Goal: Task Accomplishment & Management: Manage account settings

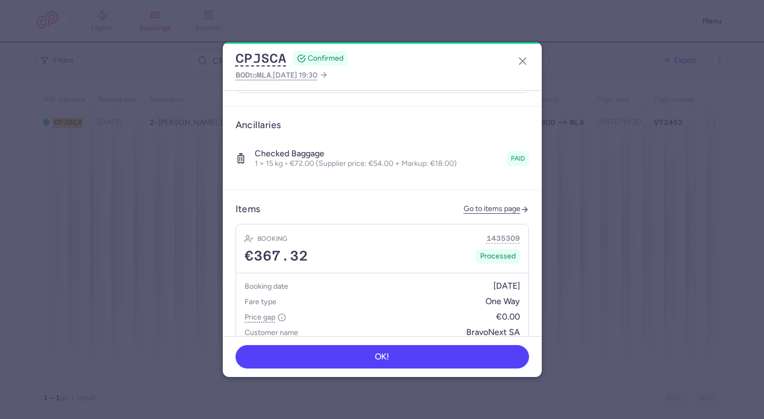
scroll to position [349, 0]
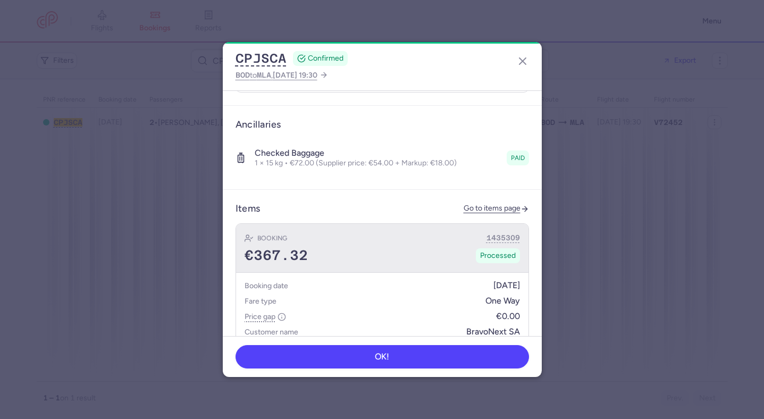
click at [371, 224] on div "Booking 1435309 €367.32 Processed" at bounding box center [382, 248] width 292 height 49
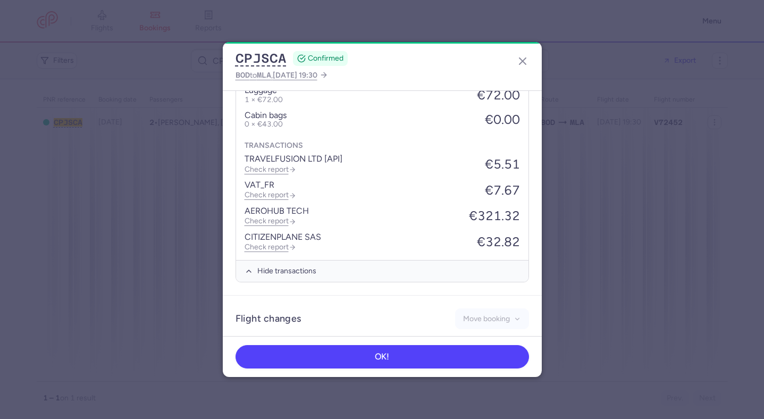
scroll to position [696, 0]
click at [524, 60] on icon "button" at bounding box center [522, 61] width 13 height 13
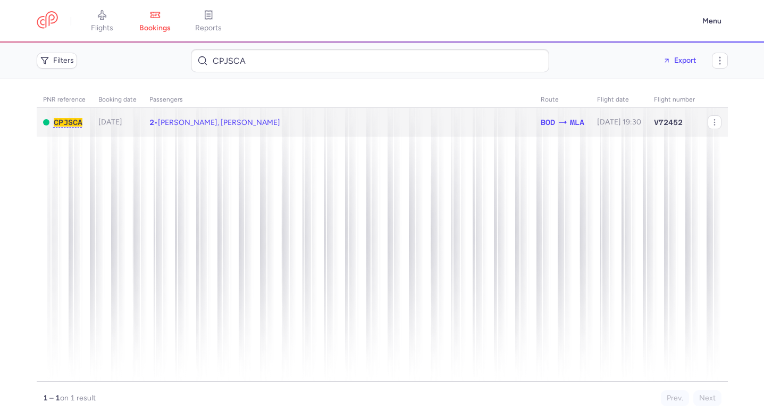
click at [299, 122] on td "2 • Sandra LAROCHE, Mickael DAVAILLE" at bounding box center [338, 122] width 391 height 29
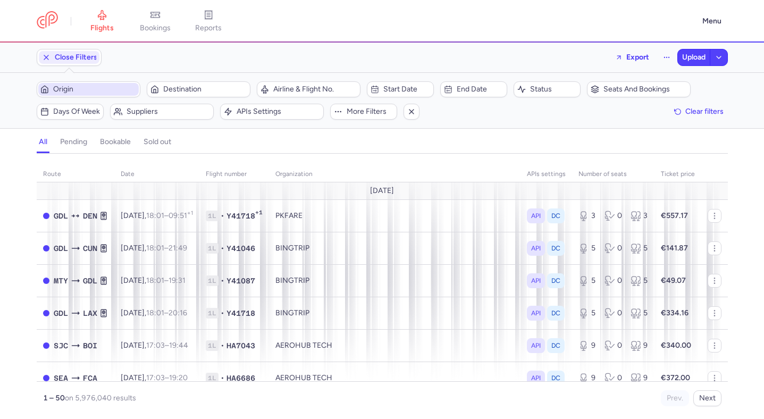
click at [109, 88] on span "Origin" at bounding box center [94, 89] width 83 height 9
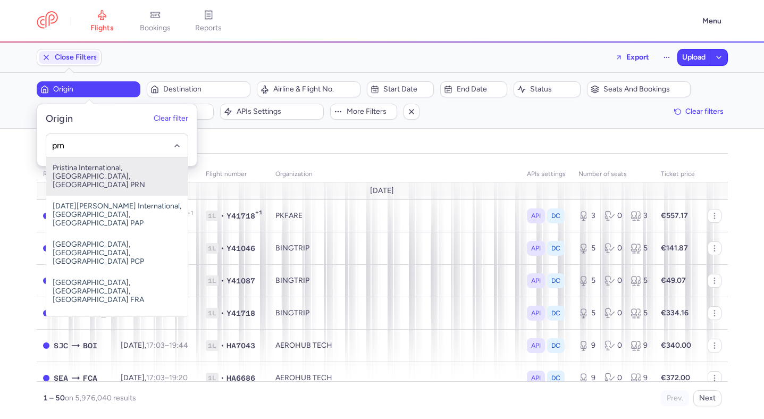
click at [107, 176] on span "Pristina International, Pristina, Kosovo PRN" at bounding box center [116, 176] width 141 height 38
type input "prn"
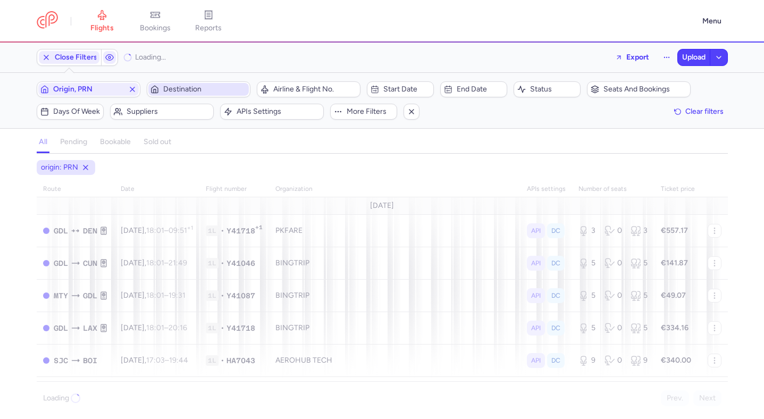
click at [175, 94] on span "Destination" at bounding box center [204, 89] width 83 height 9
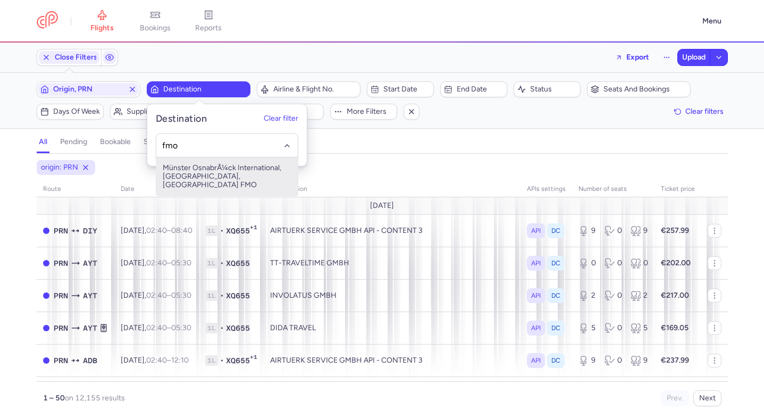
type input "fmo"
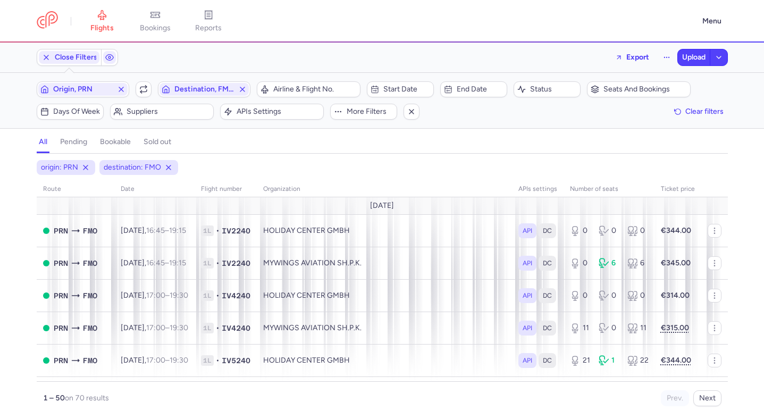
click at [383, 97] on div "Origin, PRN Include return Destination, FMO Airline & Flight No. Start date End…" at bounding box center [382, 100] width 691 height 38
click at [398, 91] on span "Start date" at bounding box center [406, 89] width 47 height 9
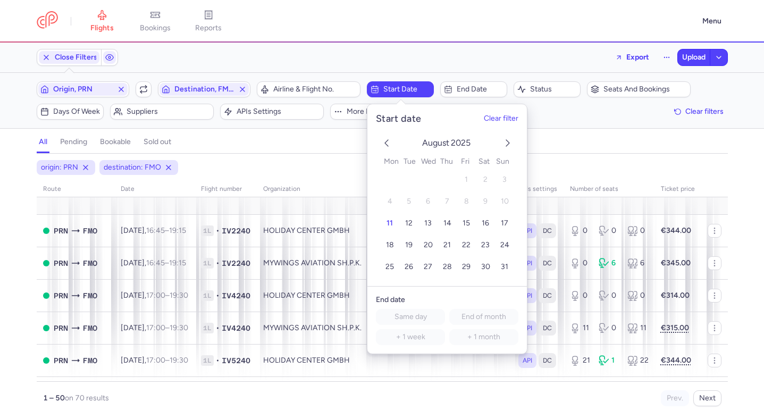
click at [508, 138] on icon "next month" at bounding box center [507, 143] width 13 height 13
click at [389, 143] on icon "previous month" at bounding box center [386, 143] width 13 height 13
click at [454, 269] on button "28" at bounding box center [447, 267] width 19 height 19
click at [322, 140] on div "all pending bookable sold out" at bounding box center [382, 144] width 691 height 19
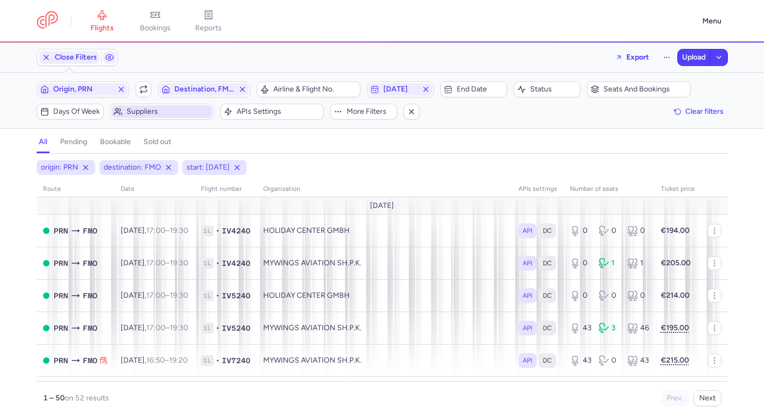
click at [184, 112] on span "Suppliers" at bounding box center [168, 111] width 83 height 9
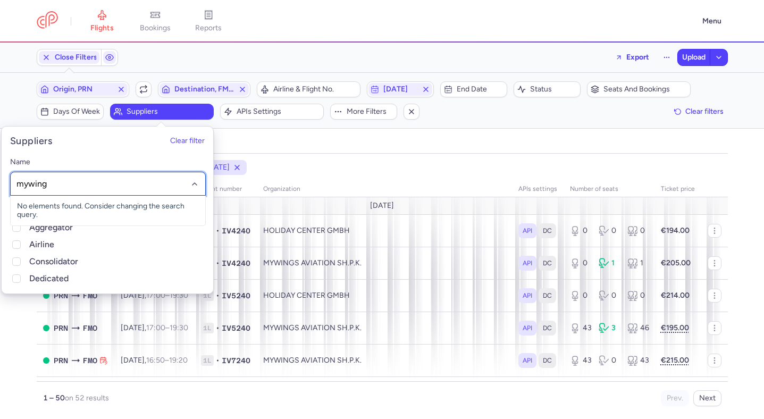
type input "mywings"
click at [74, 211] on span "MYWINGS AVIATION SH.P.K." at bounding box center [108, 206] width 195 height 21
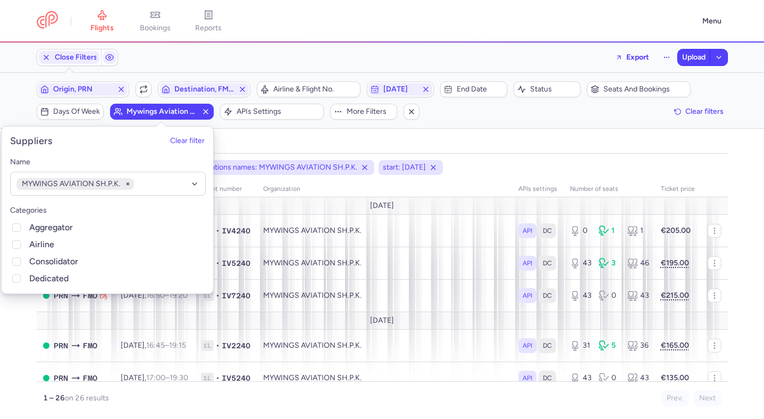
click at [363, 140] on div "all pending bookable sold out" at bounding box center [382, 144] width 691 height 19
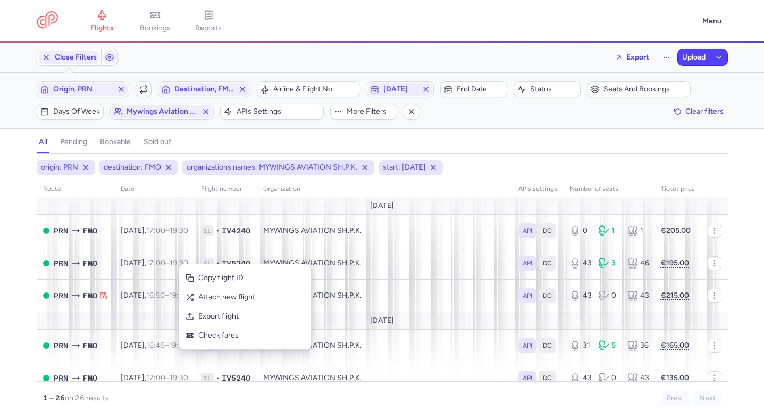
click at [0, 213] on div "origin: PRN destination: FMO organizations names: MYWINGS AVIATION SH.P.K. star…" at bounding box center [382, 289] width 764 height 259
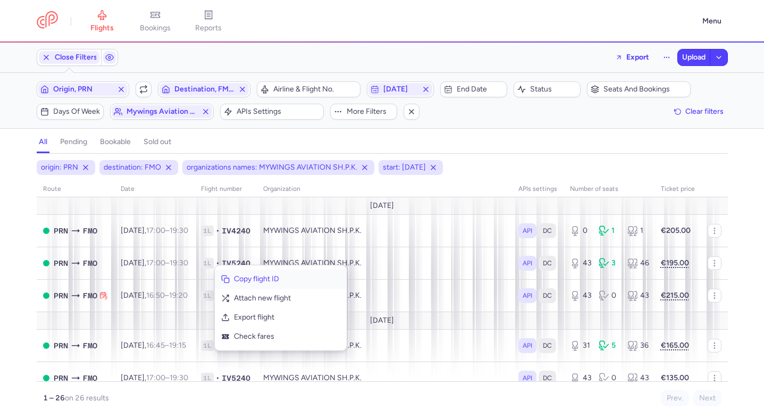
click at [238, 274] on span "Copy flight ID" at bounding box center [287, 279] width 106 height 11
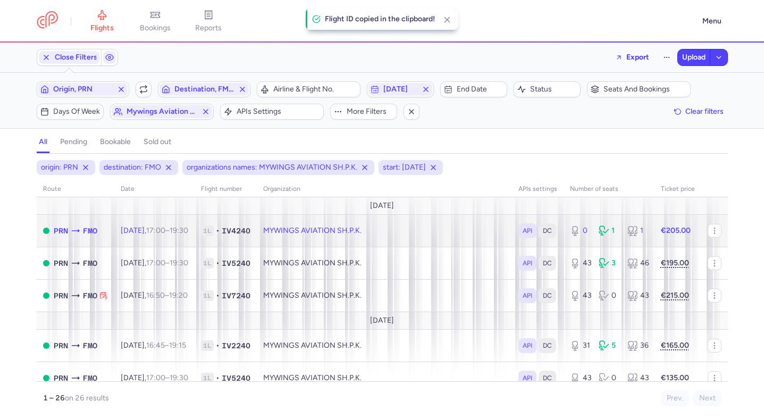
click at [188, 234] on time "19:30 +0" at bounding box center [179, 230] width 19 height 9
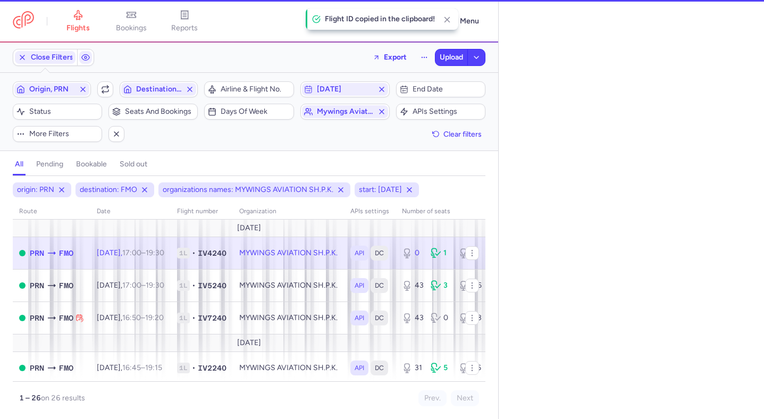
select select "hours"
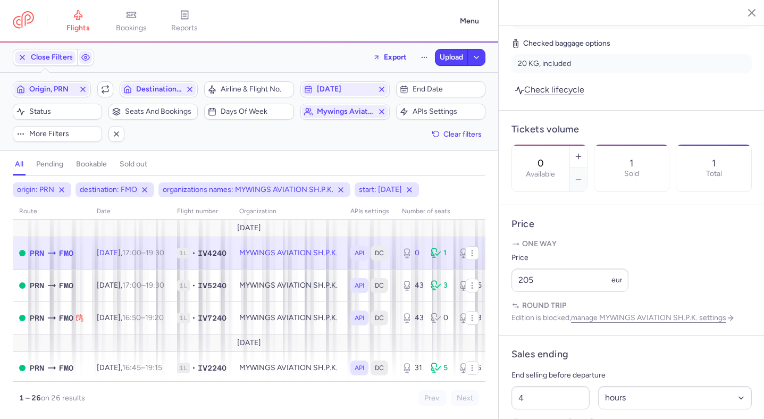
scroll to position [638, 0]
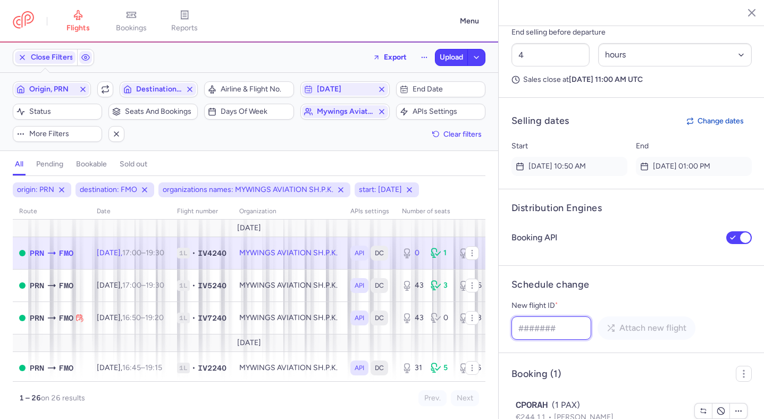
click at [569, 316] on input "New flight ID *" at bounding box center [551, 327] width 80 height 23
paste input "692379360"
type input "692379360"
click at [625, 323] on span "Attach new flight" at bounding box center [652, 328] width 67 height 10
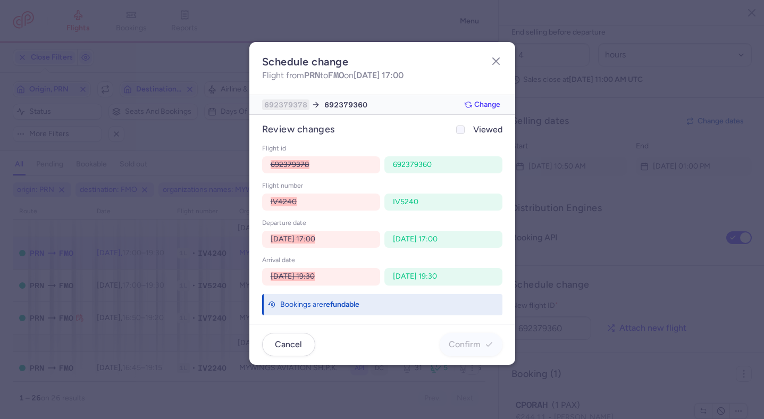
click at [481, 131] on span "Viewed" at bounding box center [487, 129] width 29 height 13
click at [465, 131] on input "Viewed" at bounding box center [460, 129] width 9 height 9
checkbox input "true"
click at [482, 344] on span "Confirm" at bounding box center [471, 344] width 45 height 10
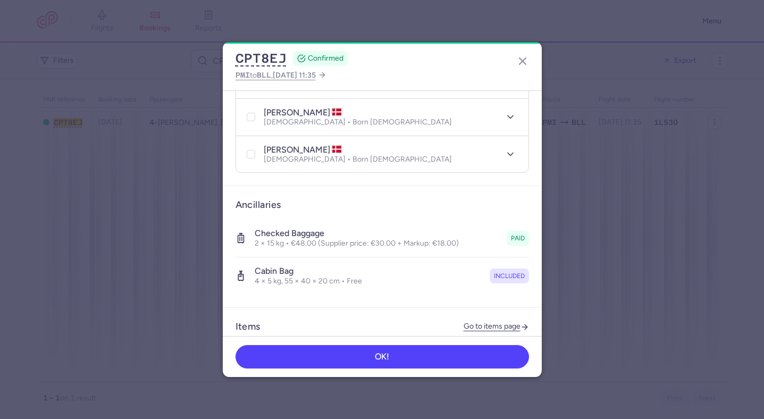
scroll to position [337, 0]
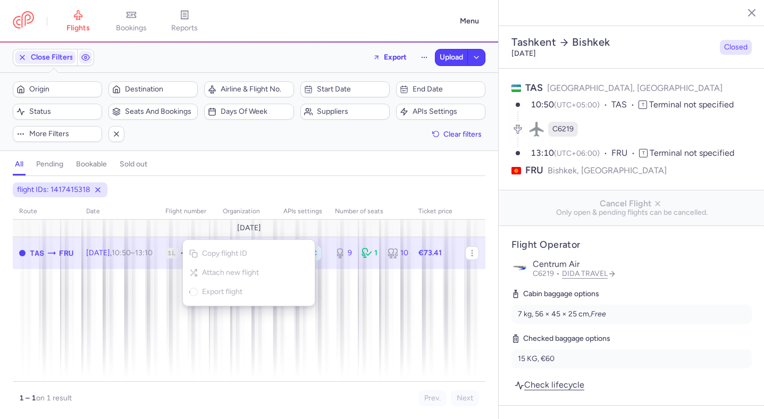
select select "days"
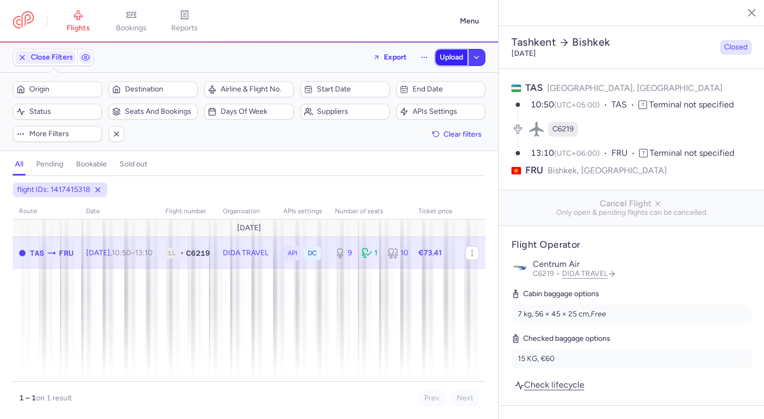
click at [455, 63] on button "Upload" at bounding box center [451, 57] width 32 height 16
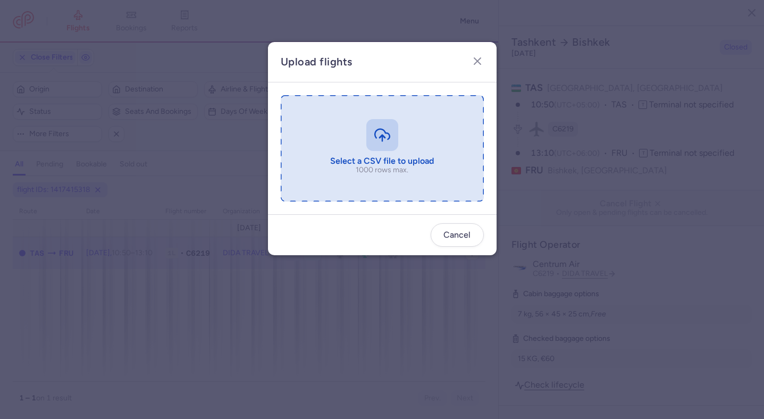
type input "C:\fakepath\export_flight_C6219_20250811,0931.csv"
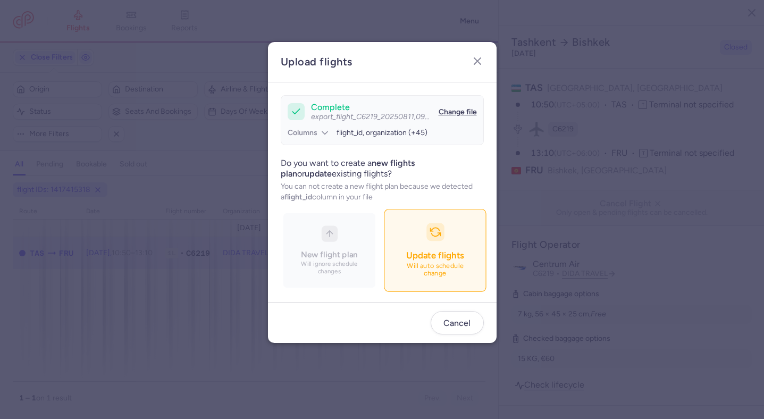
click at [417, 259] on span "Update flights" at bounding box center [434, 255] width 57 height 11
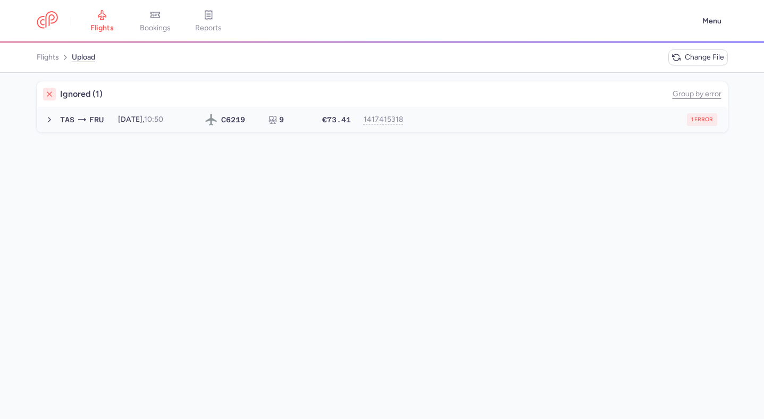
click at [464, 114] on div "1 error" at bounding box center [565, 119] width 304 height 13
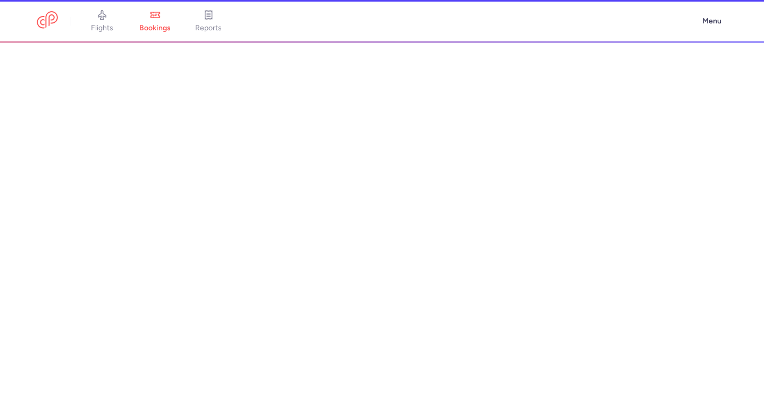
select select "hours"
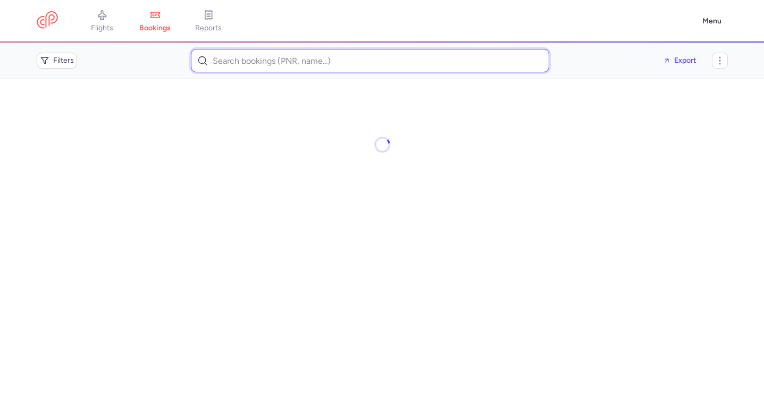
click at [302, 63] on input at bounding box center [370, 60] width 358 height 23
paste input "[EMAIL_ADDRESS][DOMAIN_NAME]"
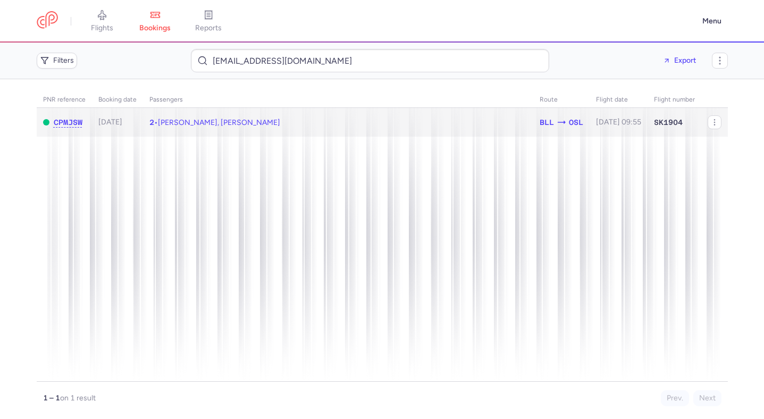
click at [280, 120] on span "[PERSON_NAME], [PERSON_NAME]" at bounding box center [219, 122] width 122 height 9
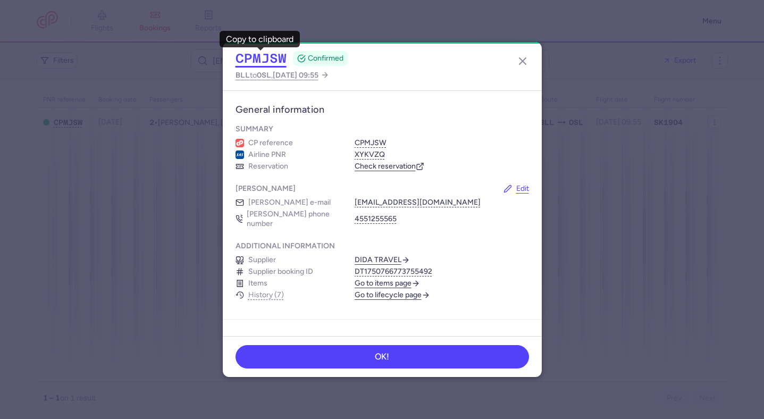
click at [280, 57] on button "CPMJSW" at bounding box center [261, 59] width 51 height 16
click at [522, 60] on line "button" at bounding box center [522, 61] width 6 height 6
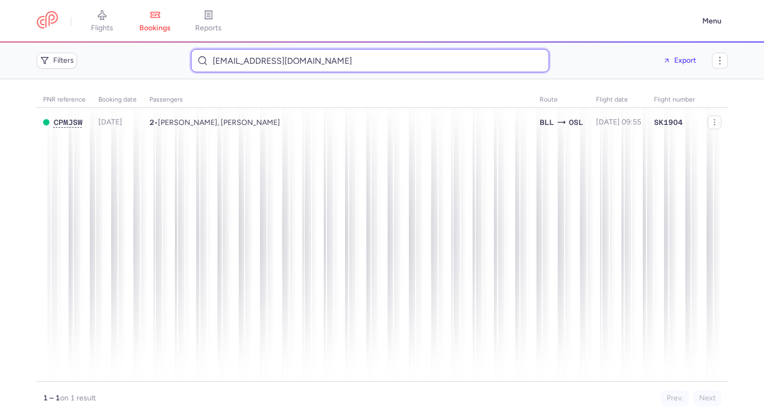
click at [414, 70] on input "humle32.kc@gmail.com" at bounding box center [370, 60] width 358 height 23
click at [414, 63] on input "humle32.kc@gmail.com" at bounding box center [370, 60] width 358 height 23
paste input "mehdinjah7"
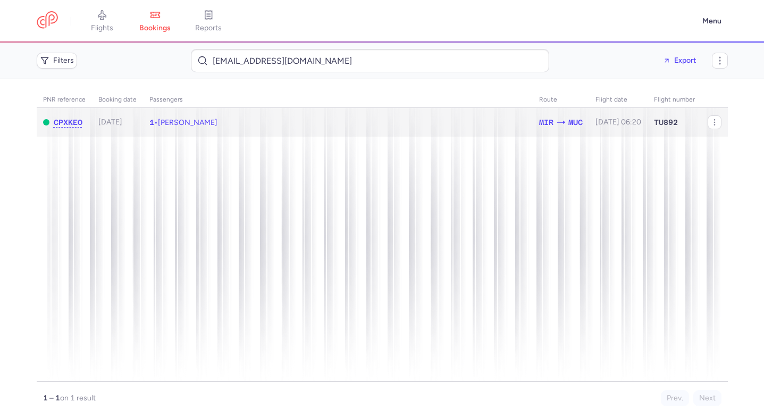
click at [589, 119] on td "1 • Mahdi NJAH" at bounding box center [618, 122] width 58 height 29
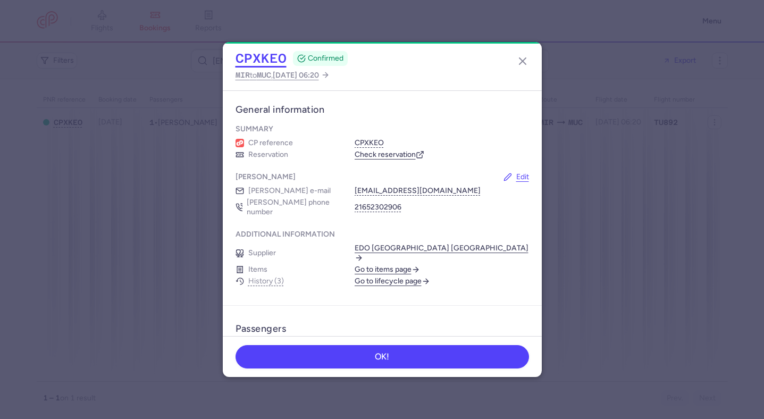
click at [275, 59] on button "CPXKEO" at bounding box center [261, 59] width 51 height 16
click at [523, 59] on icon "button" at bounding box center [522, 61] width 13 height 13
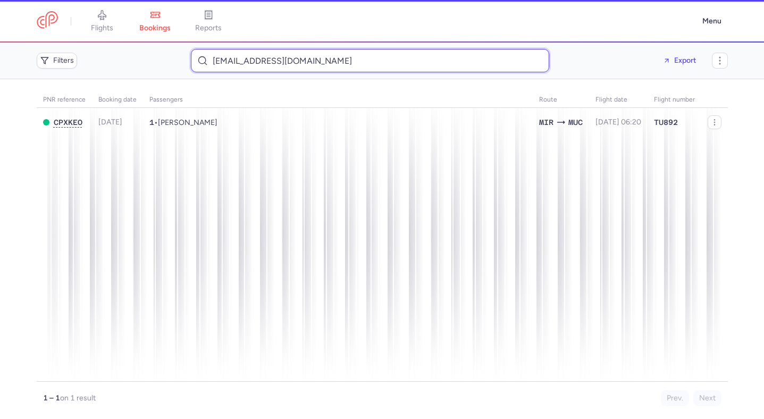
click at [364, 62] on input "mehdinjah7@gmail.com" at bounding box center [370, 60] width 358 height 23
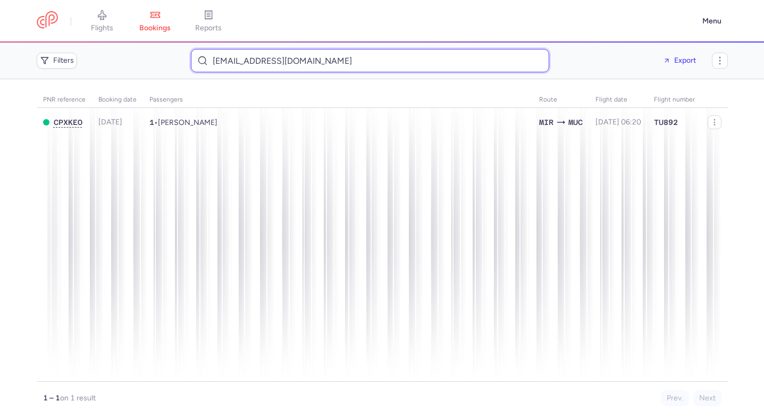
click at [364, 62] on input "mehdinjah7@gmail.com" at bounding box center [370, 60] width 358 height 23
paste input "Esther WANJIRA"
type input "Esther WANJIRA"
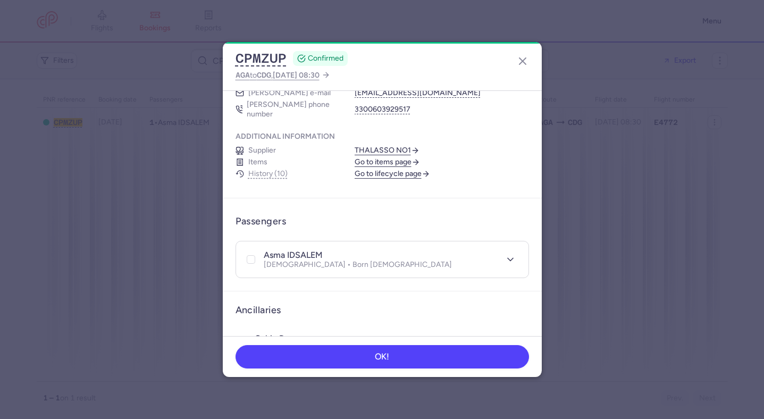
scroll to position [129, 0]
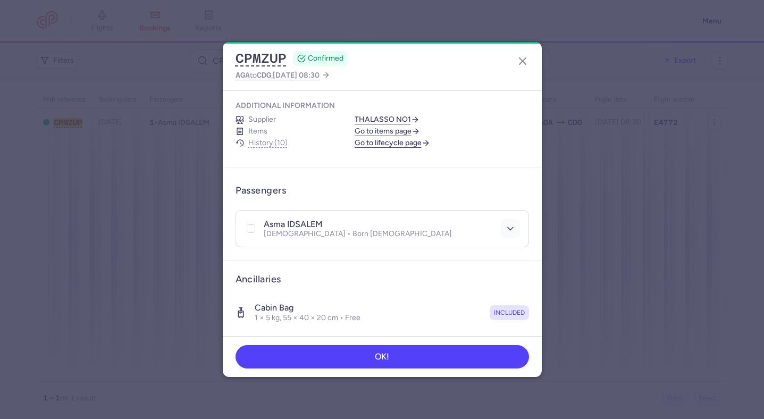
click at [505, 223] on icon "button" at bounding box center [510, 228] width 11 height 11
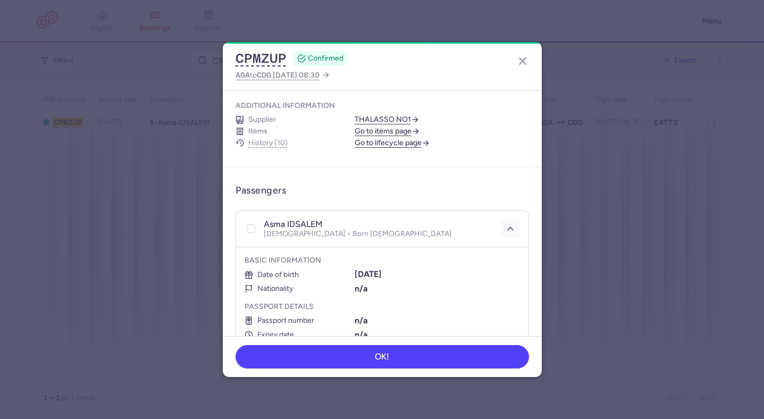
scroll to position [238, 0]
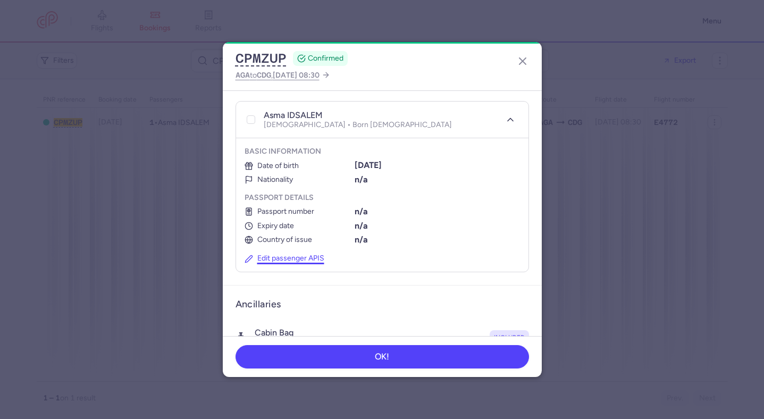
click at [293, 254] on button "Edit passenger APIS" at bounding box center [285, 258] width 80 height 9
select select "1"
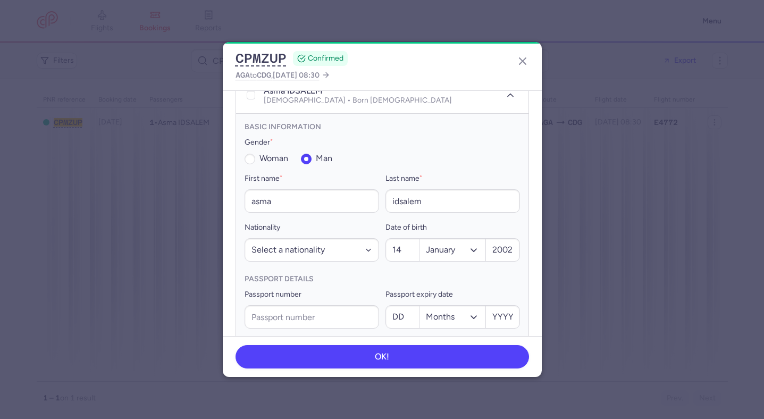
scroll to position [276, 0]
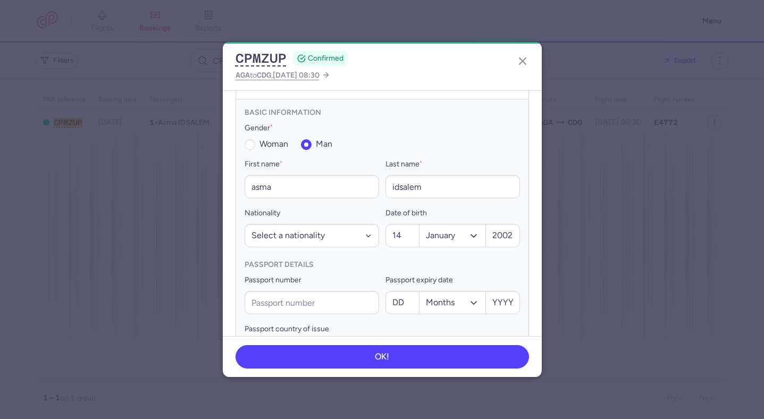
click at [276, 139] on span "woman" at bounding box center [273, 144] width 29 height 10
click at [255, 139] on input "woman" at bounding box center [250, 144] width 11 height 11
radio input "true"
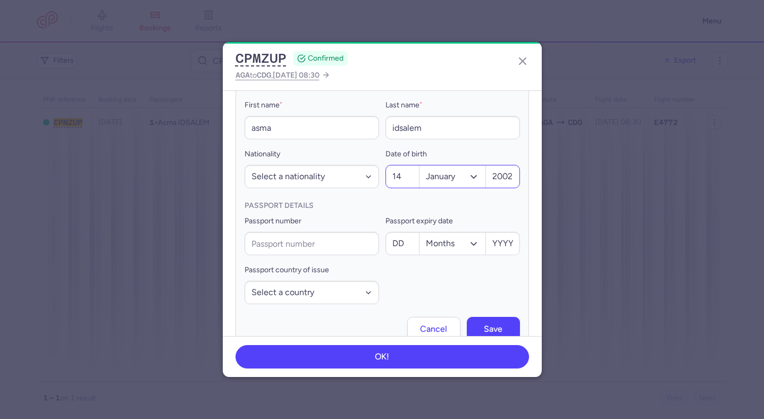
scroll to position [391, 0]
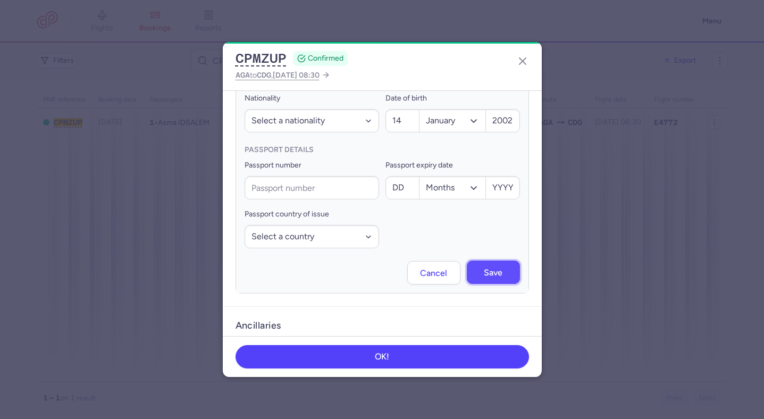
click at [492, 268] on span "Save" at bounding box center [493, 273] width 19 height 10
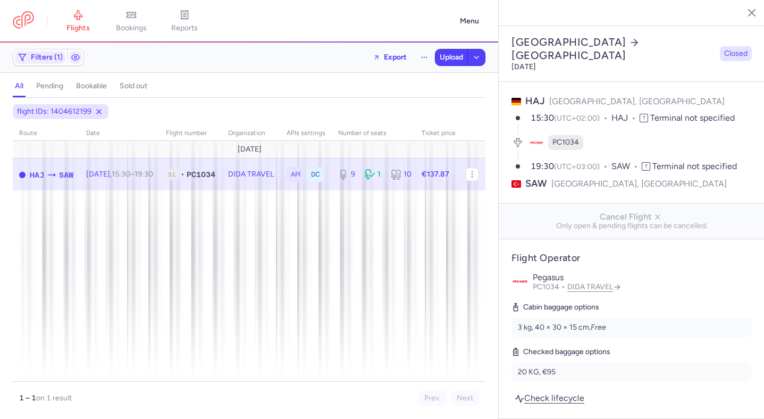
select select "days"
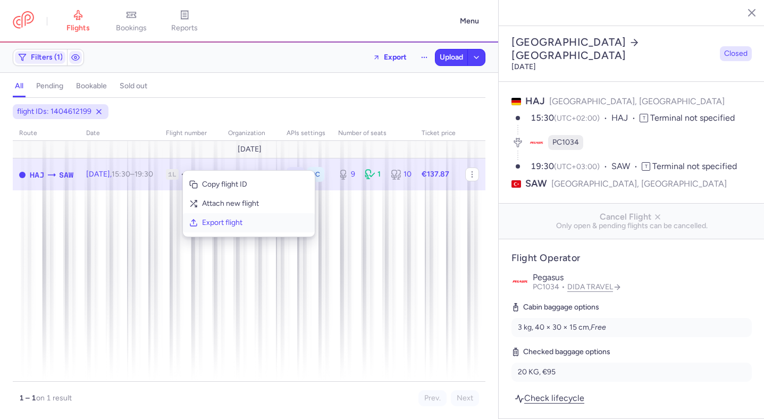
click at [226, 229] on button "Export flight" at bounding box center [249, 222] width 132 height 19
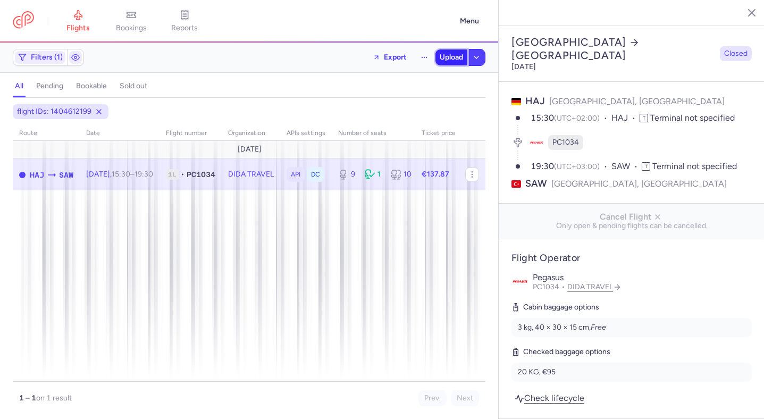
click at [453, 57] on span "Upload" at bounding box center [451, 57] width 23 height 9
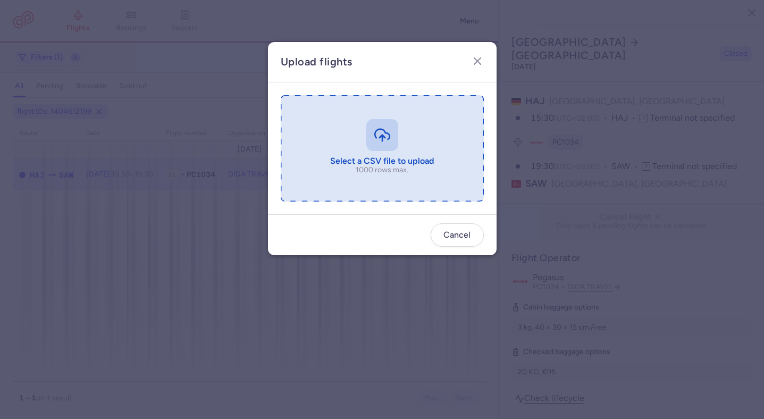
type input "C:\fakepath\export_flight_PC1034_20250811,1011.csv"
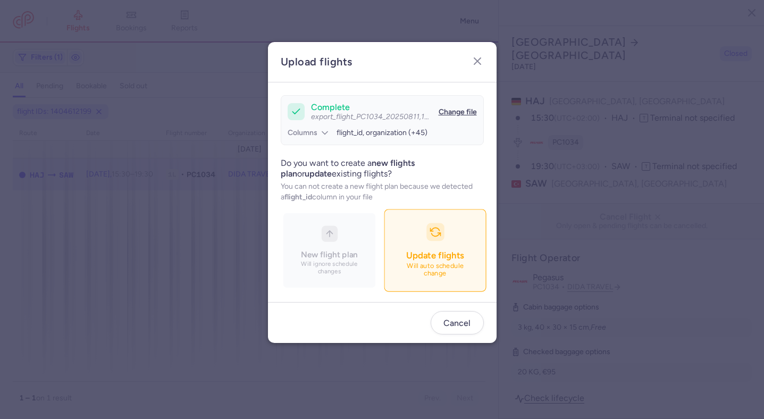
click at [433, 254] on span "Update flights" at bounding box center [434, 255] width 57 height 11
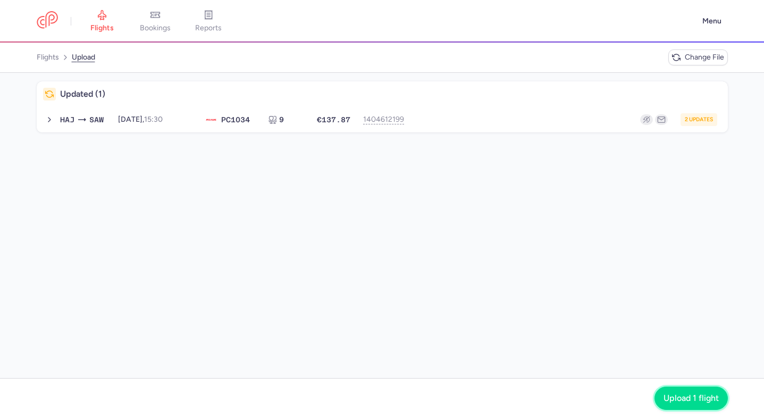
click at [691, 401] on span "Upload 1 flight" at bounding box center [691, 398] width 55 height 10
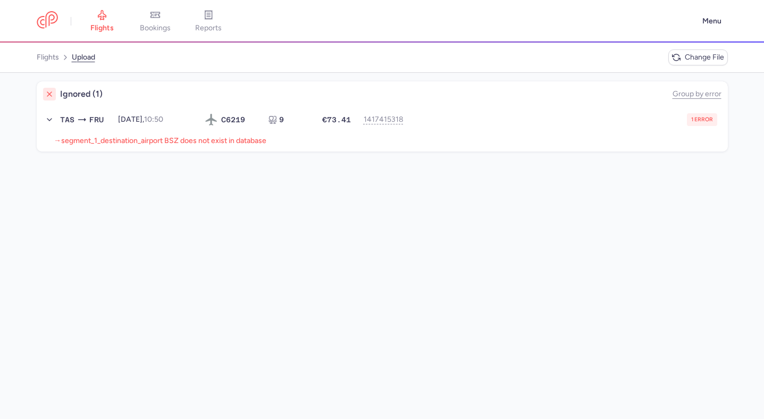
click at [103, 28] on span "flights" at bounding box center [101, 28] width 23 height 10
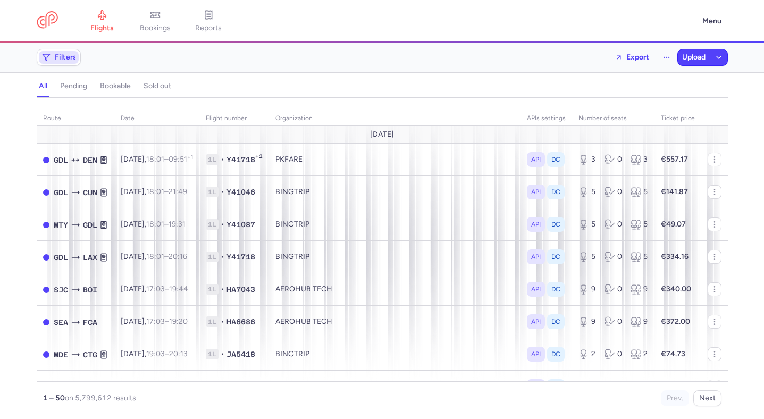
click at [77, 53] on span "Filters" at bounding box center [59, 57] width 40 height 13
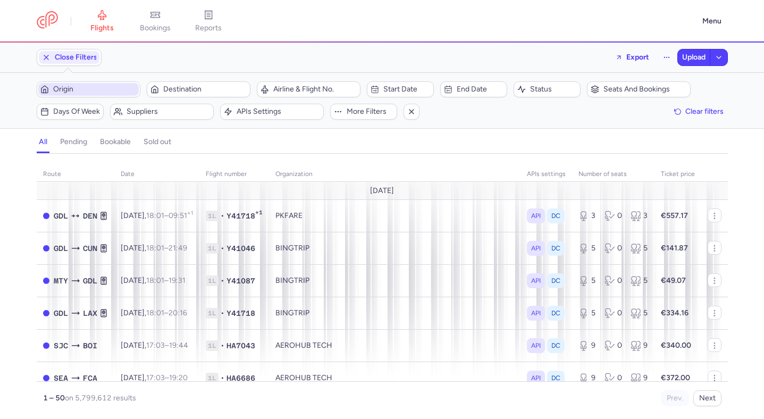
click at [95, 91] on span "Origin" at bounding box center [94, 89] width 83 height 9
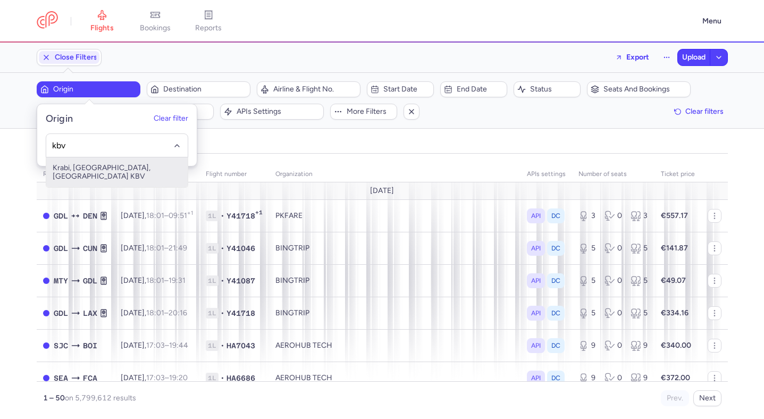
type input "kbv"
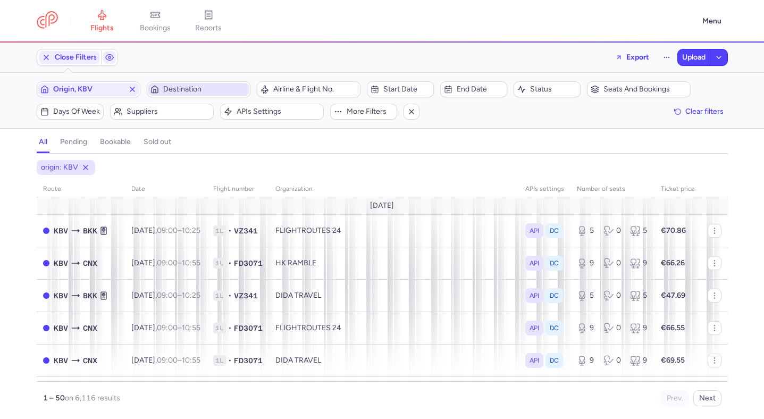
click at [220, 89] on span "Destination" at bounding box center [204, 89] width 83 height 9
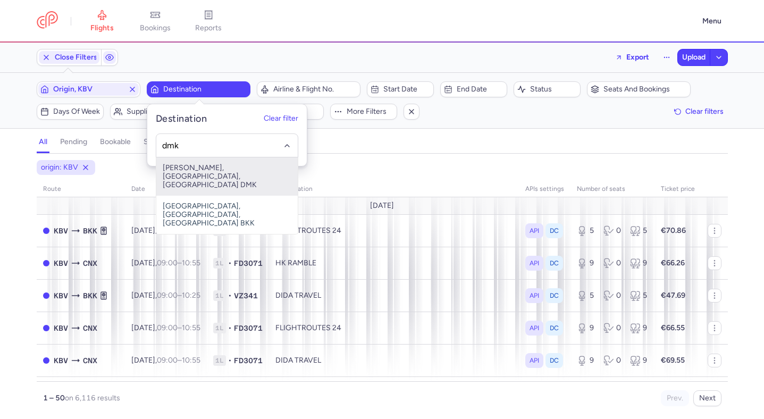
type input "dmk"
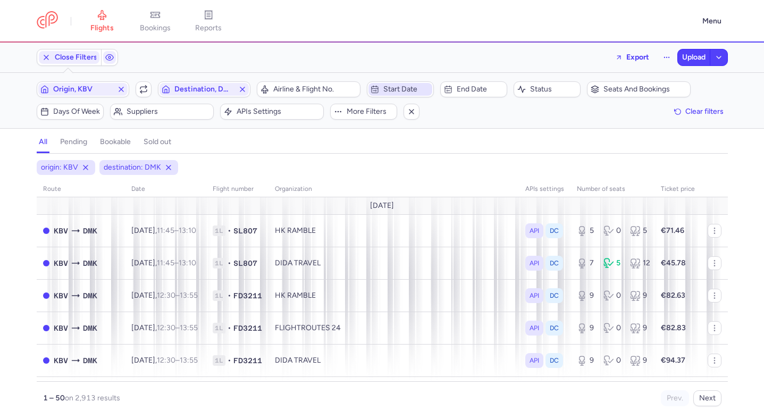
click at [380, 87] on span "Start date" at bounding box center [400, 89] width 64 height 13
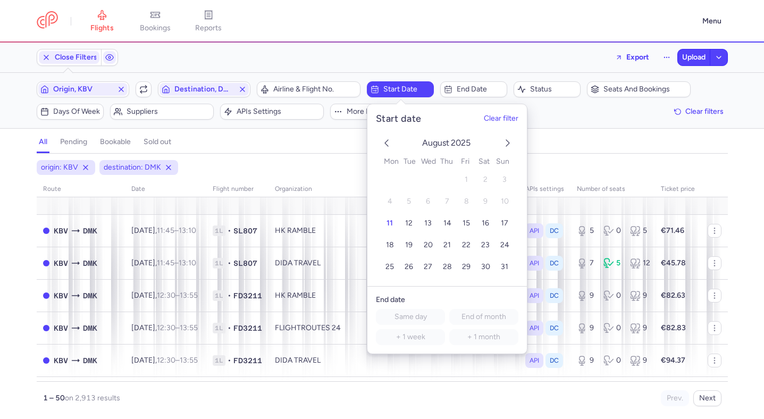
click at [511, 144] on icon "next month" at bounding box center [507, 143] width 13 height 13
click at [408, 200] on span "9" at bounding box center [409, 201] width 4 height 9
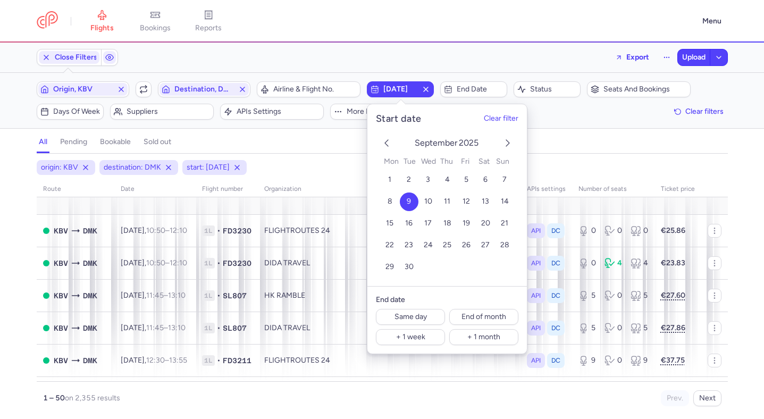
click at [143, 120] on div "Filters (3) – 2355 results Origin, KBV Include return Destination, DMK Airline …" at bounding box center [382, 100] width 764 height 55
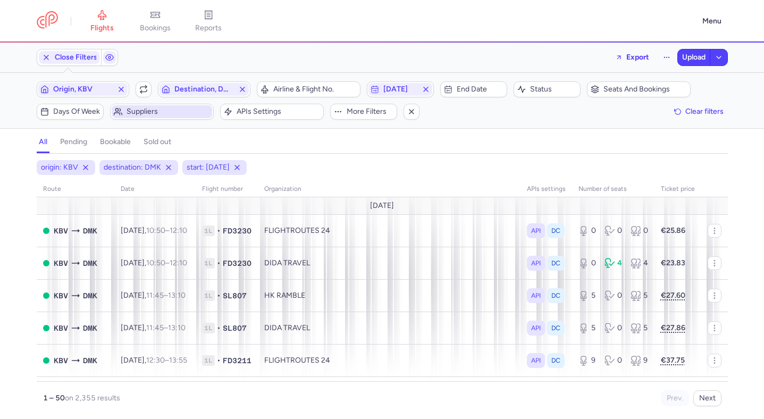
click at [150, 113] on span "Suppliers" at bounding box center [168, 111] width 83 height 9
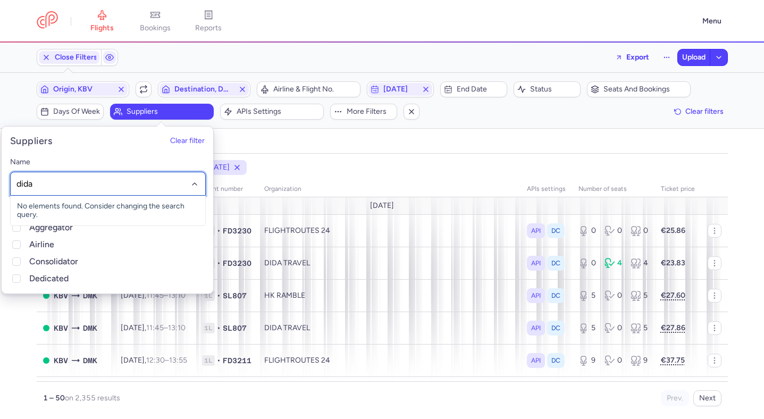
type input "dida"
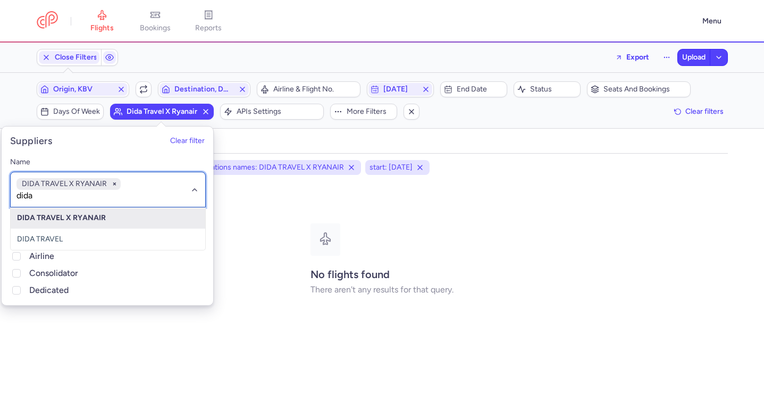
type input "dida"
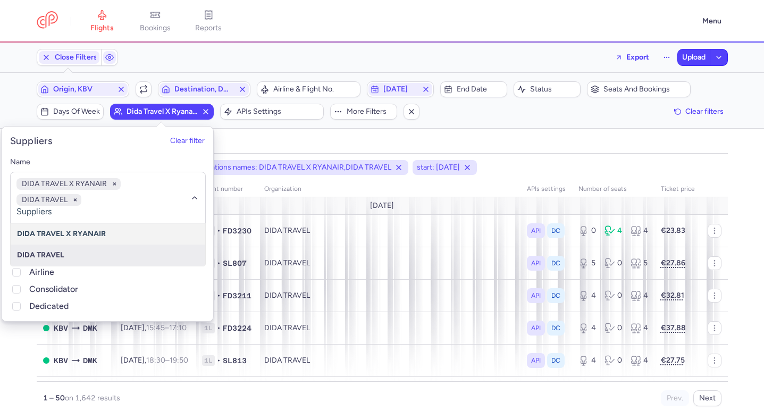
click at [492, 143] on div "all pending bookable sold out" at bounding box center [382, 144] width 691 height 19
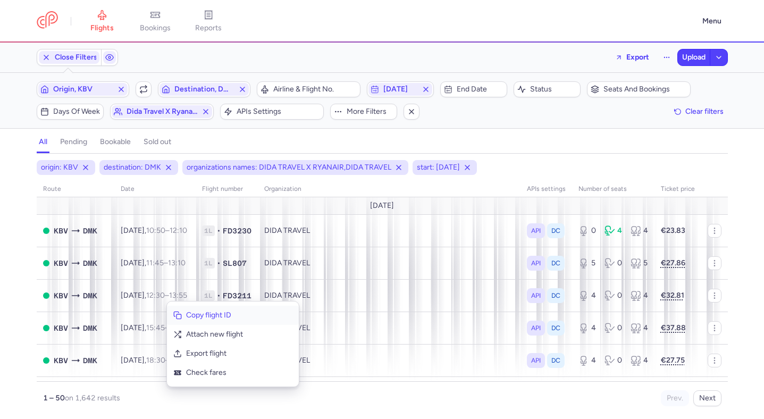
click at [187, 310] on span "Copy flight ID" at bounding box center [239, 315] width 106 height 11
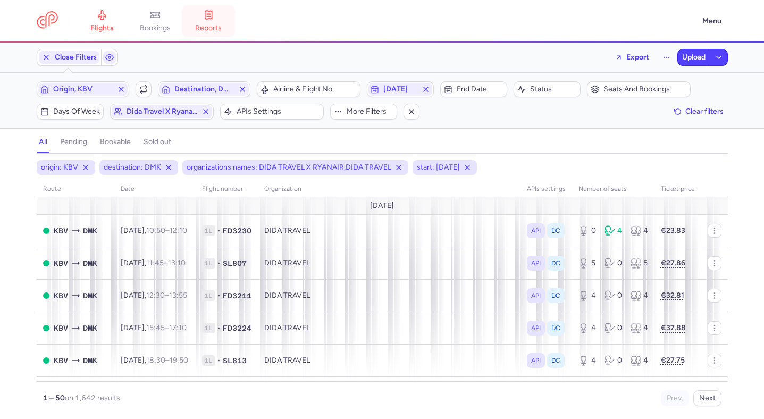
click at [221, 29] on span "reports" at bounding box center [208, 28] width 27 height 10
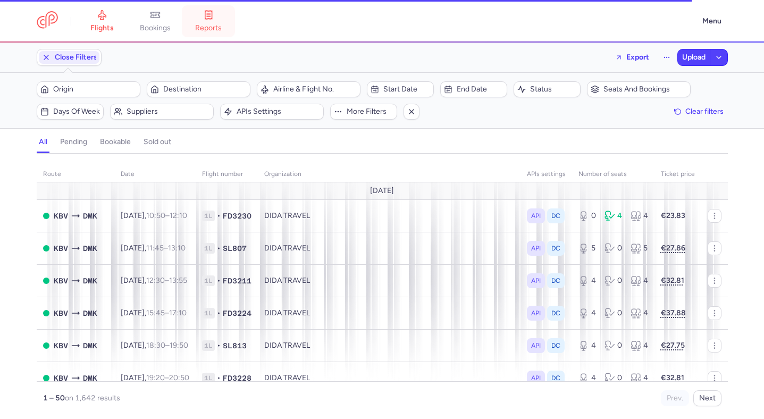
click at [208, 25] on span "reports" at bounding box center [208, 28] width 27 height 10
click at [221, 22] on link "reports" at bounding box center [208, 21] width 53 height 23
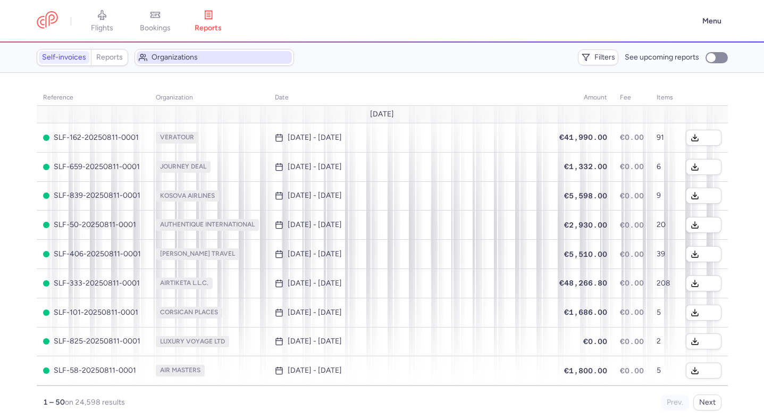
click at [206, 50] on button "Organizations" at bounding box center [215, 57] width 160 height 17
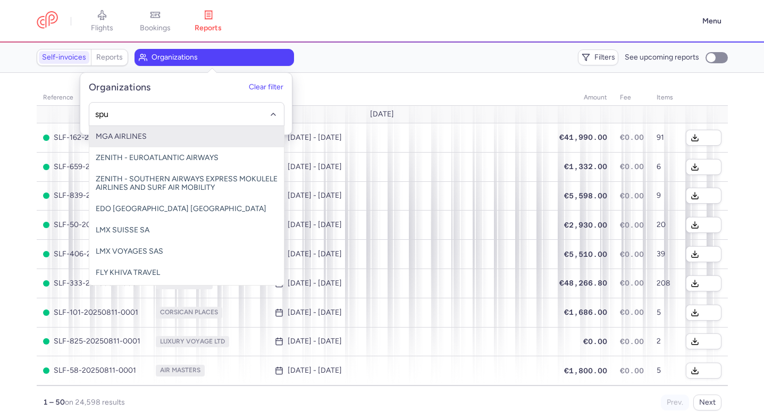
type input "sput"
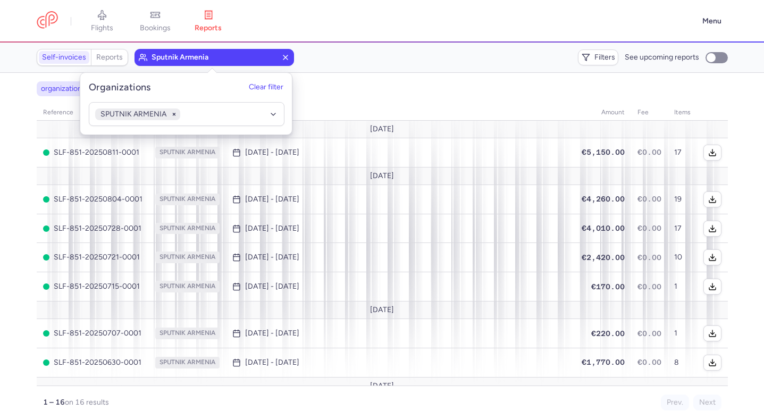
click at [347, 56] on div "Filters See upcoming reports" at bounding box center [522, 57] width 411 height 16
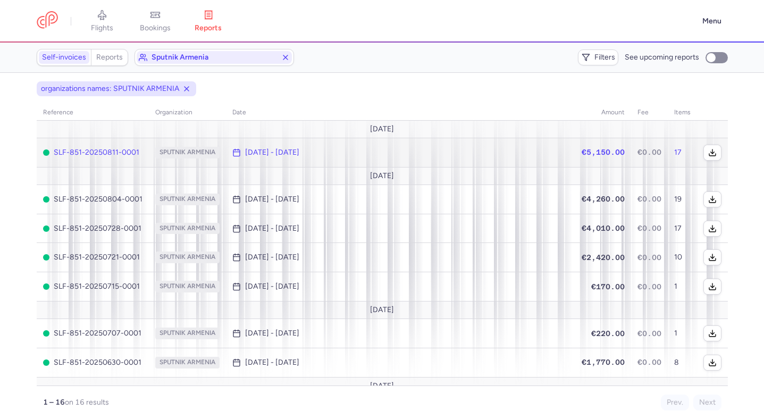
click at [299, 152] on time "Aug 4, 2025 - Aug 11, 2025" at bounding box center [272, 152] width 54 height 9
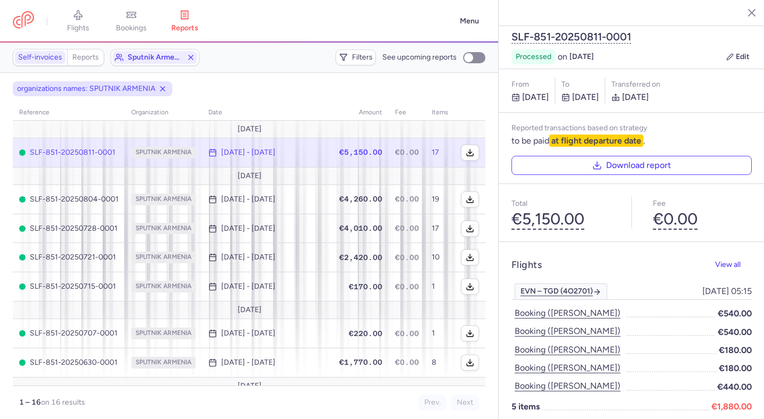
click at [389, 152] on td "Aug 4, 2025 - Aug 11, 2025" at bounding box center [407, 152] width 37 height 29
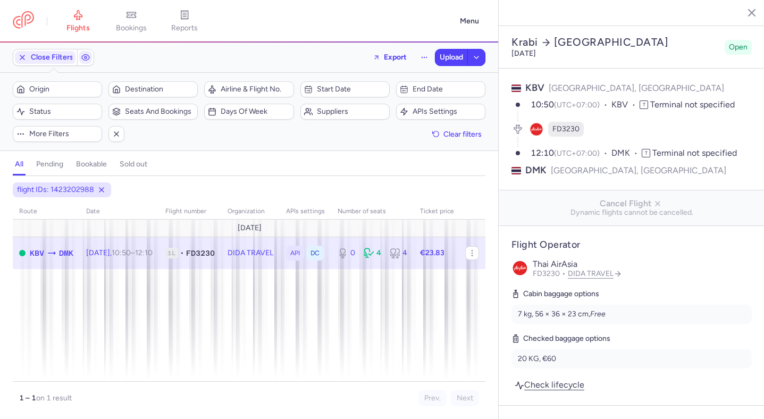
select select "days"
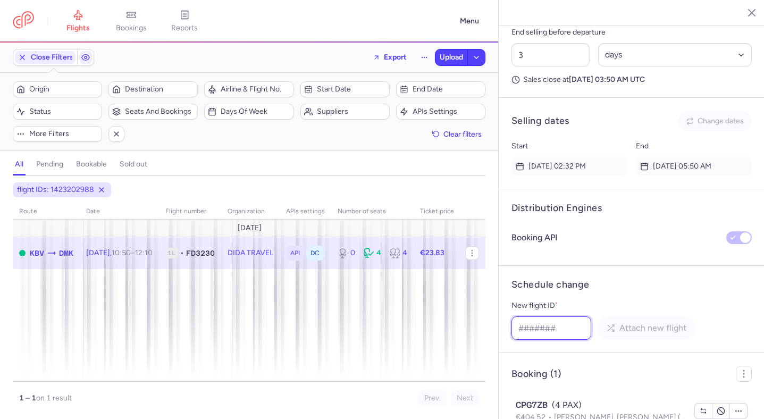
click at [574, 316] on input "New flight ID *" at bounding box center [551, 327] width 80 height 23
paste input "1423202985"
type input "1423202985"
click at [664, 323] on span "Attach new flight" at bounding box center [652, 328] width 67 height 10
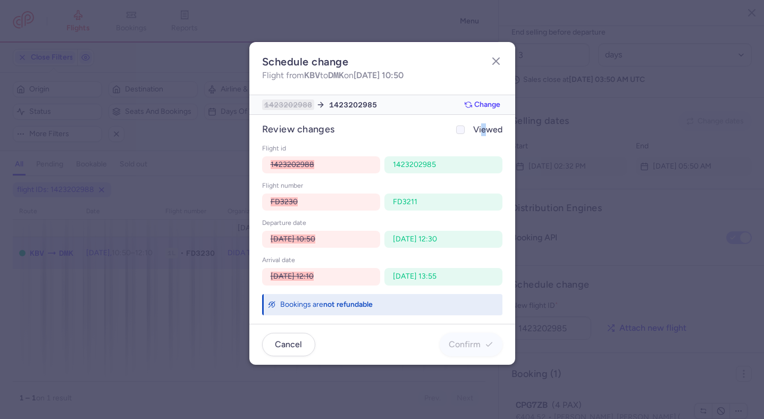
click at [483, 133] on span "Viewed" at bounding box center [487, 129] width 29 height 13
click at [461, 129] on polyline at bounding box center [460, 129] width 4 height 3
click at [461, 129] on input "Viewed" at bounding box center [460, 129] width 9 height 9
checkbox input "true"
click at [483, 339] on button "Confirm" at bounding box center [471, 343] width 63 height 23
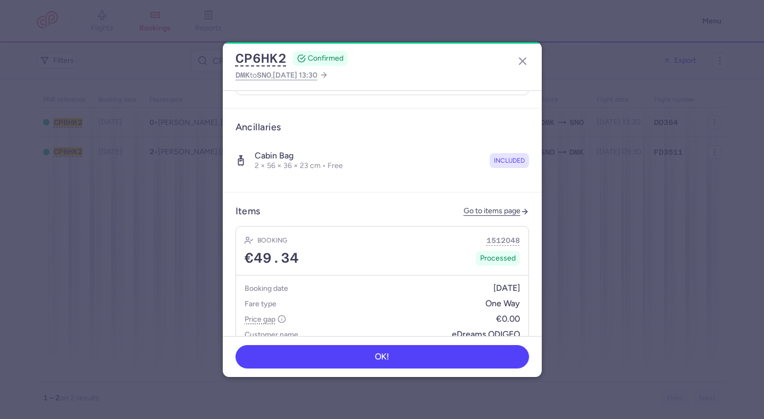
scroll to position [356, 0]
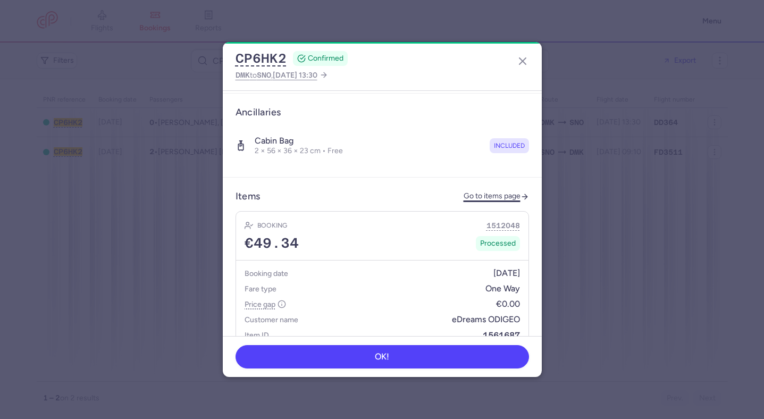
click at [485, 192] on link "Go to items page" at bounding box center [496, 196] width 65 height 9
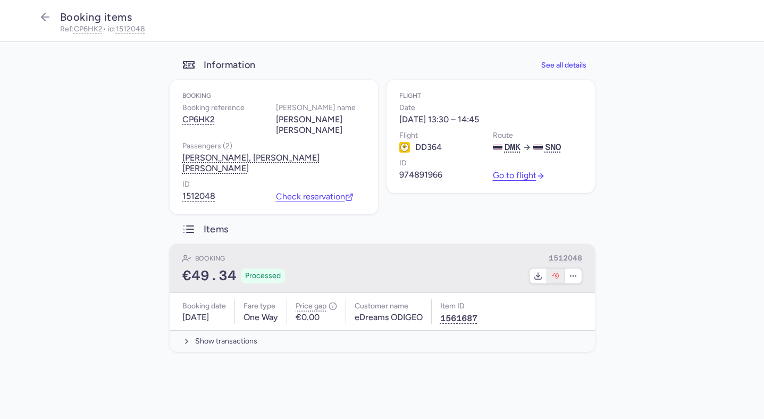
click at [560, 279] on button "button" at bounding box center [556, 276] width 18 height 15
select select "262"
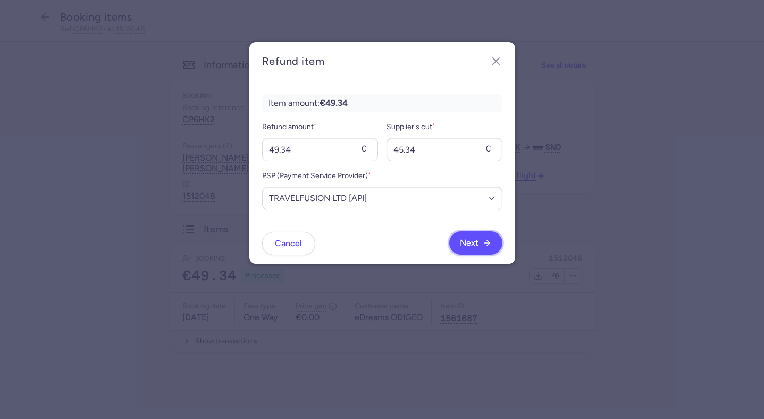
click at [484, 239] on span "Next" at bounding box center [475, 243] width 31 height 10
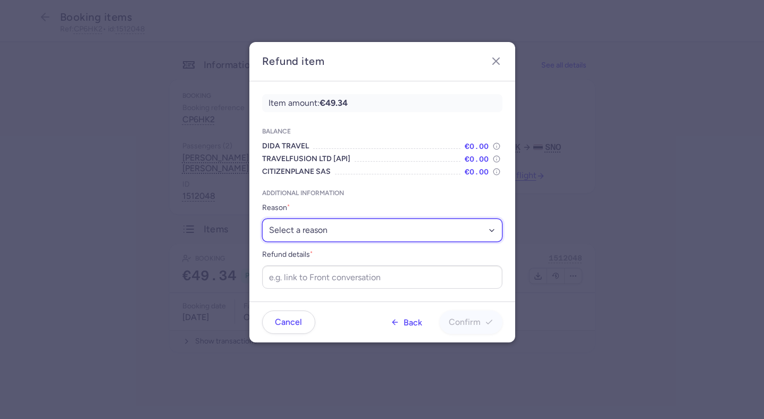
click at [346, 225] on select "Select a reason ✈️ Airline ceasing ops 💼 Ancillary issue 📄 APIS missing ⚙️ Citi…" at bounding box center [382, 230] width 240 height 23
select select "FLIGHT_CANCELED"
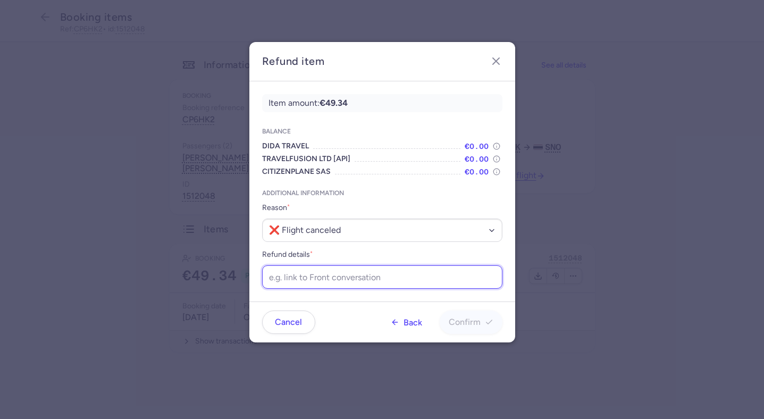
click at [346, 281] on input "Refund details *" at bounding box center [382, 276] width 240 height 23
paste input "https://app.frontapp.com/open/msg_q5c9o3m?key=BatBXZ5bv6vaFVIcUDO_W3fpFe7cYRvg"
type input "https://app.frontapp.com/open/msg_q5c9o3m?key=BatBXZ5bv6vaFVIcUDO_W3fpFe7cYRvg"
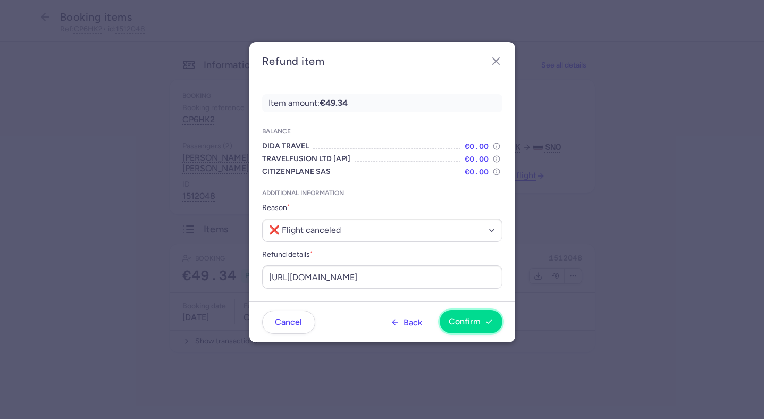
click at [448, 316] on button "Confirm" at bounding box center [471, 321] width 63 height 23
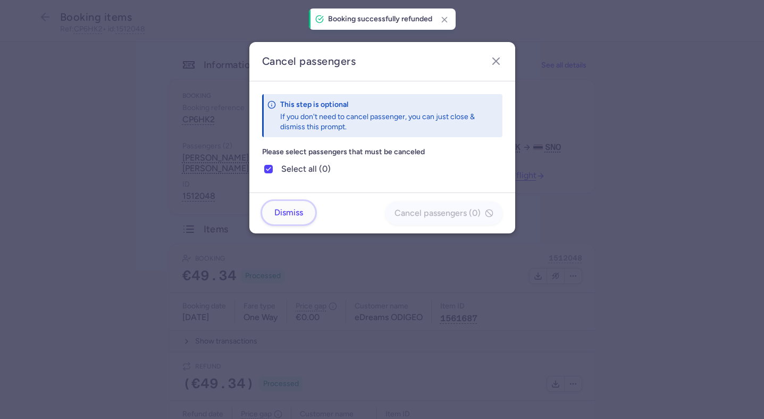
click at [307, 221] on button "Dismiss" at bounding box center [288, 212] width 53 height 23
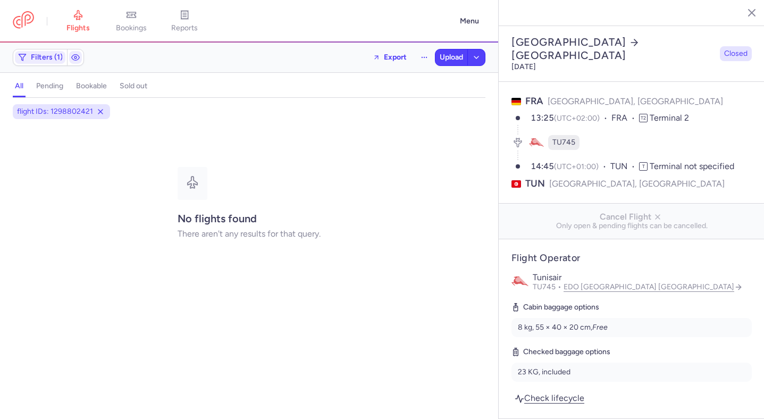
select select "days"
click at [87, 24] on span "flights" at bounding box center [77, 28] width 23 height 10
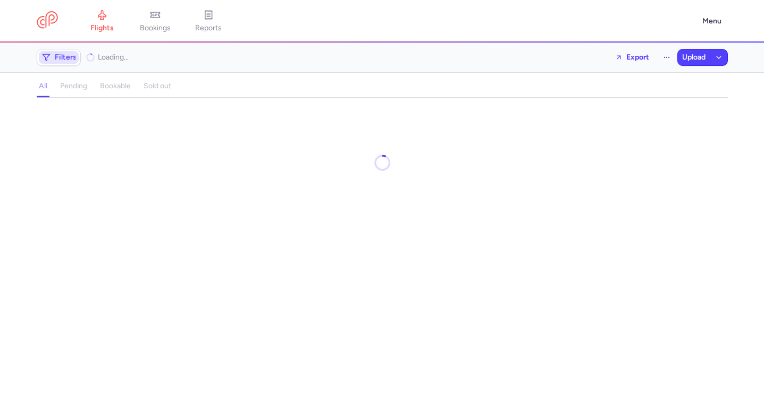
click at [73, 56] on span "Filters" at bounding box center [66, 57] width 22 height 9
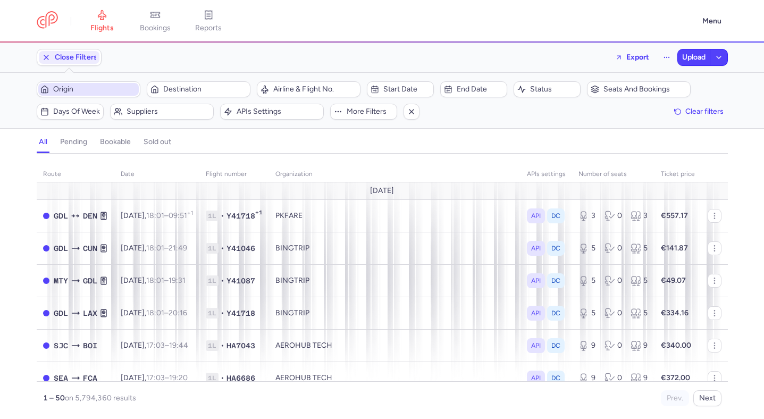
click at [88, 87] on span "Origin" at bounding box center [94, 89] width 83 height 9
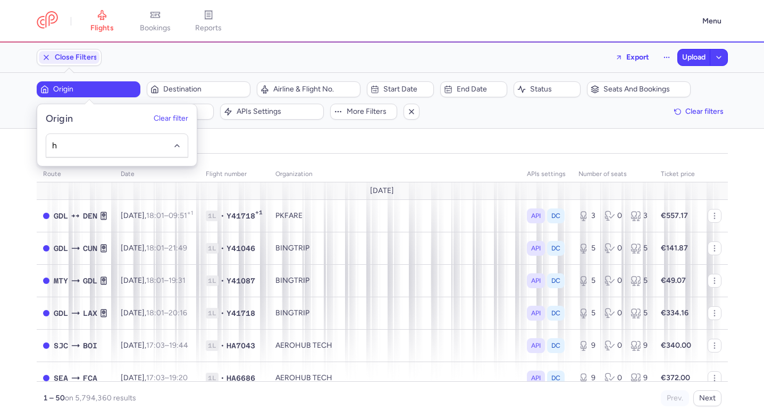
type input "hk"
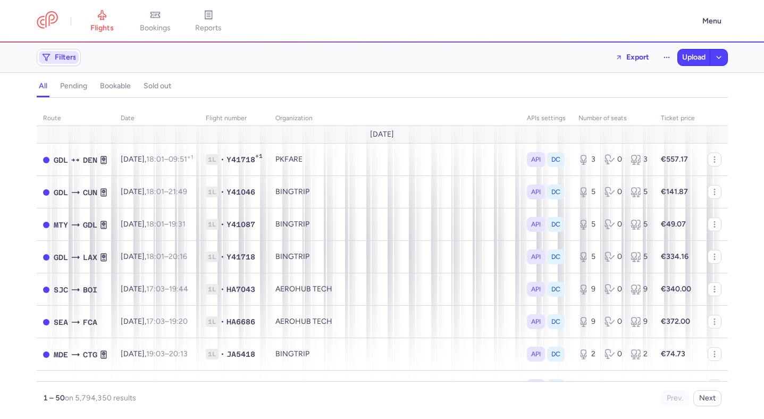
click at [66, 58] on span "Filters" at bounding box center [66, 57] width 22 height 9
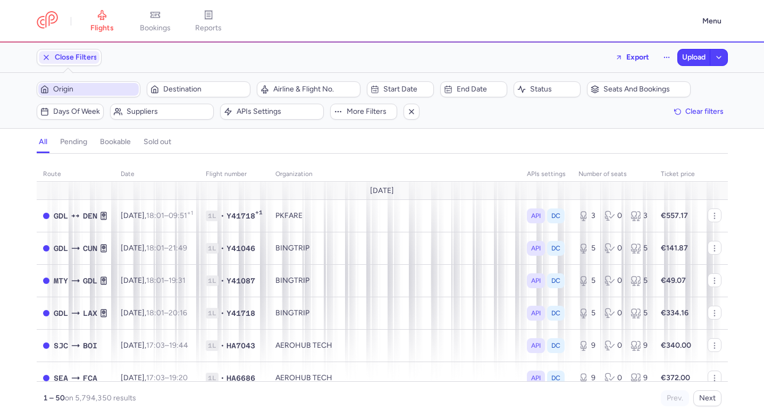
click at [81, 93] on span "Origin" at bounding box center [94, 89] width 83 height 9
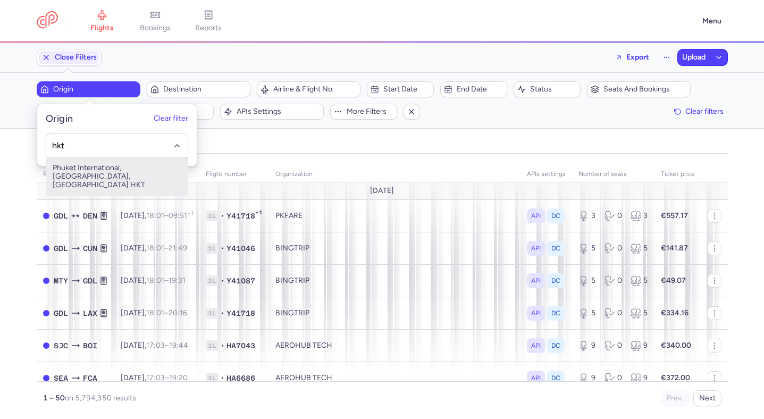
type input "hkt"
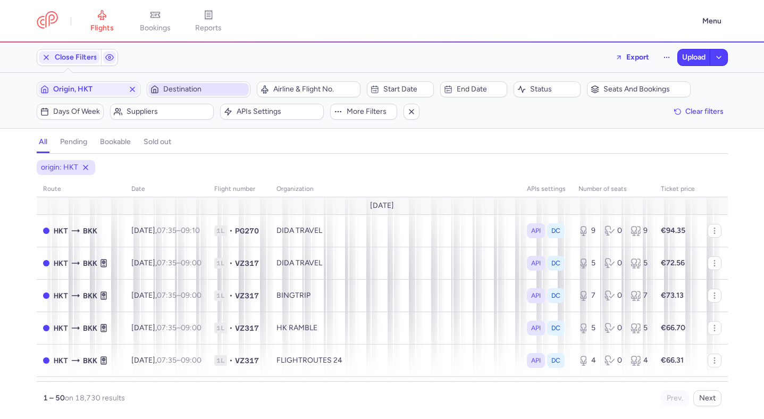
click at [225, 93] on span "Destination" at bounding box center [204, 89] width 83 height 9
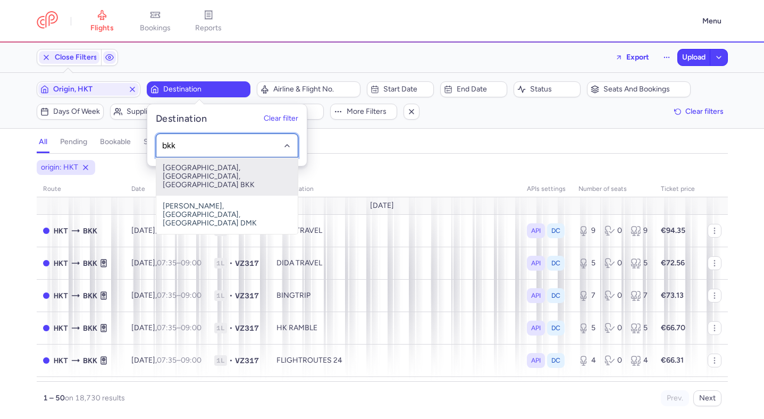
type input "bkk"
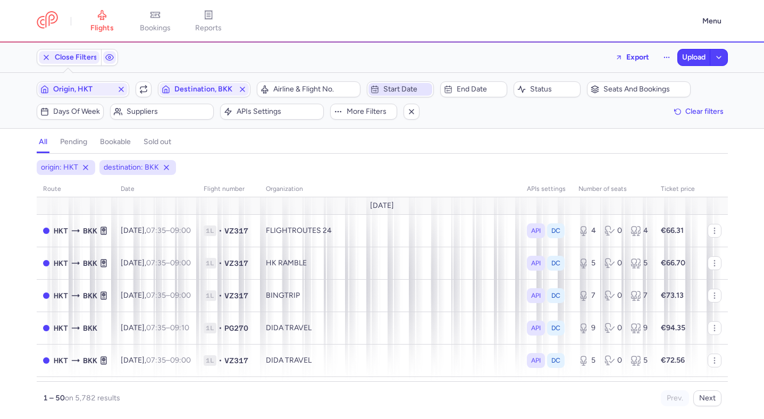
click at [385, 86] on span "Start date" at bounding box center [406, 89] width 47 height 9
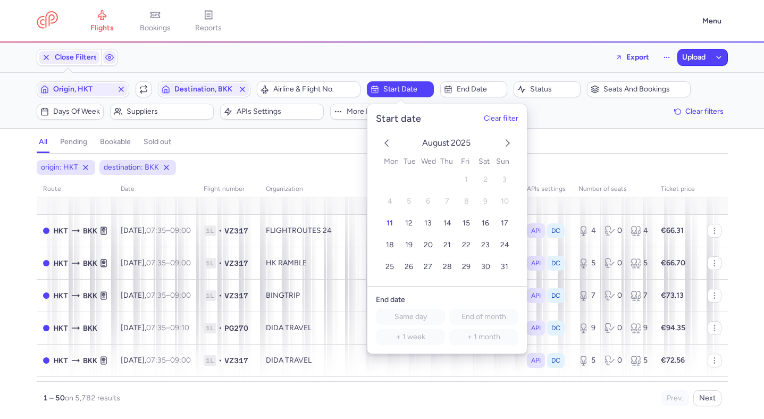
click at [511, 141] on icon "next month" at bounding box center [507, 143] width 13 height 13
click at [441, 179] on button "4" at bounding box center [447, 180] width 19 height 19
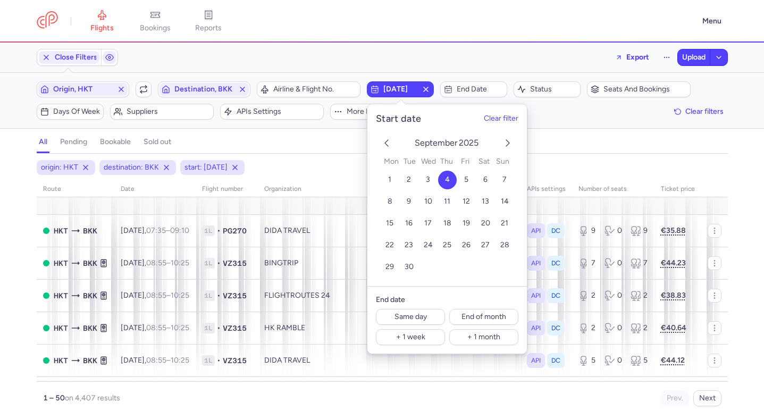
click at [301, 154] on div "origin: HKT destination: BKK start: 2025-09-04 route date Flight number organiz…" at bounding box center [382, 286] width 764 height 265
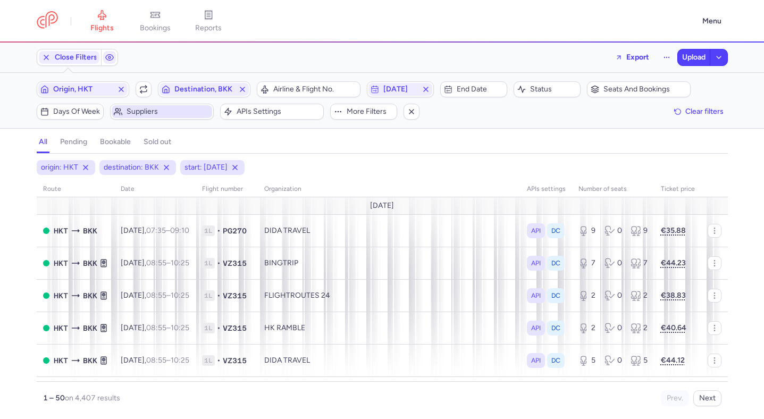
click at [179, 114] on span "Suppliers" at bounding box center [168, 111] width 83 height 9
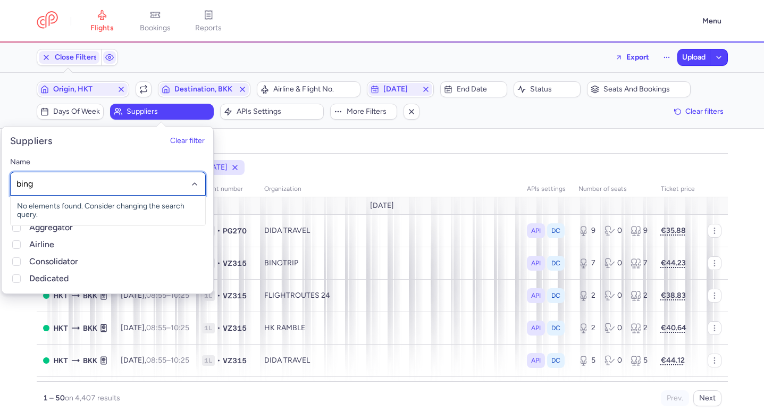
type input "bingt"
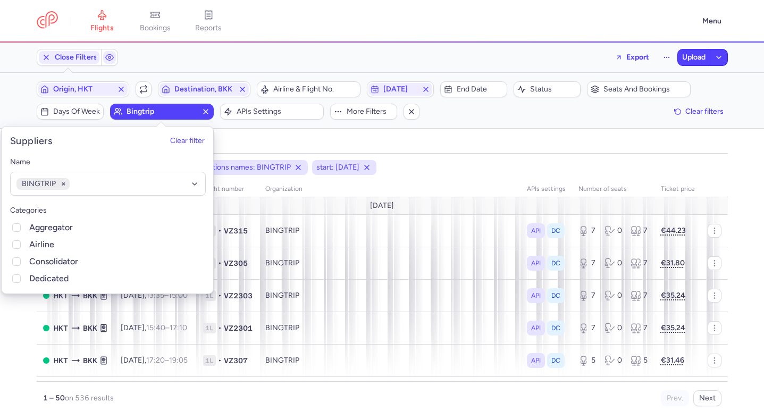
click at [441, 137] on div "all pending bookable sold out" at bounding box center [382, 144] width 691 height 19
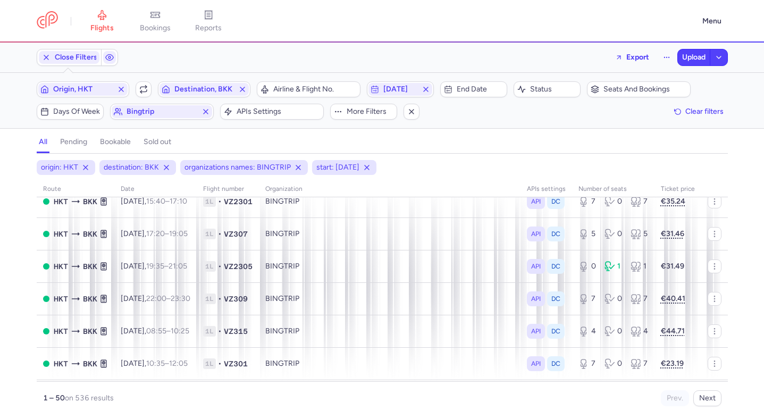
scroll to position [129, 0]
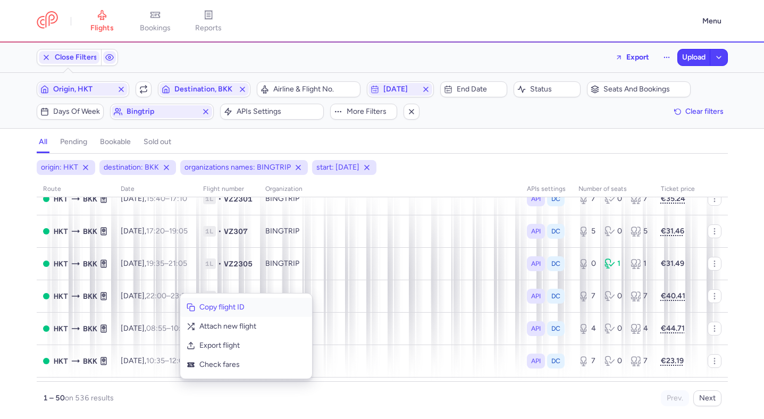
click at [207, 301] on button "Copy flight ID" at bounding box center [246, 307] width 132 height 19
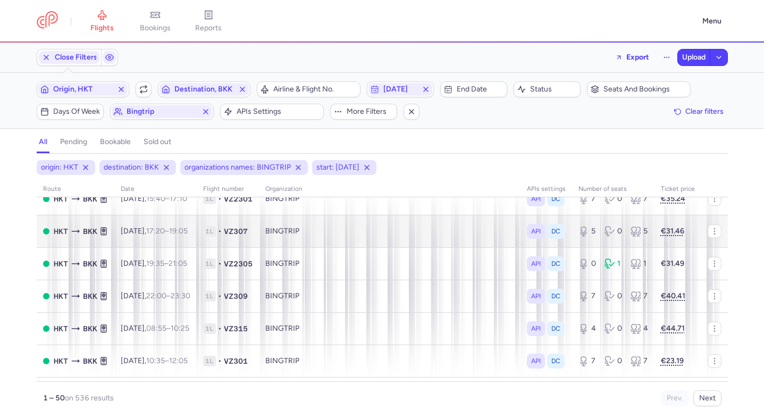
scroll to position [0, 0]
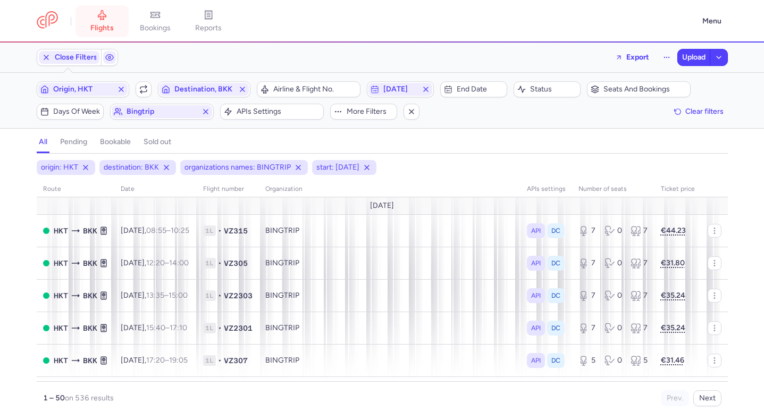
click at [118, 32] on link "flights" at bounding box center [102, 21] width 53 height 23
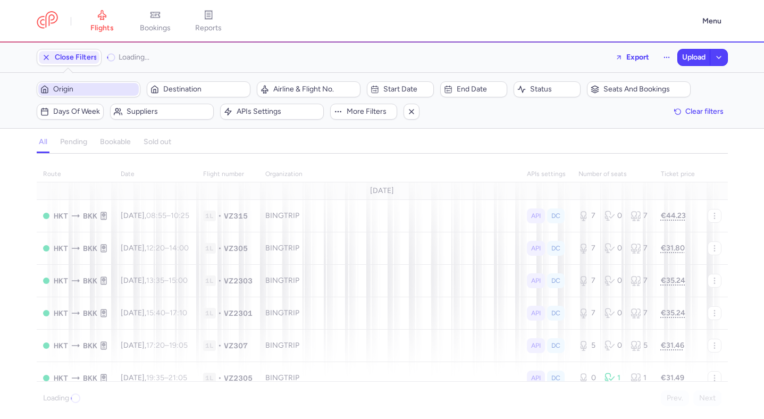
click at [109, 96] on button "Origin" at bounding box center [89, 89] width 104 height 16
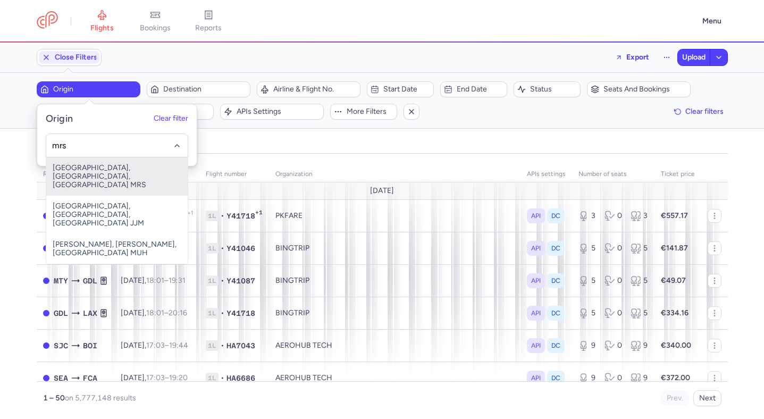
type input "mrs"
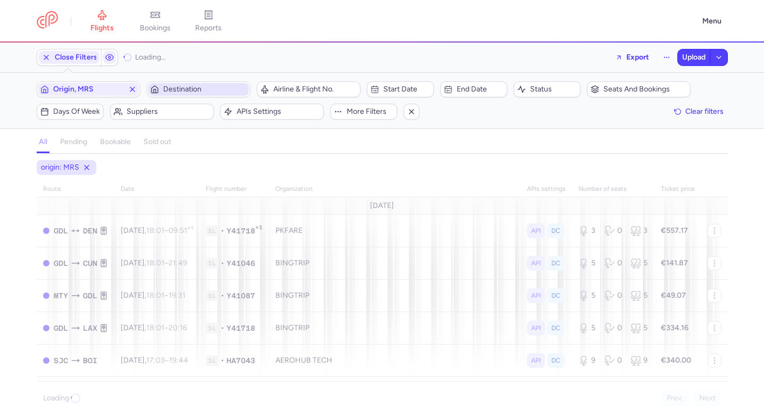
click at [178, 88] on span "Destination" at bounding box center [204, 89] width 83 height 9
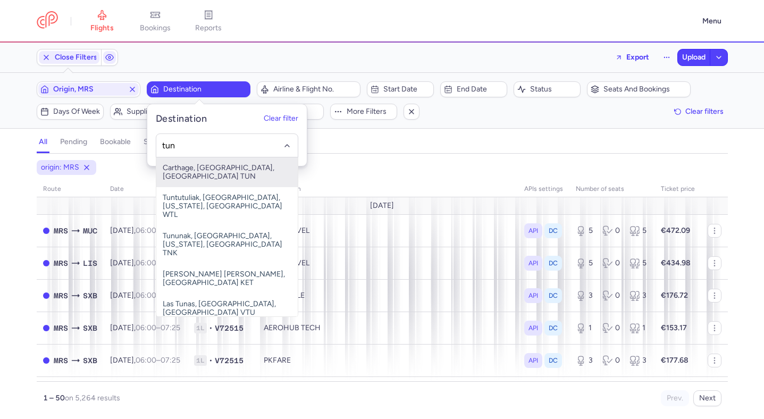
type input "tun"
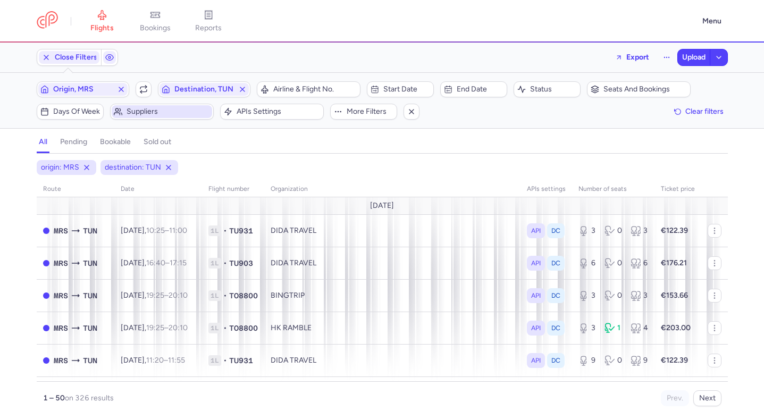
click at [200, 111] on span "Suppliers" at bounding box center [168, 111] width 83 height 9
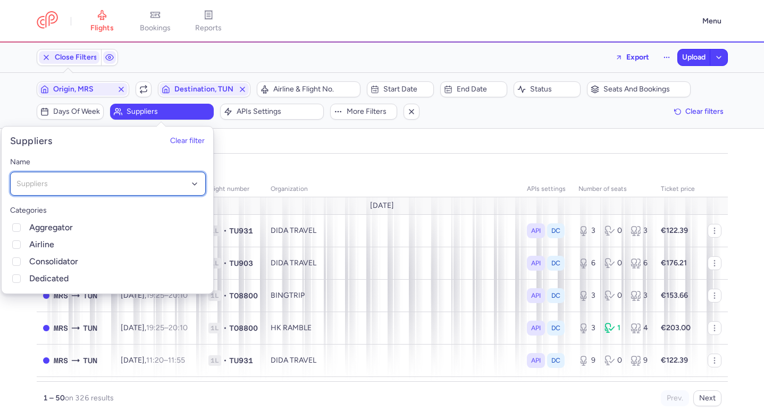
click at [111, 191] on div "Suppliers" at bounding box center [108, 184] width 196 height 24
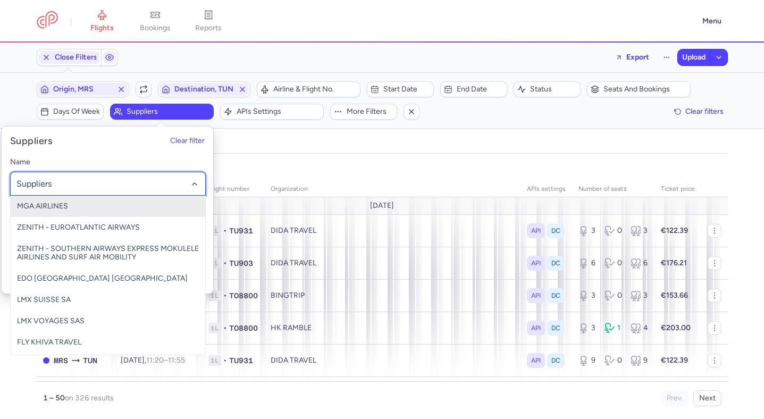
click at [111, 187] on input "-searchbox" at bounding box center [107, 184] width 183 height 12
type input "kepler"
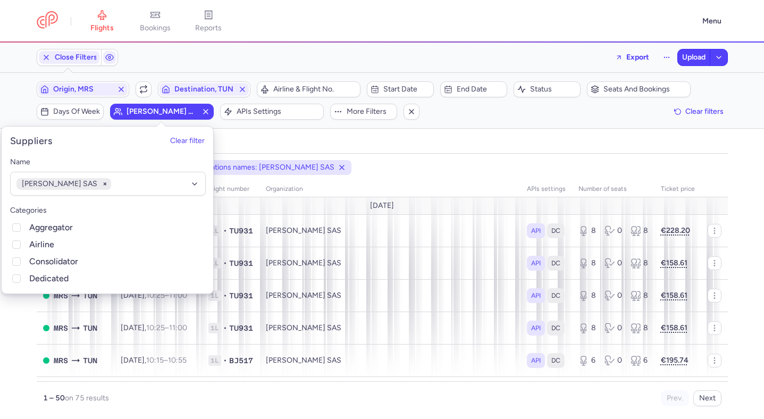
click at [398, 148] on div "all pending bookable sold out" at bounding box center [382, 144] width 691 height 19
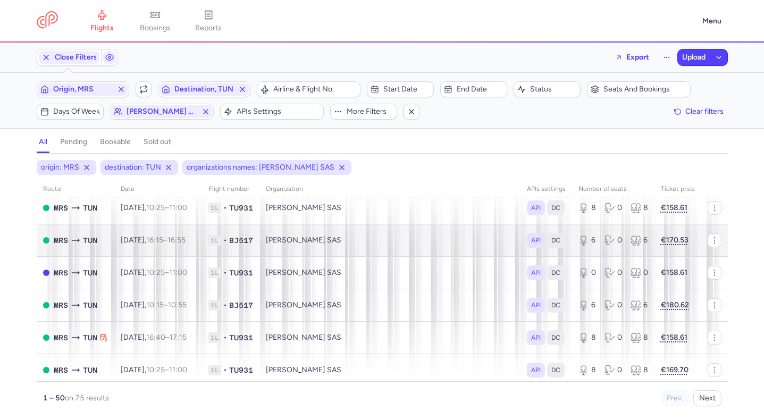
scroll to position [426, 0]
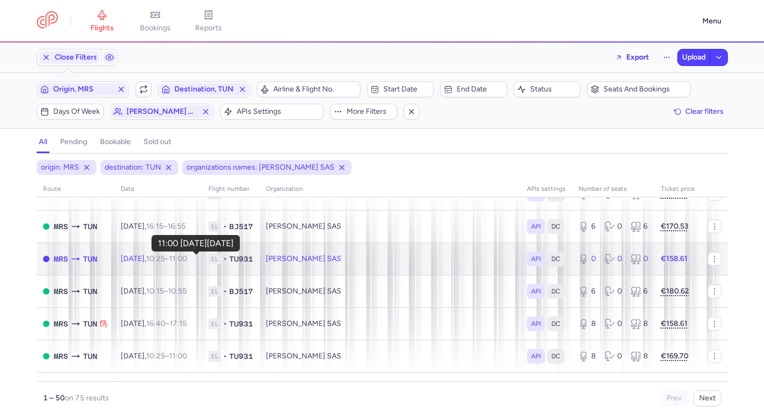
click at [187, 261] on time "11:00 +0" at bounding box center [178, 258] width 18 height 9
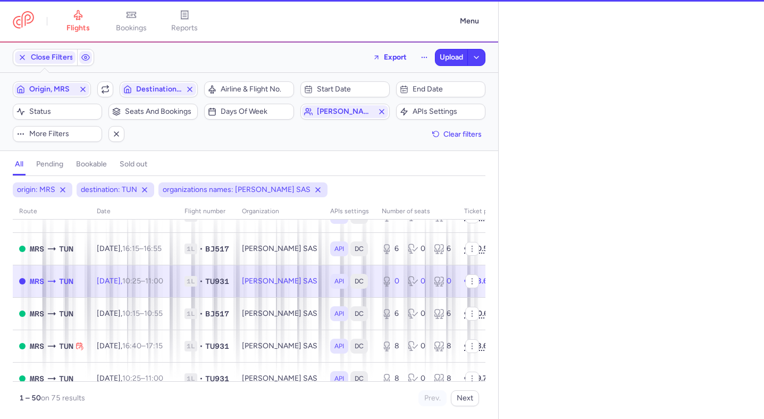
select select "hours"
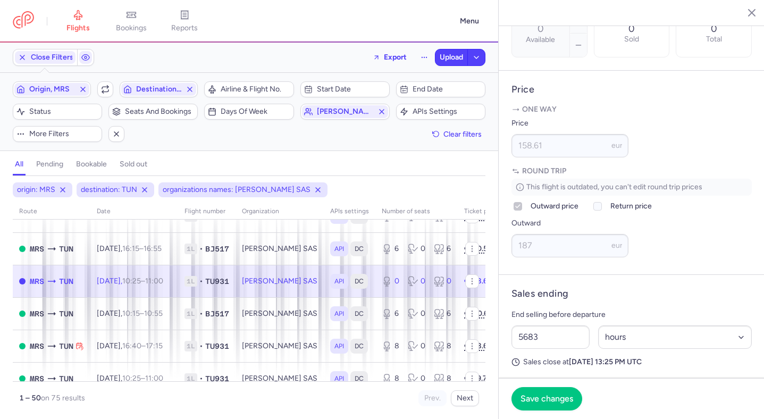
scroll to position [517, 0]
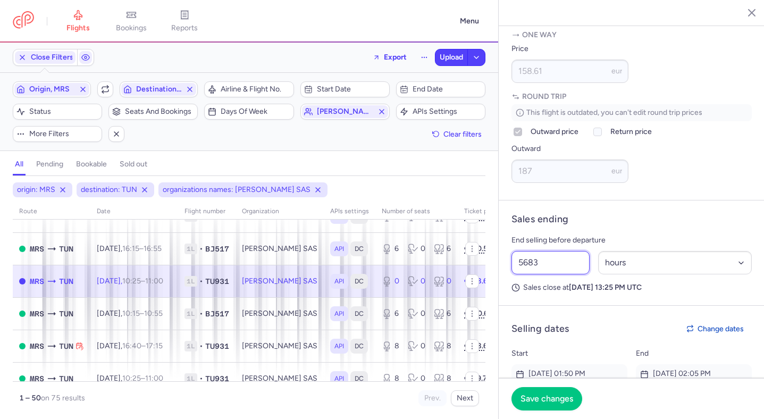
click at [559, 251] on input "5683" at bounding box center [550, 262] width 78 height 23
type input "7"
click at [630, 251] on select "Select an option hours days" at bounding box center [675, 262] width 154 height 23
select select "days"
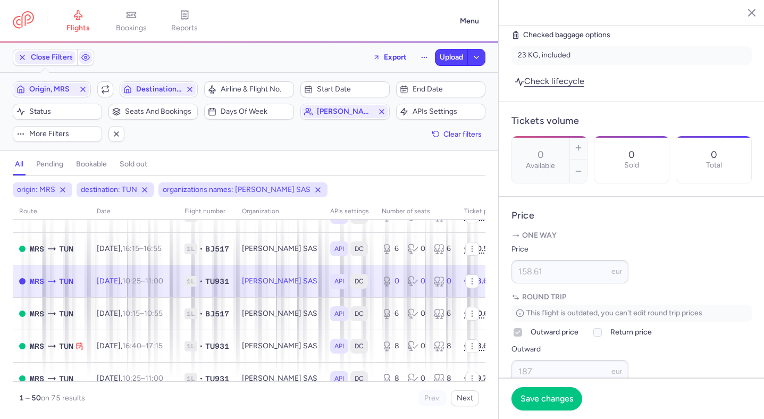
scroll to position [640, 0]
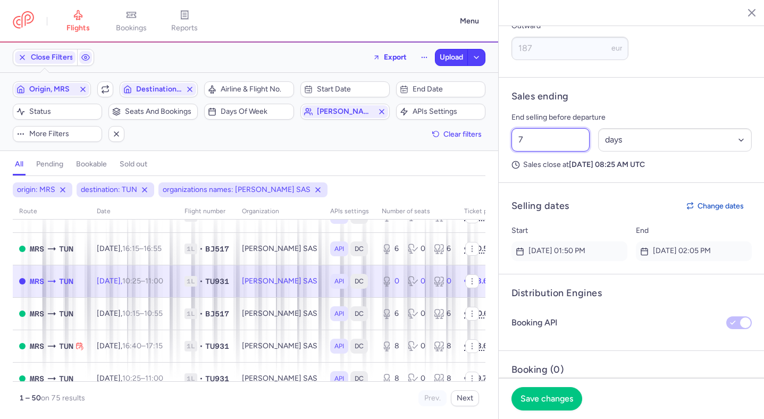
click at [560, 128] on input "7" at bounding box center [550, 139] width 78 height 23
type input "8"
click at [565, 395] on span "Save changes" at bounding box center [547, 398] width 53 height 10
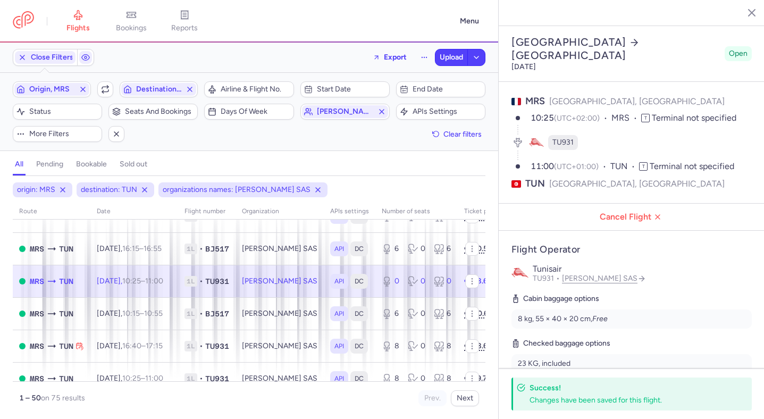
scroll to position [141, 0]
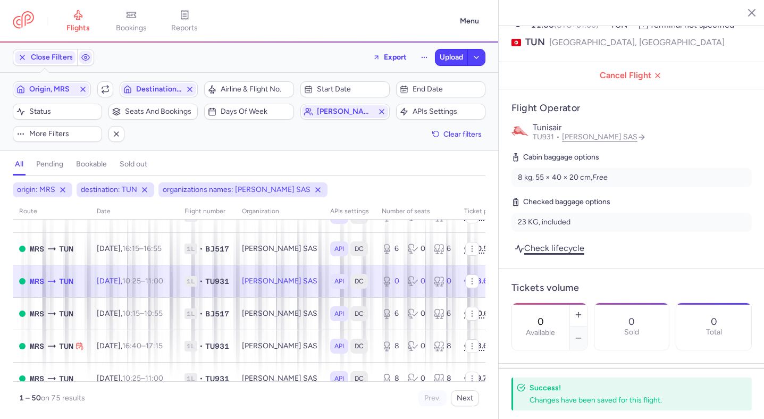
click at [576, 241] on link "Check lifecycle" at bounding box center [549, 248] width 76 height 14
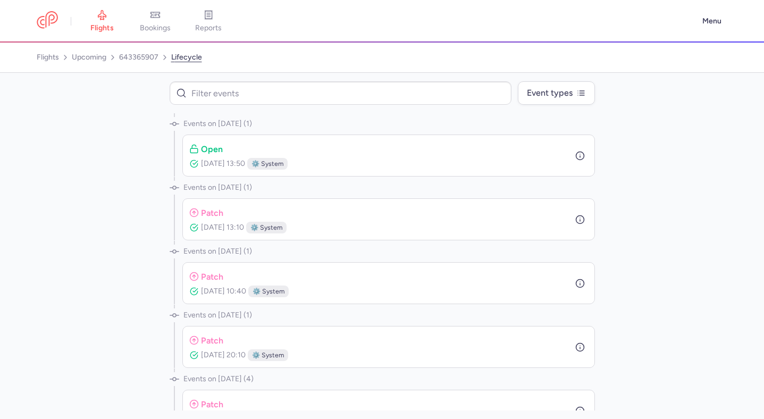
scroll to position [148, 0]
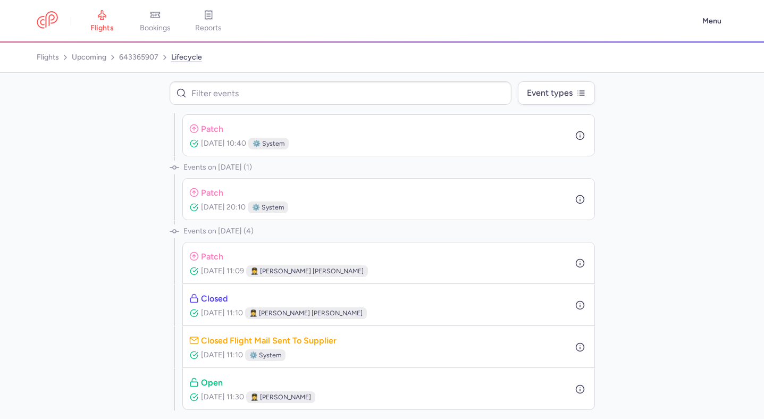
click at [289, 273] on span "🧑‍✈️ Hanen Rihani" at bounding box center [306, 271] width 113 height 11
click at [582, 265] on icon "button" at bounding box center [580, 264] width 10 height 10
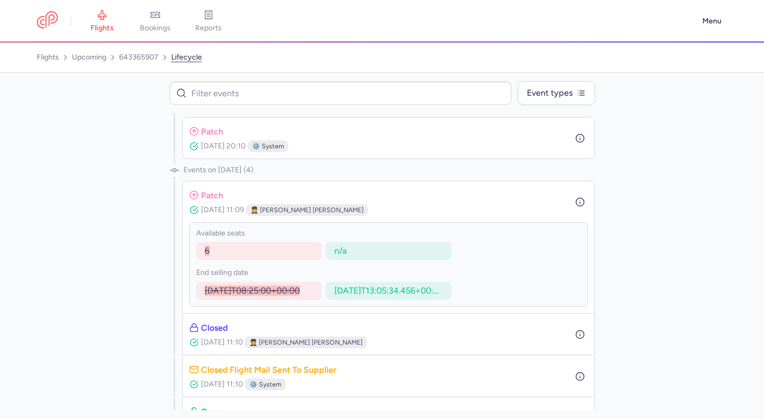
scroll to position [238, 0]
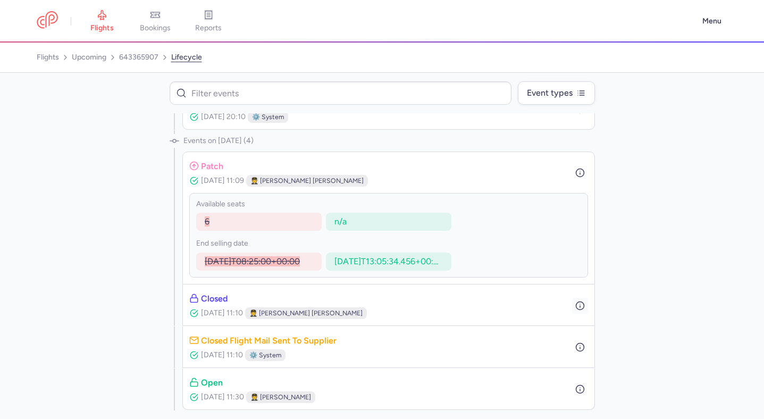
click at [583, 306] on circle "button" at bounding box center [580, 305] width 8 height 8
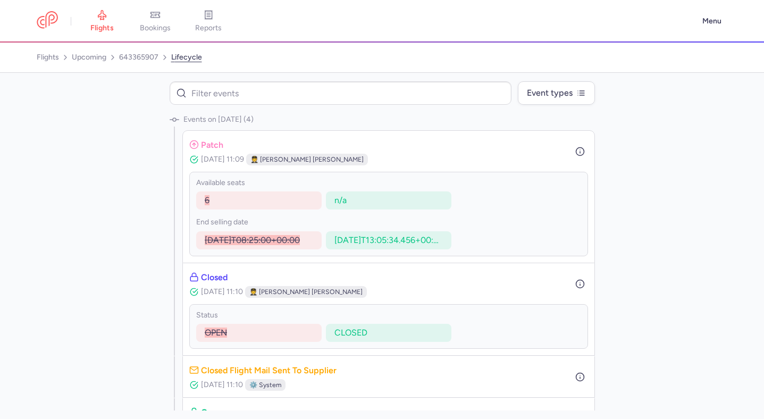
scroll to position [255, 0]
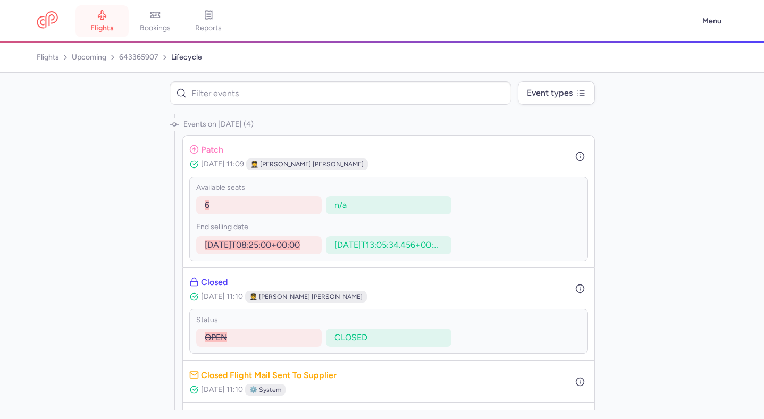
click at [112, 26] on span "flights" at bounding box center [101, 28] width 23 height 10
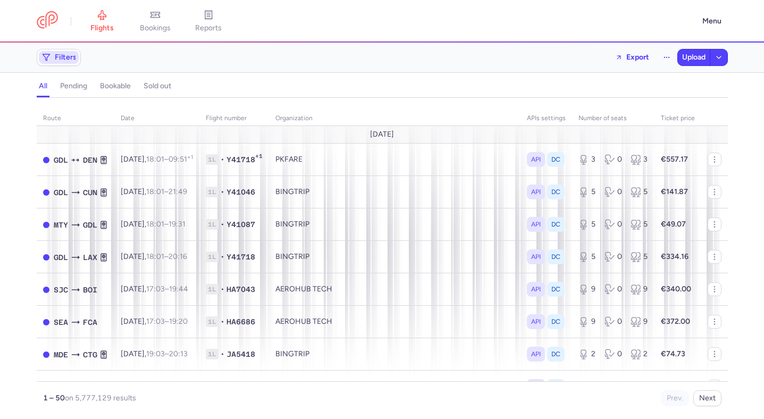
click at [70, 56] on span "Filters" at bounding box center [66, 57] width 22 height 9
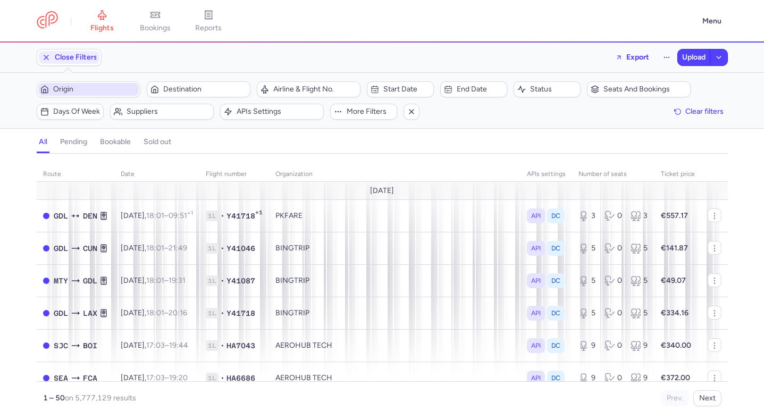
click at [96, 84] on span "Origin" at bounding box center [88, 89] width 100 height 13
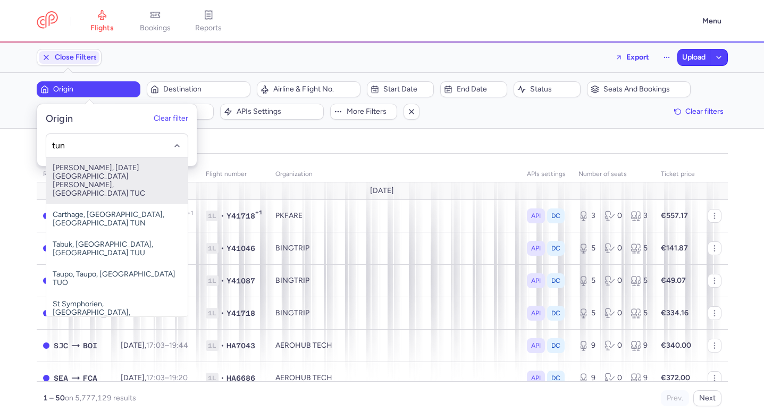
drag, startPoint x: 82, startPoint y: 174, endPoint x: 99, endPoint y: 137, distance: 40.4
click at [99, 137] on div "tun Benj Matienzo, San Miguel de Tucumán, Argentina TUC Carthage, Tunis, Tunisi…" at bounding box center [117, 145] width 142 height 24
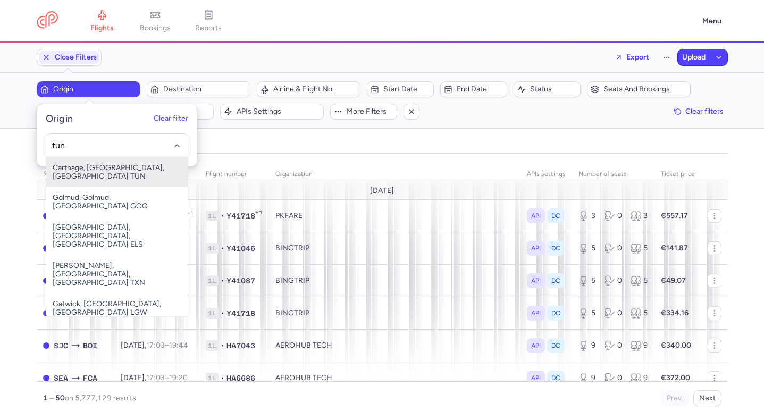
click at [97, 171] on span "Carthage, Tunis, Tunisia TUN" at bounding box center [116, 172] width 141 height 30
type input "tun"
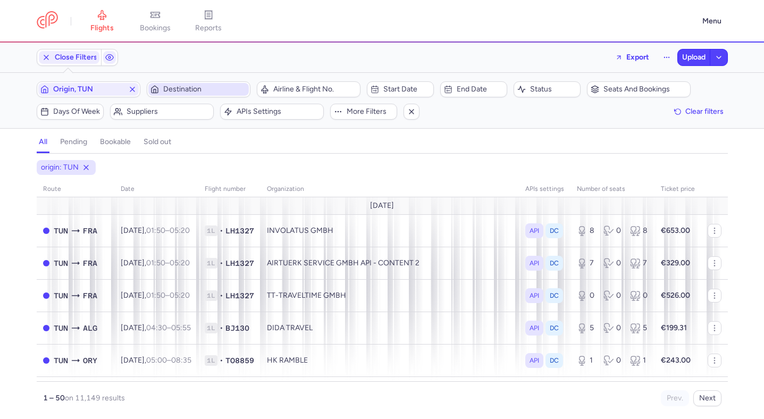
click at [181, 93] on span "Destination" at bounding box center [204, 89] width 83 height 9
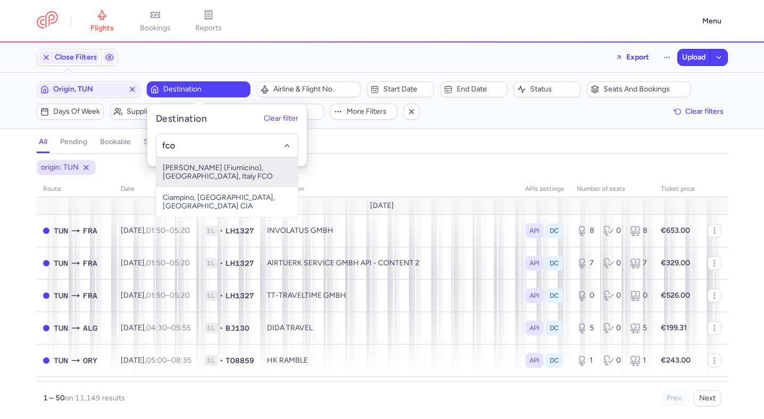
click at [189, 173] on span "Leonardo Da Vinci (Fiumicino), Roma, Italy FCO" at bounding box center [226, 172] width 141 height 30
type input "fco"
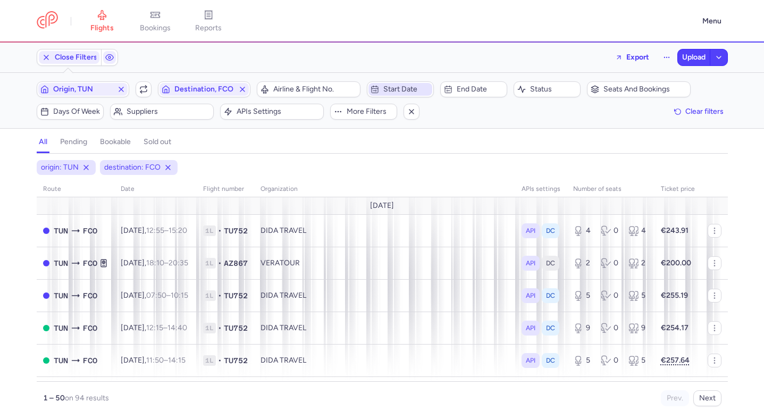
click at [386, 88] on span "Start date" at bounding box center [406, 89] width 47 height 9
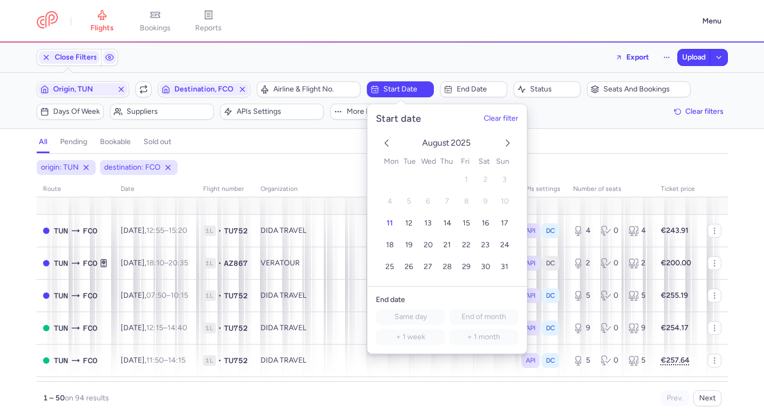
click at [506, 141] on icon "next month" at bounding box center [507, 143] width 13 height 13
click at [468, 226] on span "19" at bounding box center [466, 223] width 7 height 9
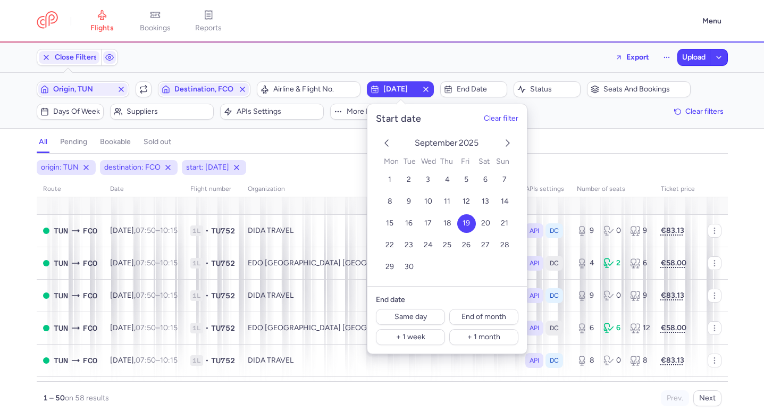
click at [271, 142] on div "all pending bookable sold out" at bounding box center [382, 144] width 691 height 19
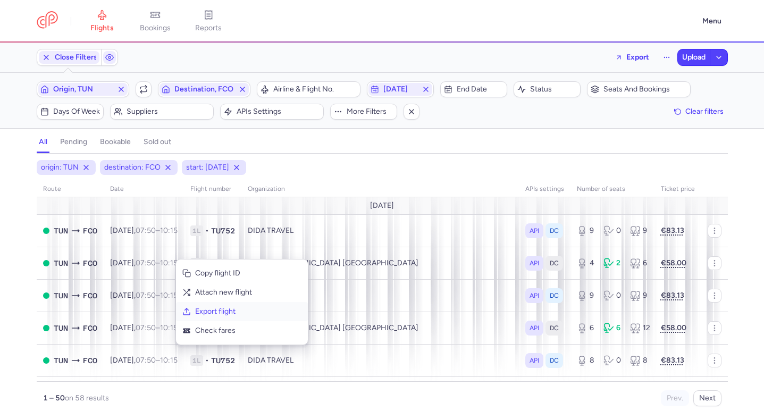
click at [217, 314] on span "Export flight" at bounding box center [248, 311] width 106 height 11
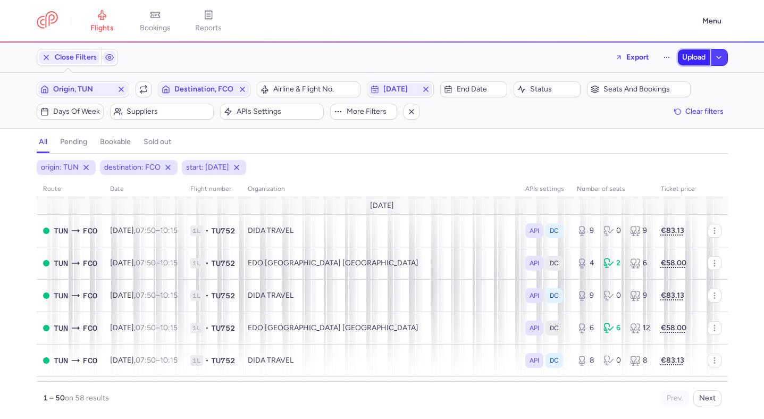
click at [686, 56] on span "Upload" at bounding box center [693, 57] width 23 height 9
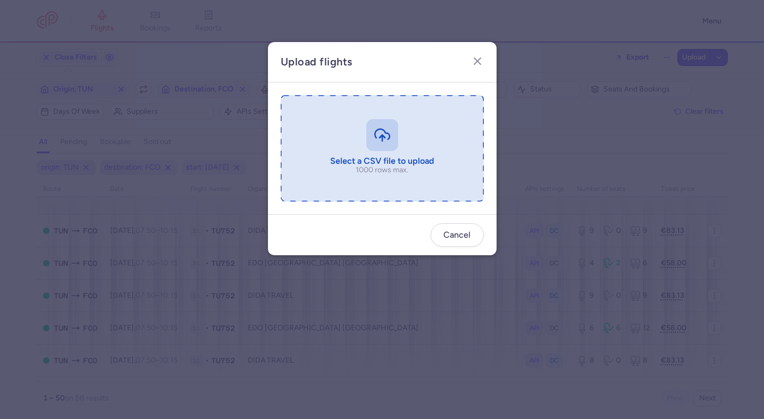
type input "C:\fakepath\export_flight_TU752_20250811,1145.csv"
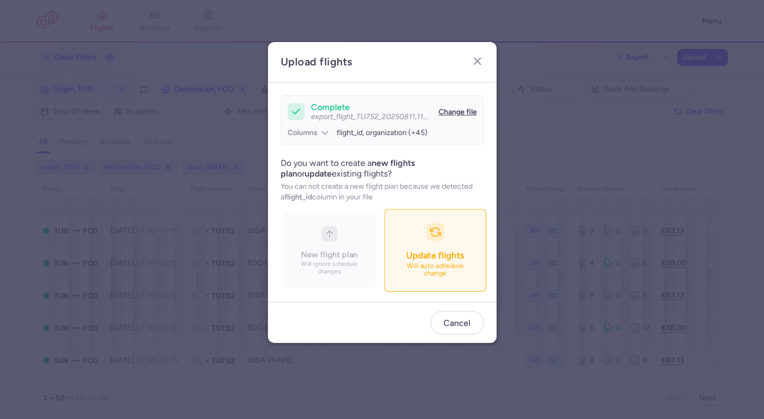
click at [426, 239] on div "button" at bounding box center [435, 232] width 18 height 18
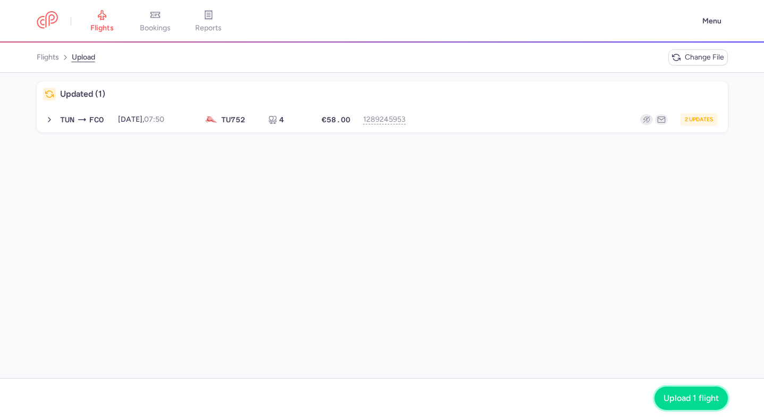
click at [695, 393] on span "Upload 1 flight" at bounding box center [691, 398] width 55 height 10
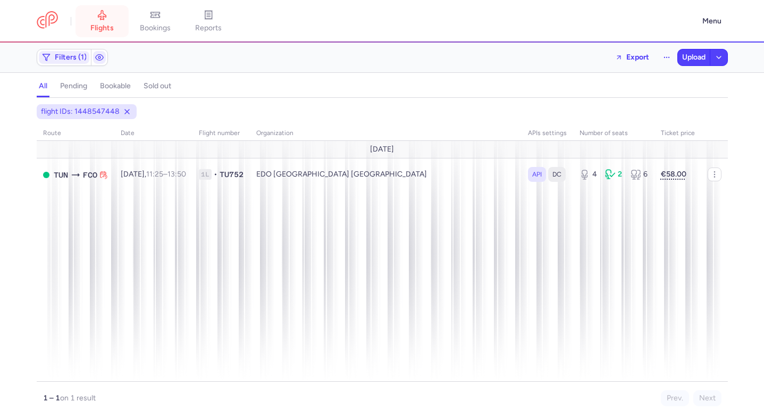
click at [102, 30] on span "flights" at bounding box center [101, 28] width 23 height 10
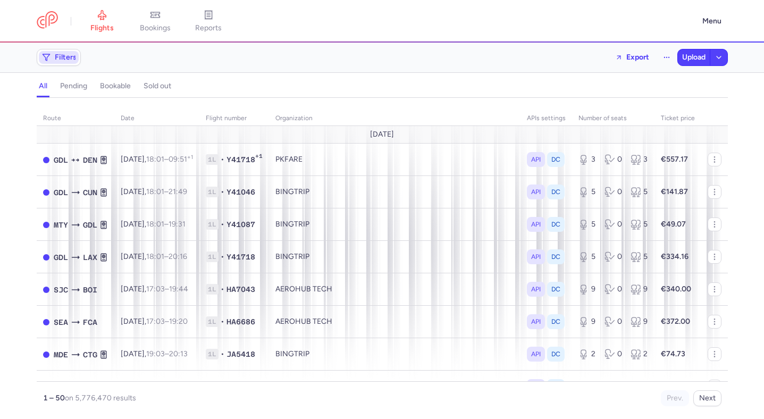
click at [74, 52] on span "Filters" at bounding box center [59, 57] width 40 height 13
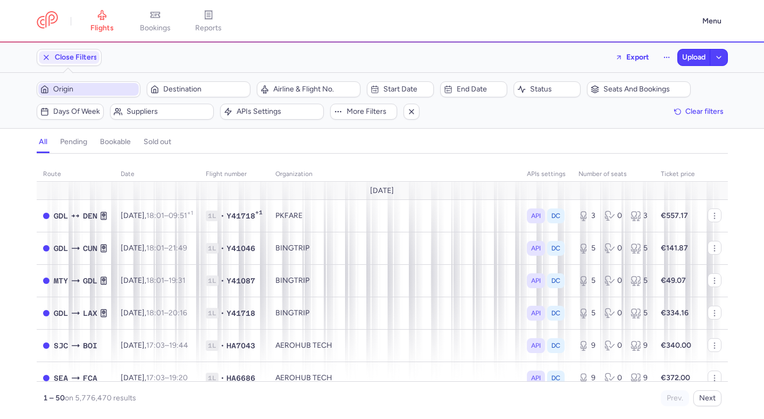
click at [80, 92] on span "Origin" at bounding box center [94, 89] width 83 height 9
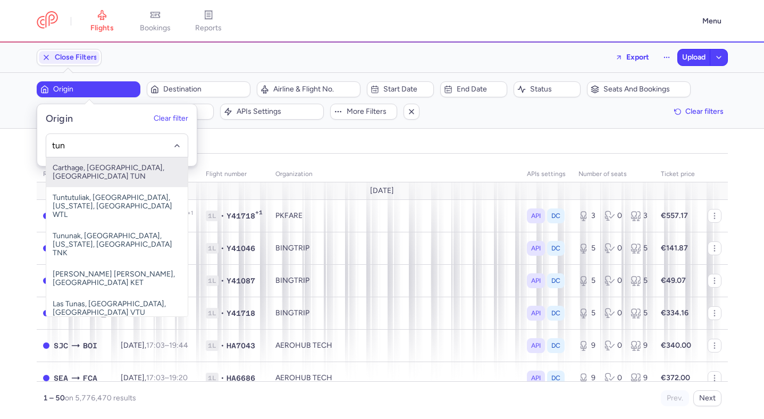
click at [97, 166] on span "Carthage, Tunis, Tunisia TUN" at bounding box center [116, 172] width 141 height 30
type input "tun"
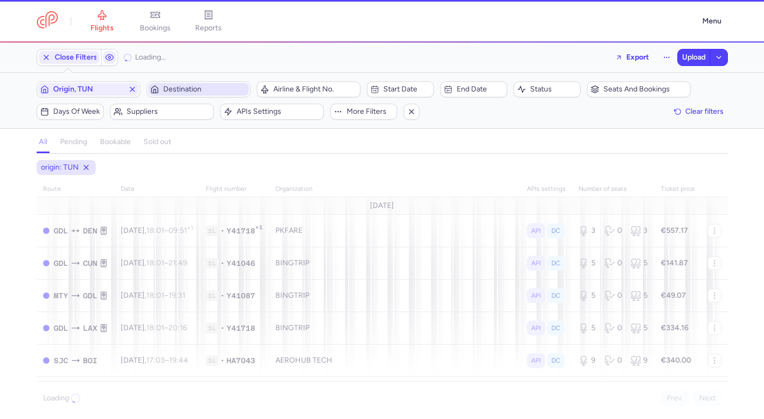
click at [191, 91] on span "Destination" at bounding box center [204, 89] width 83 height 9
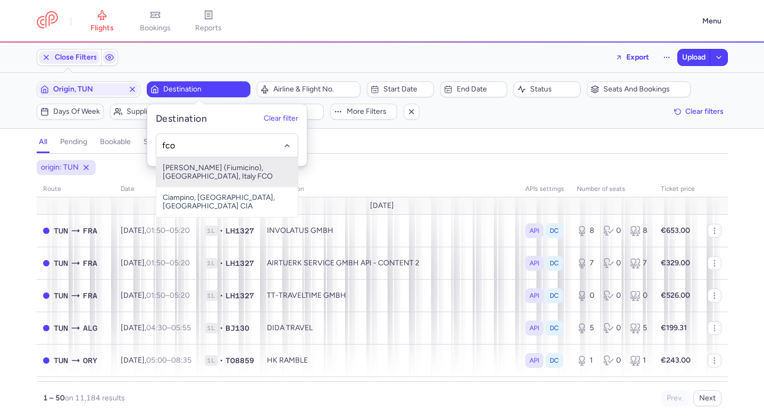
click at [225, 177] on span "Leonardo Da Vinci (Fiumicino), Roma, Italy FCO" at bounding box center [226, 172] width 141 height 30
type input "fco"
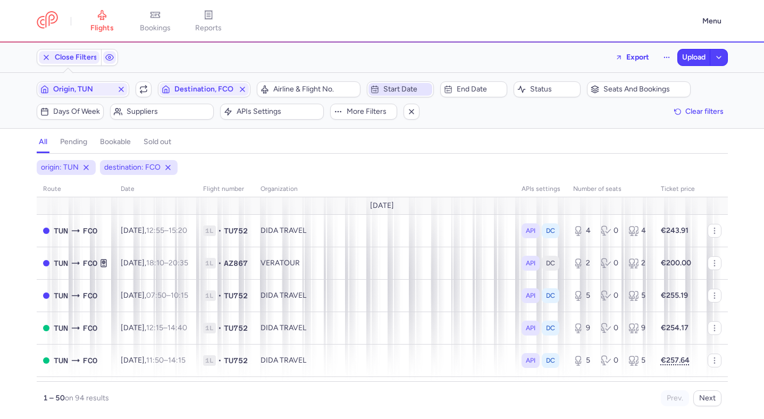
click at [402, 89] on span "Start date" at bounding box center [406, 89] width 47 height 9
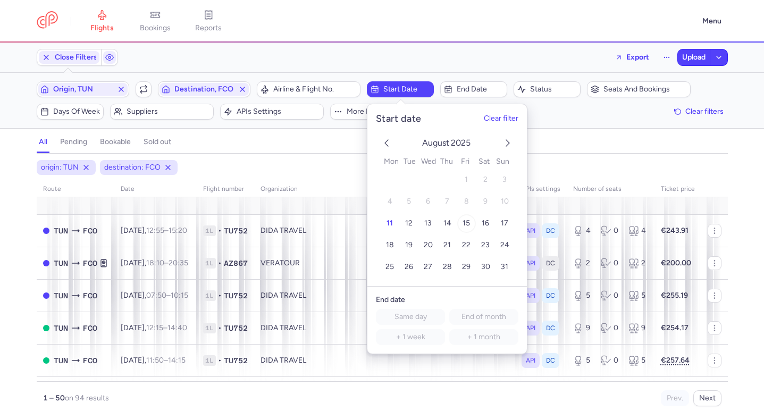
click at [469, 217] on button "15" at bounding box center [466, 223] width 19 height 19
click at [319, 152] on div "all pending bookable sold out" at bounding box center [382, 144] width 691 height 19
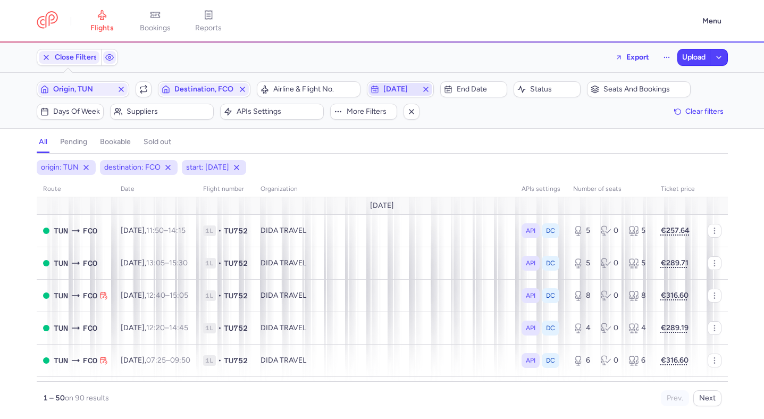
click at [395, 87] on span "2025-08-15" at bounding box center [400, 89] width 34 height 9
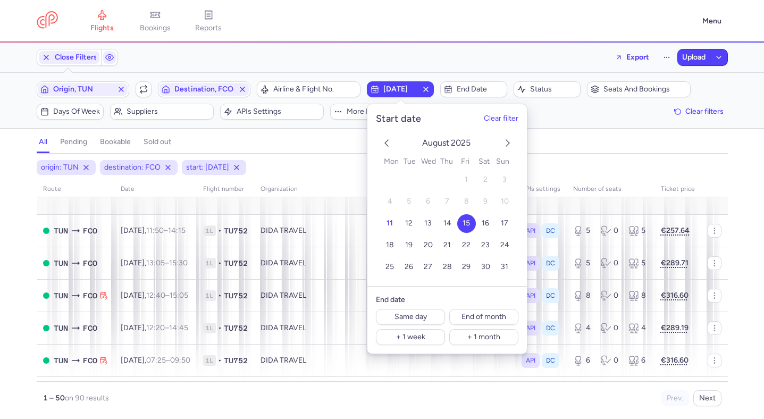
click at [507, 141] on icon "next month" at bounding box center [507, 143] width 13 height 13
click at [392, 222] on span "15" at bounding box center [389, 223] width 7 height 9
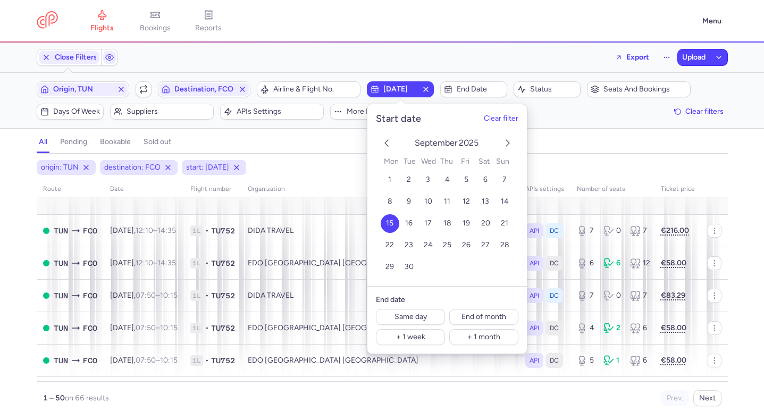
click at [334, 152] on div "all pending bookable sold out" at bounding box center [382, 144] width 691 height 19
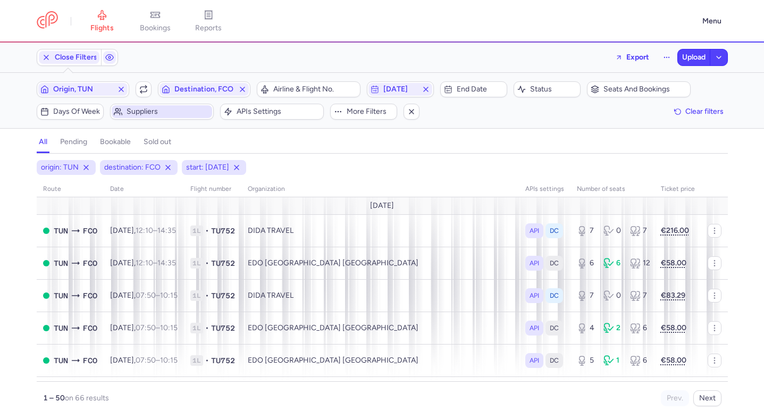
click at [165, 113] on span "Suppliers" at bounding box center [168, 111] width 83 height 9
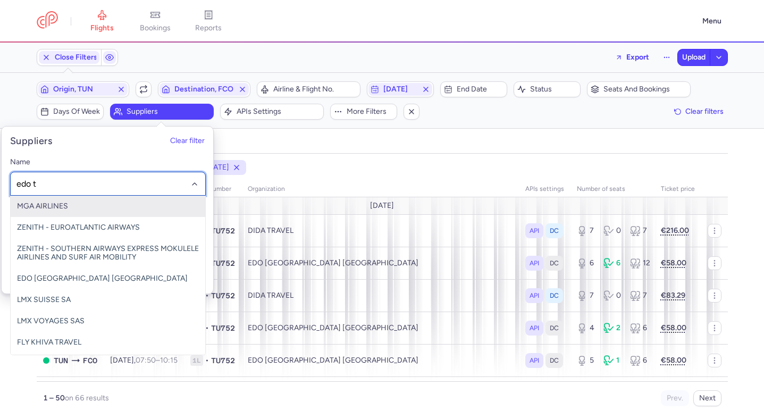
type input "edo tu"
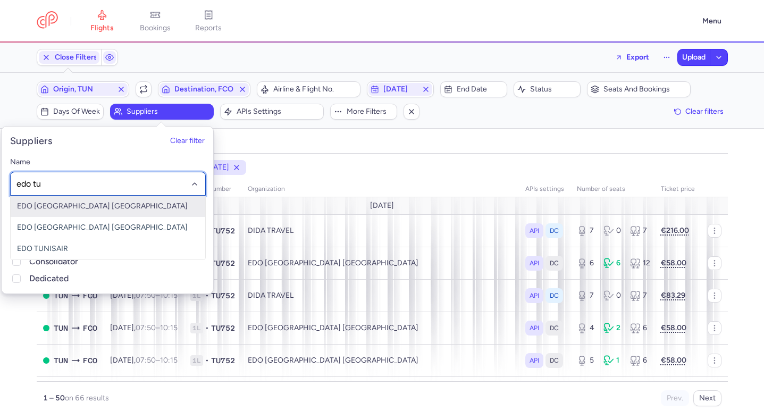
click at [119, 208] on span "EDO TUNISAIR ITALY" at bounding box center [108, 206] width 195 height 21
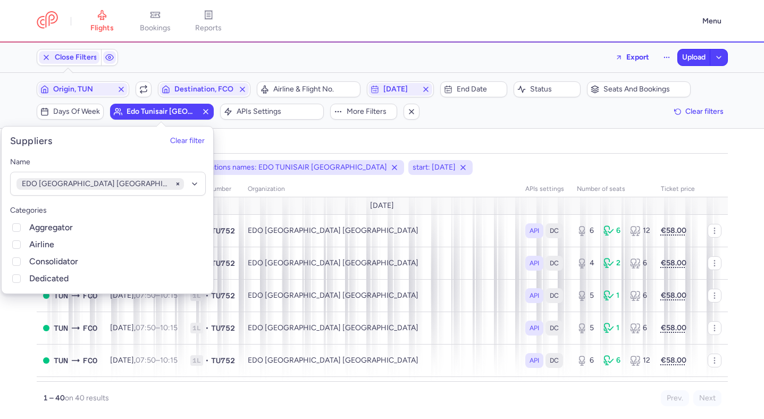
click at [329, 132] on div "all pending bookable sold out 4" at bounding box center [382, 142] width 691 height 23
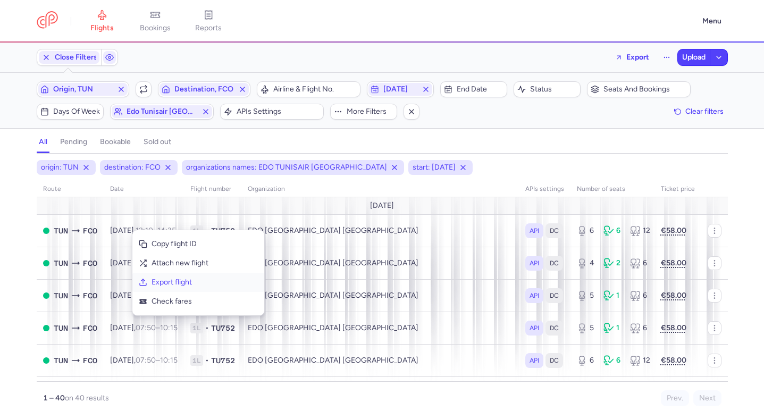
click at [163, 280] on span "Export flight" at bounding box center [205, 282] width 106 height 11
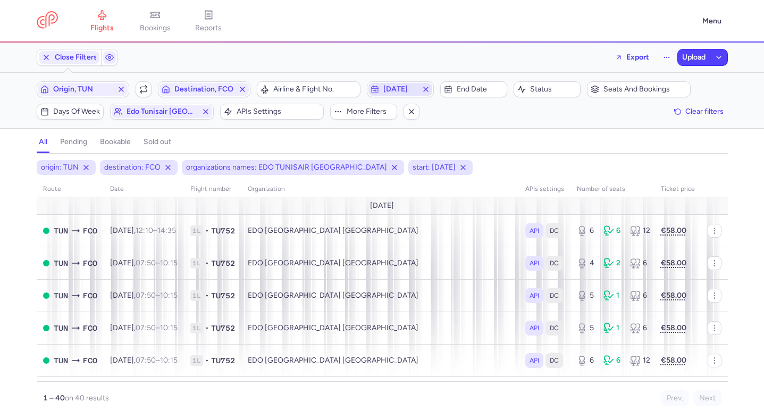
click at [393, 89] on span "2025-09-15" at bounding box center [400, 89] width 34 height 9
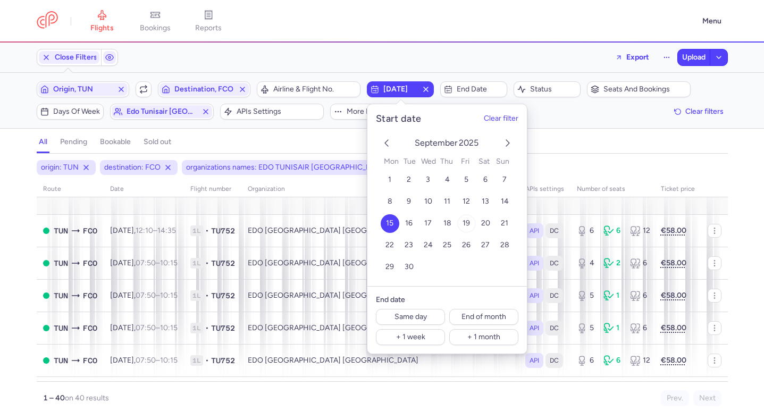
click at [461, 225] on button "19" at bounding box center [466, 223] width 19 height 19
click at [291, 146] on div "all pending bookable sold out" at bounding box center [382, 144] width 691 height 19
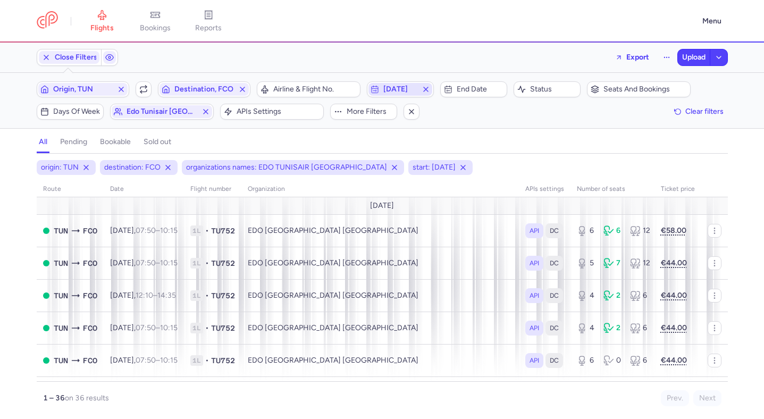
click at [407, 94] on span "2025-09-19" at bounding box center [400, 89] width 64 height 13
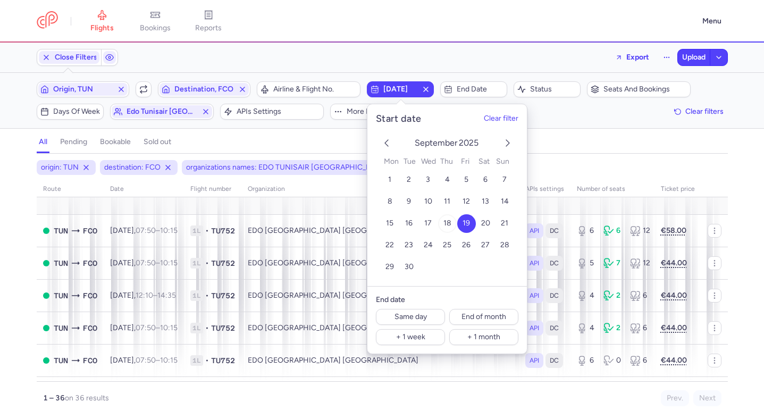
click at [444, 226] on span "18" at bounding box center [447, 223] width 8 height 9
click at [576, 152] on div "all pending bookable sold out" at bounding box center [382, 144] width 691 height 19
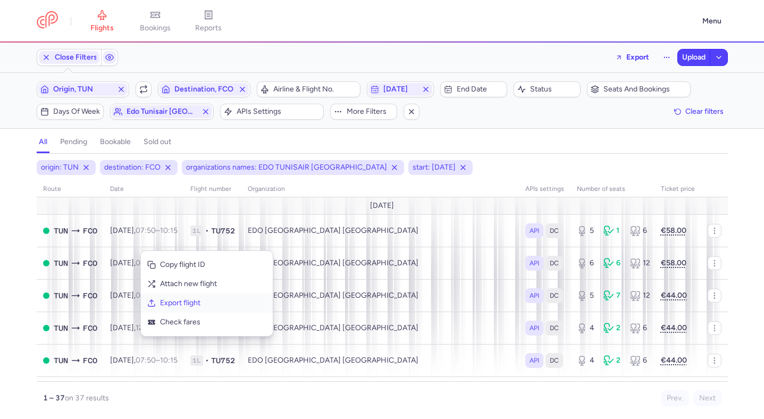
click at [187, 297] on button "Export flight" at bounding box center [207, 302] width 132 height 19
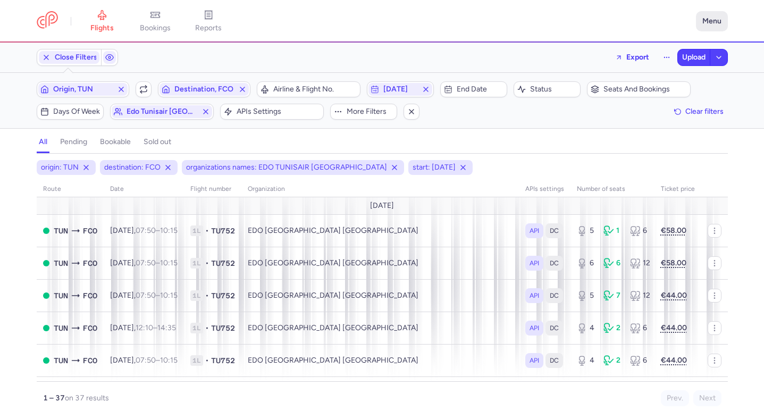
click at [722, 25] on button "Menu" at bounding box center [712, 21] width 32 height 20
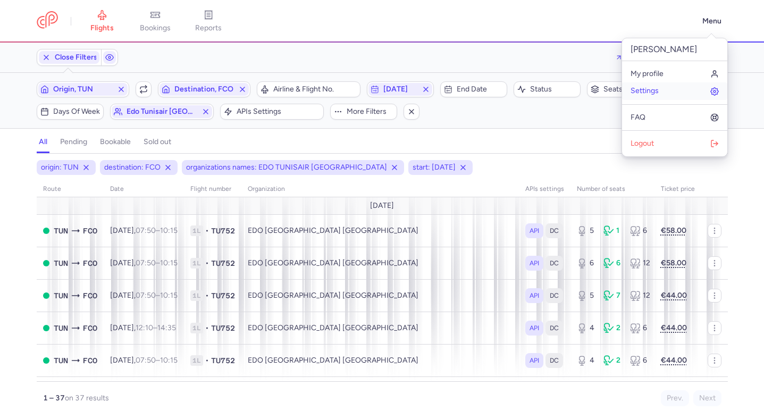
click at [656, 92] on span "Settings" at bounding box center [645, 91] width 28 height 9
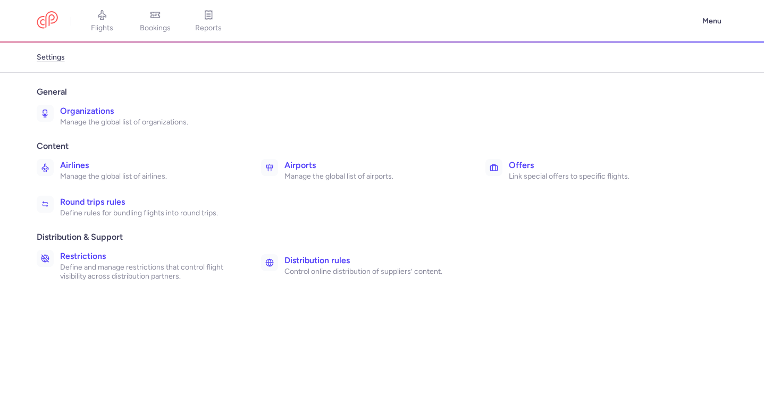
click at [140, 116] on h3 "Organizations" at bounding box center [149, 111] width 178 height 13
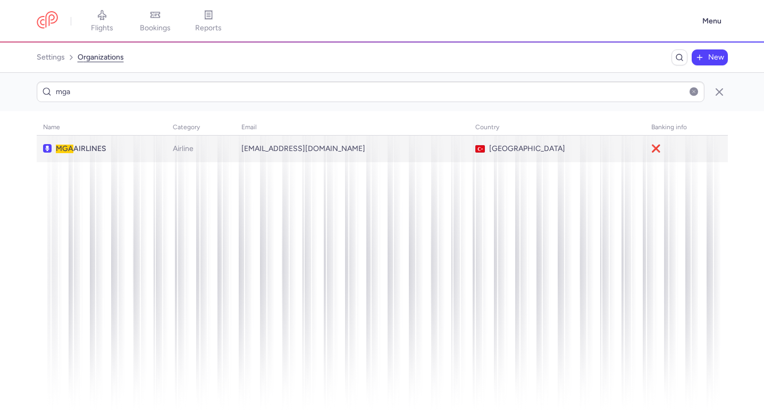
type input "mga"
click at [235, 138] on td "MGA AIRLINES" at bounding box center [352, 149] width 234 height 27
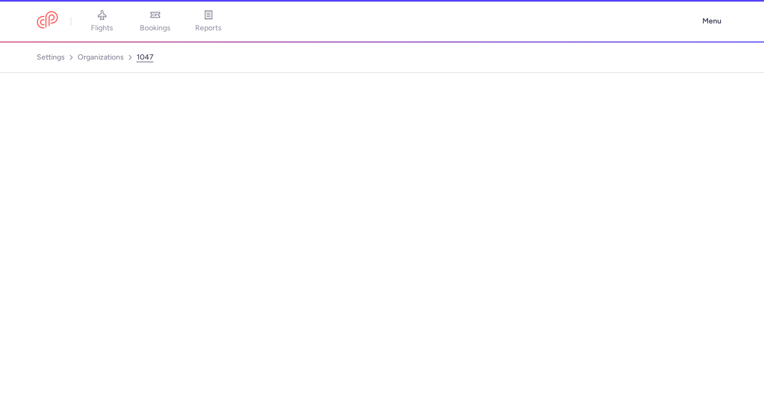
select select "AIRLINE"
select select "tr"
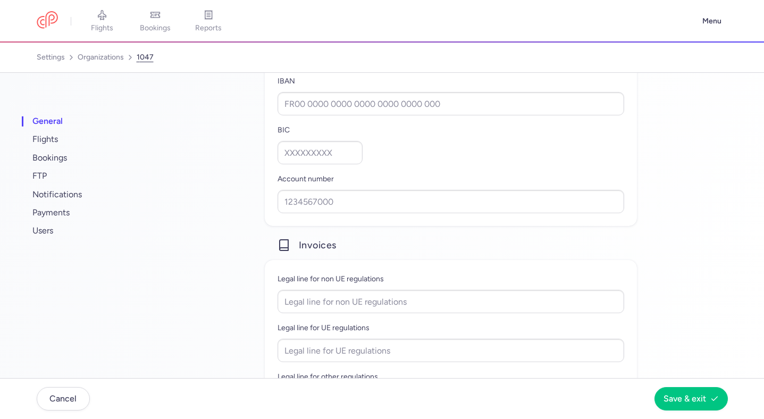
scroll to position [913, 0]
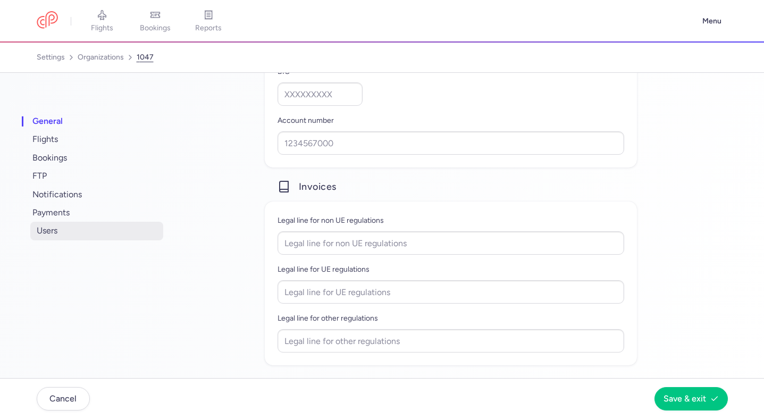
click at [80, 226] on span "users" at bounding box center [96, 231] width 133 height 18
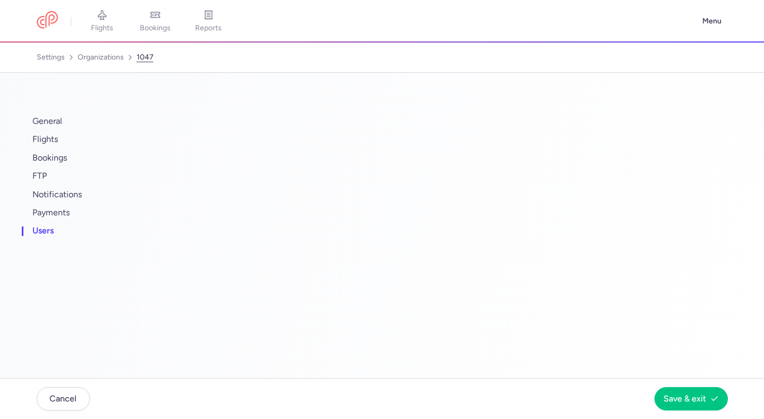
scroll to position [0, 0]
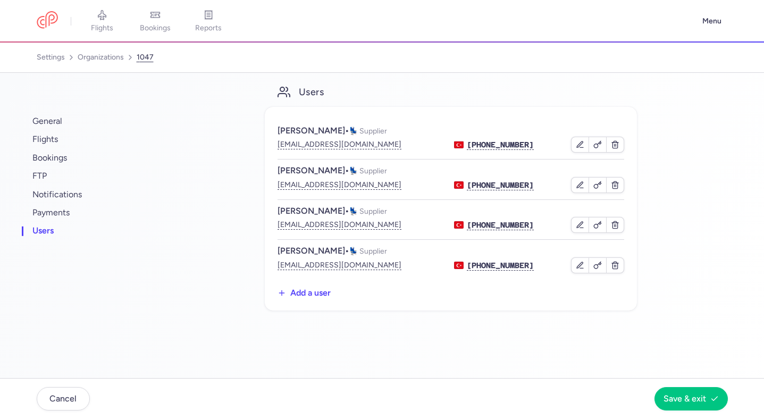
click at [311, 288] on button "Add a user" at bounding box center [304, 293] width 53 height 10
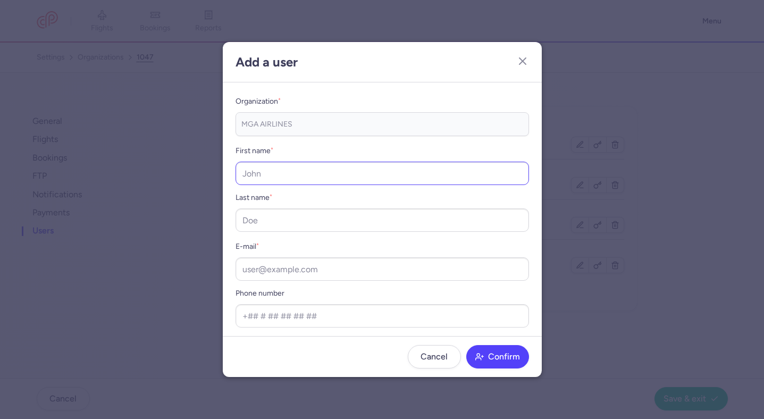
scroll to position [53, 0]
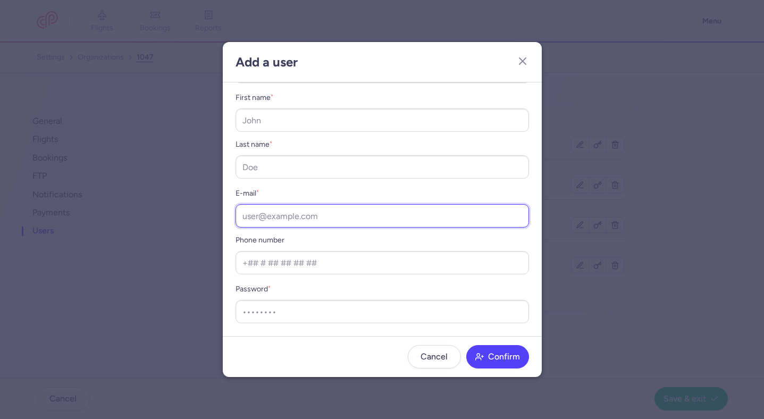
click at [308, 214] on input "E-mail *" at bounding box center [382, 215] width 293 height 23
paste input "taner.askin@mga.aero"
type input "taner.askin@mga.aero"
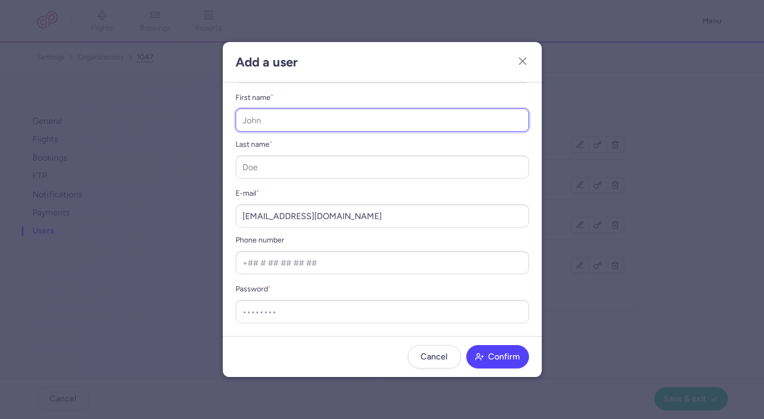
click at [306, 113] on input "First name *" at bounding box center [382, 119] width 293 height 23
type input "Taner"
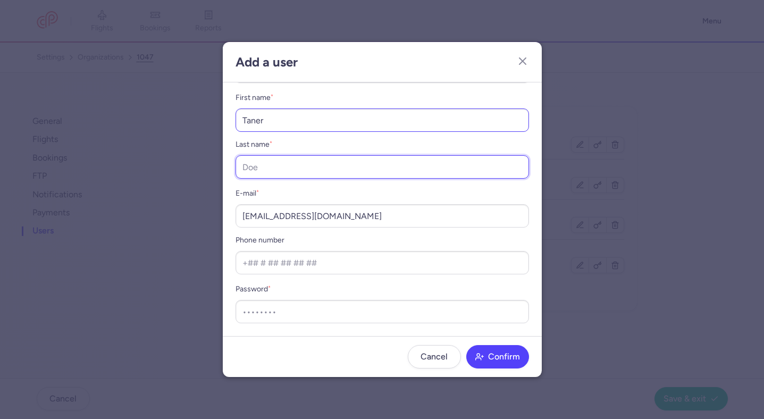
paste input "AŞKIN"
type input "AŞKIN"
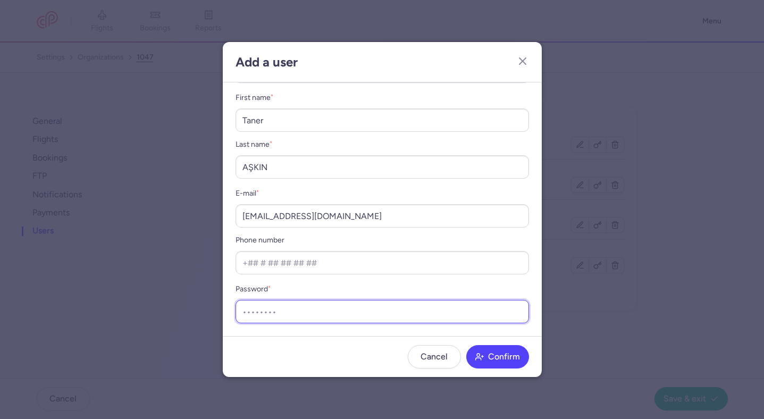
click at [316, 301] on input "Password *" at bounding box center [382, 311] width 293 height 23
type input "000000"
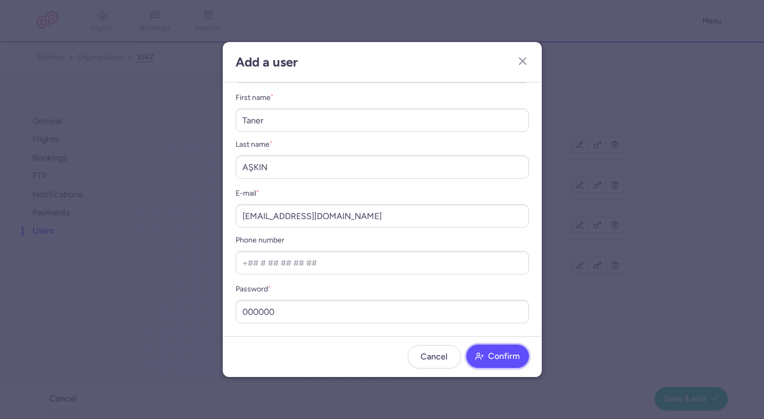
click at [508, 354] on span "Confirm" at bounding box center [504, 356] width 32 height 10
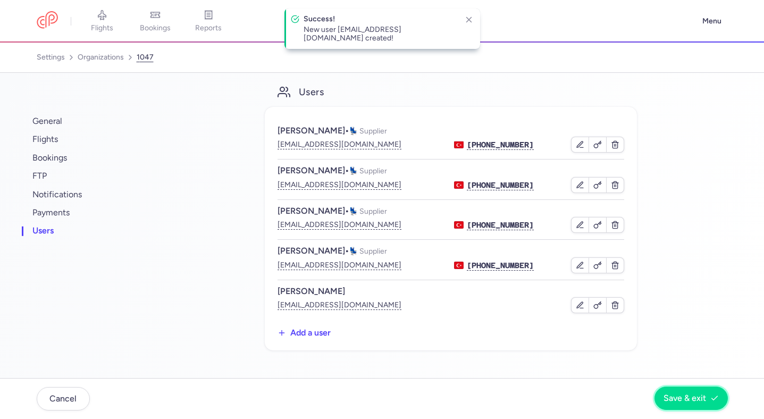
click at [684, 393] on button "Save & exit" at bounding box center [691, 398] width 73 height 23
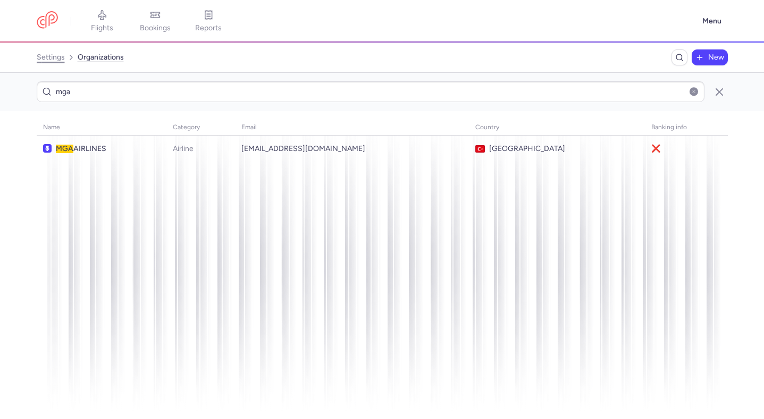
click at [61, 56] on link "settings" at bounding box center [51, 57] width 28 height 17
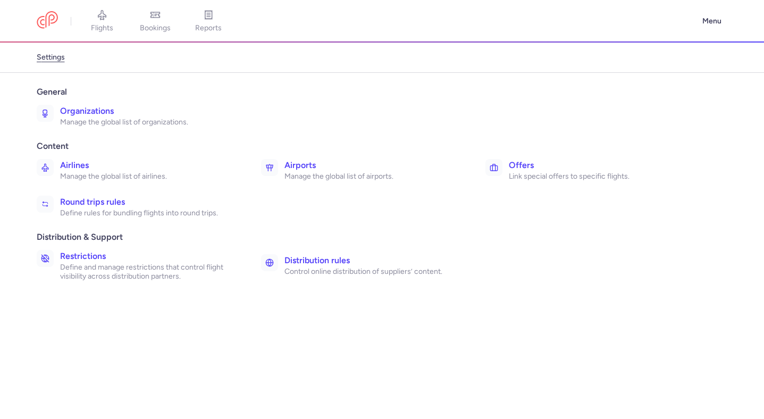
click at [323, 180] on p "Manage the global list of airports." at bounding box center [373, 177] width 178 height 10
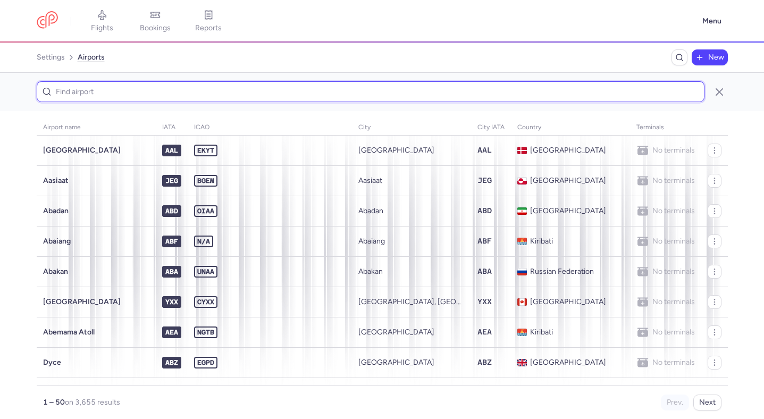
click at [164, 88] on input at bounding box center [371, 91] width 668 height 21
click at [154, 90] on input at bounding box center [371, 91] width 668 height 21
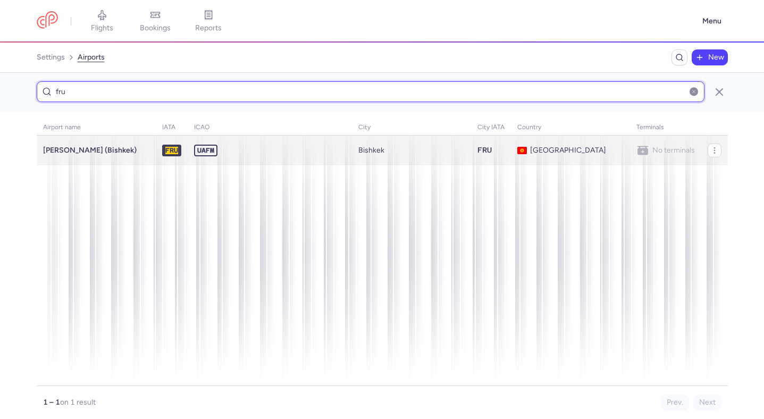
type input "fru"
click at [471, 148] on td "UAFM" at bounding box center [491, 151] width 40 height 30
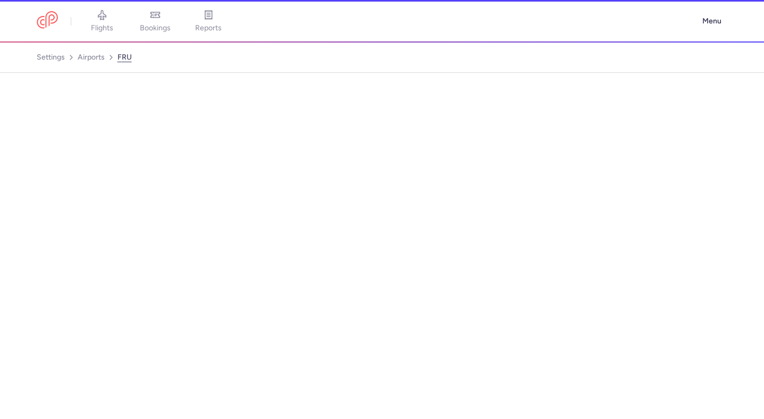
select select "kg"
select select "Asia/Bishkek"
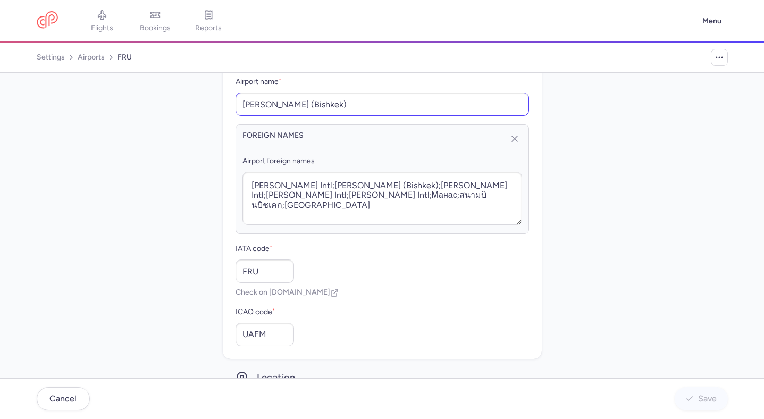
scroll to position [95, 0]
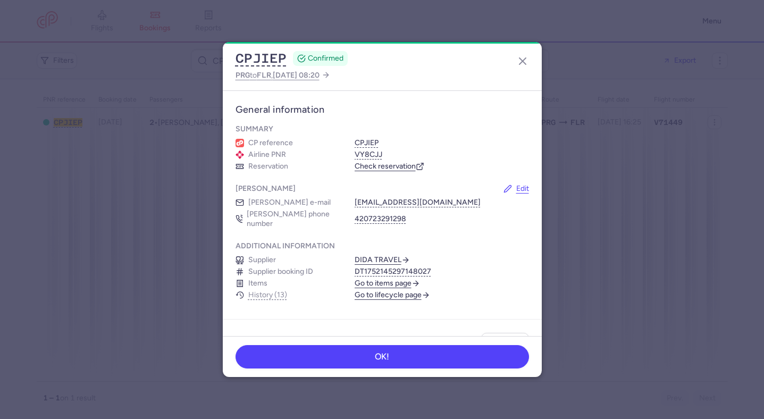
click at [503, 339] on span "More" at bounding box center [500, 343] width 18 height 8
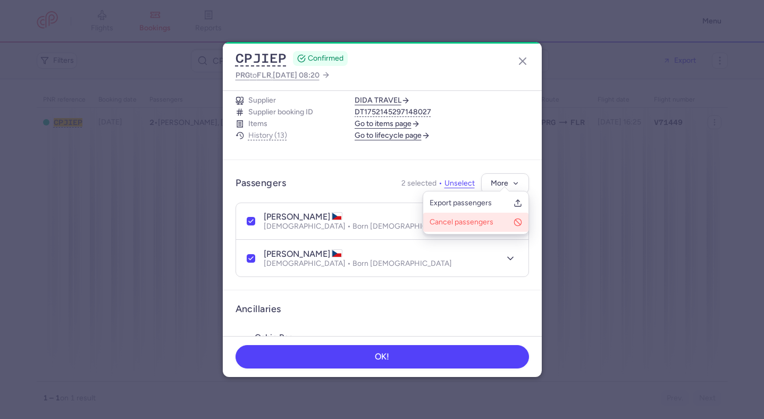
click at [449, 222] on span "Cancel passengers" at bounding box center [470, 222] width 80 height 11
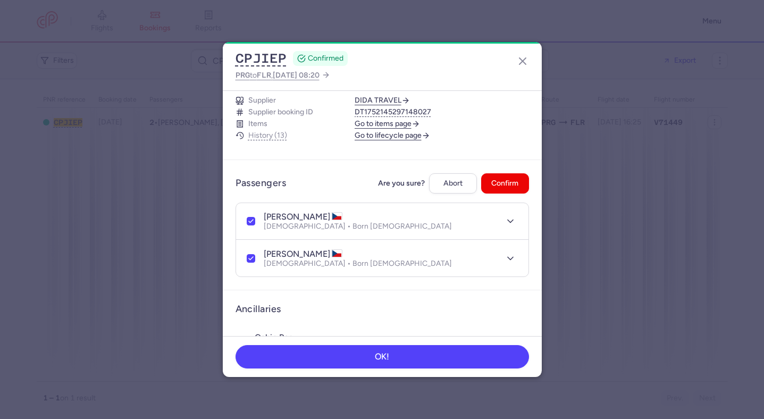
click at [530, 181] on article "Passengers Are you sure? Abort Confirm [PERSON_NAME] [DEMOGRAPHIC_DATA] • Born …" at bounding box center [382, 225] width 319 height 130
click at [511, 181] on button "Confirm" at bounding box center [505, 183] width 48 height 21
checkbox input "false"
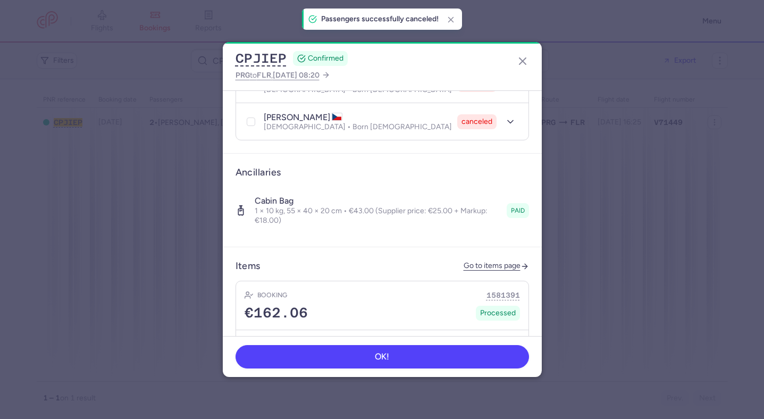
scroll to position [491, 0]
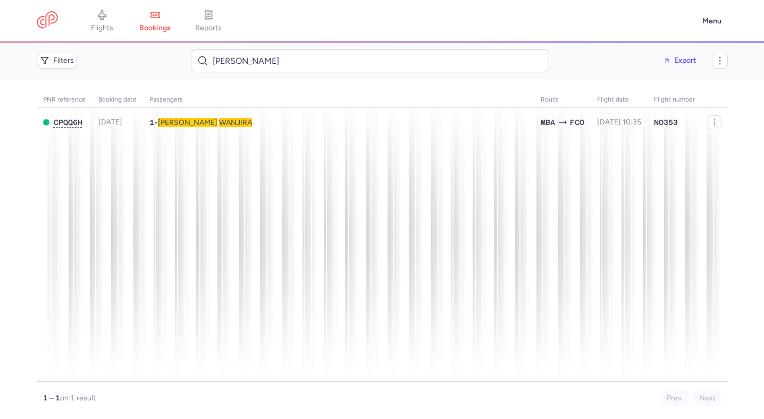
click at [349, 65] on input "[PERSON_NAME]" at bounding box center [370, 60] width 358 height 23
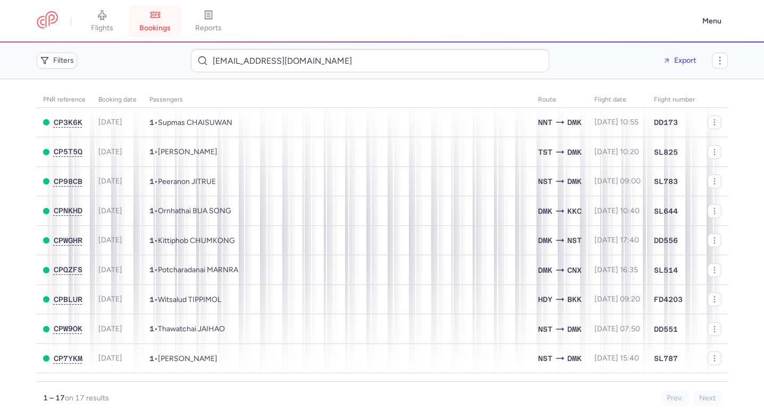
type input "[EMAIL_ADDRESS][DOMAIN_NAME]"
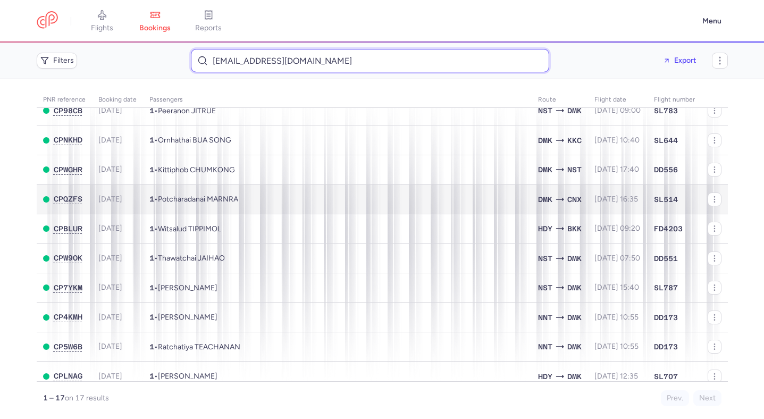
scroll to position [93, 0]
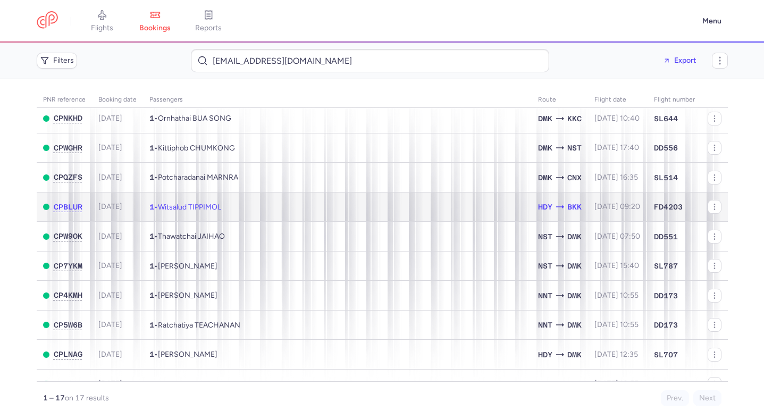
click at [276, 203] on td "1 • Witsalud TIPPIMOL" at bounding box center [337, 207] width 389 height 30
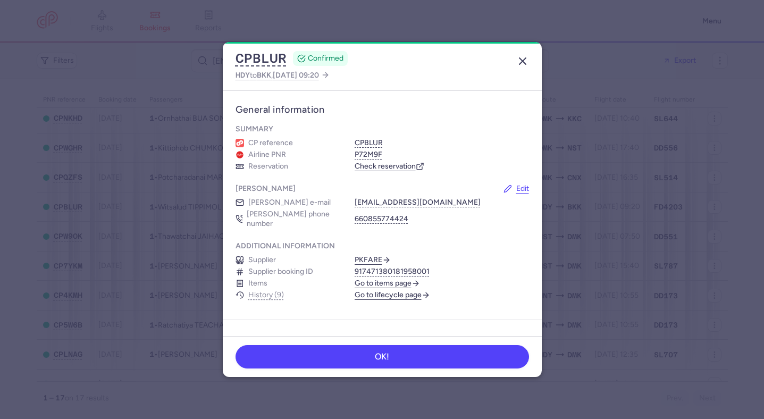
click at [517, 57] on icon "button" at bounding box center [522, 61] width 13 height 13
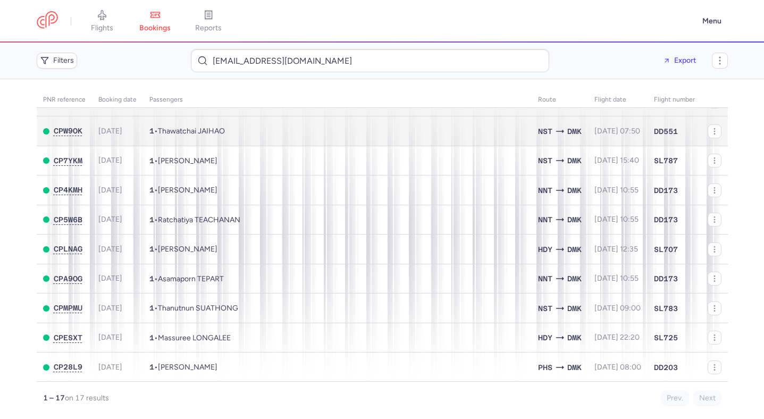
scroll to position [237, 0]
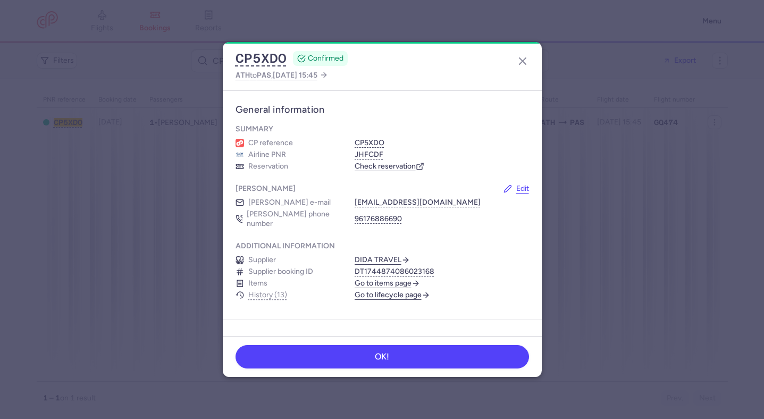
scroll to position [341, 0]
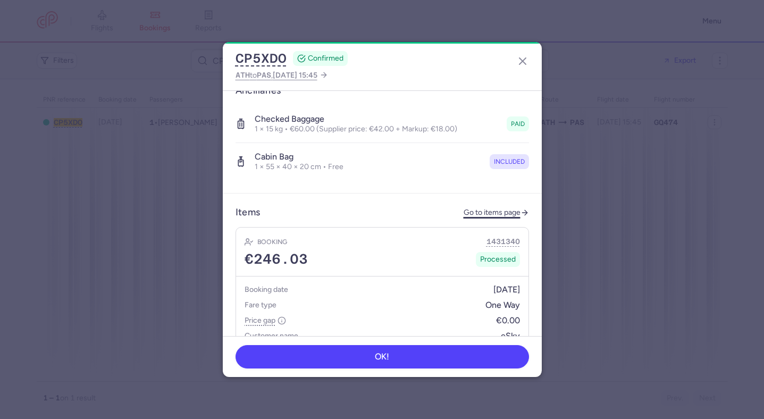
click at [491, 208] on link "Go to items page" at bounding box center [496, 212] width 65 height 9
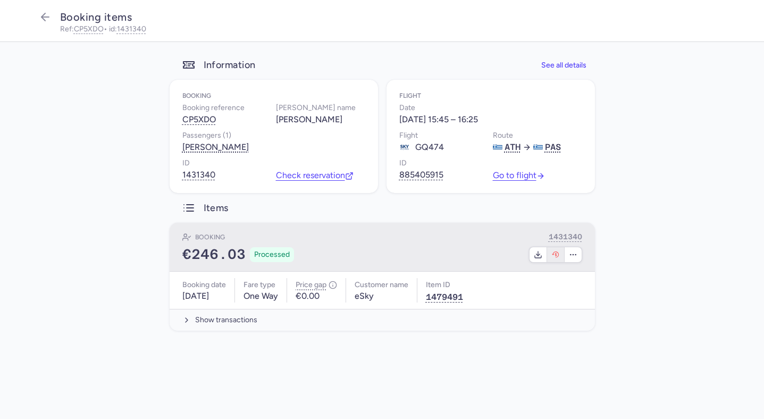
click at [563, 262] on button "button" at bounding box center [556, 254] width 18 height 15
select select "262"
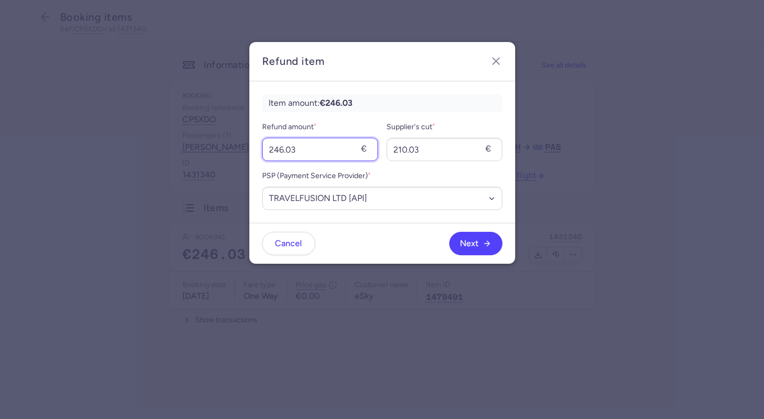
click at [332, 154] on input "246.03" at bounding box center [320, 149] width 116 height 23
type input "111.62"
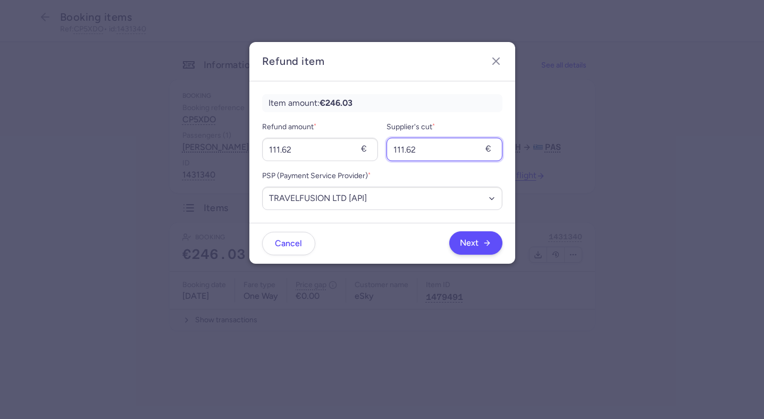
type input "111.62"
click at [461, 244] on span "Next" at bounding box center [469, 243] width 19 height 10
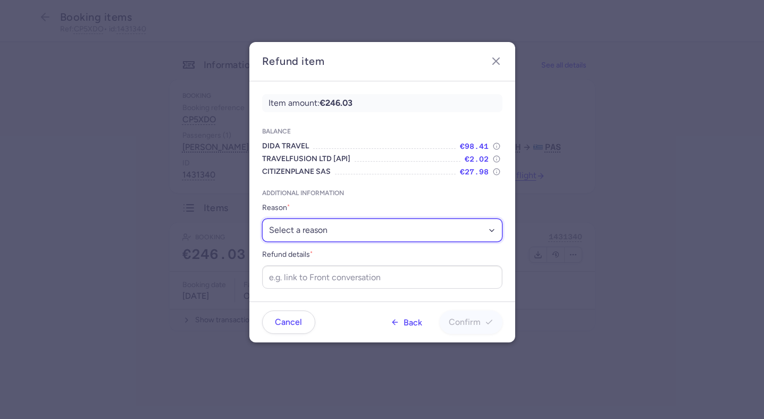
click at [387, 232] on select "Select a reason ✈️ Airline ceasing ops 💼 Ancillary issue 📄 APIS missing ⚙️ Citi…" at bounding box center [382, 230] width 240 height 23
select select "TAX_REFUND"
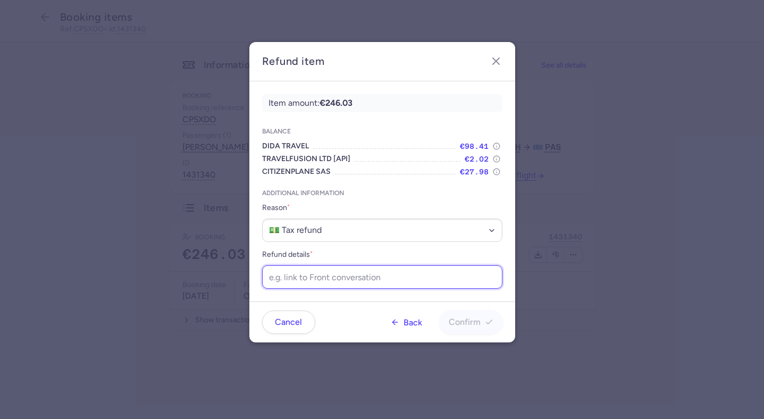
click at [373, 284] on input "Refund details *" at bounding box center [382, 276] width 240 height 23
paste input "Dear Team, Could we please have an update on this request? Thank you! Kind rega…"
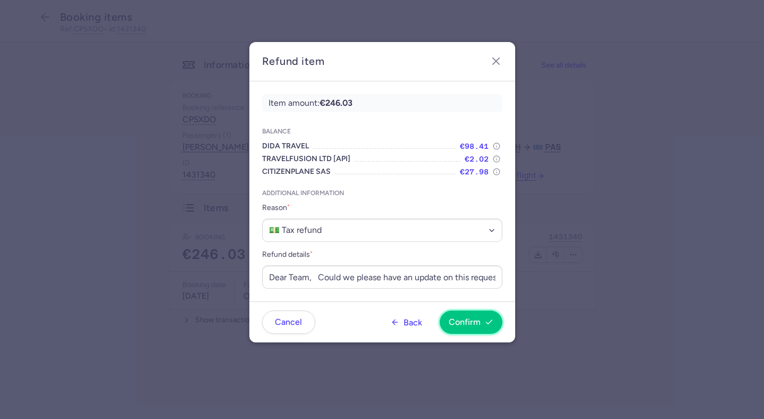
drag, startPoint x: 464, startPoint y: 315, endPoint x: 438, endPoint y: 260, distance: 60.6
click at [438, 261] on main "Refund item Item amount: €246.03 Balance DIDA TRAVEL €98.41 TRAVELFUSION LTD [A…" at bounding box center [382, 192] width 266 height 301
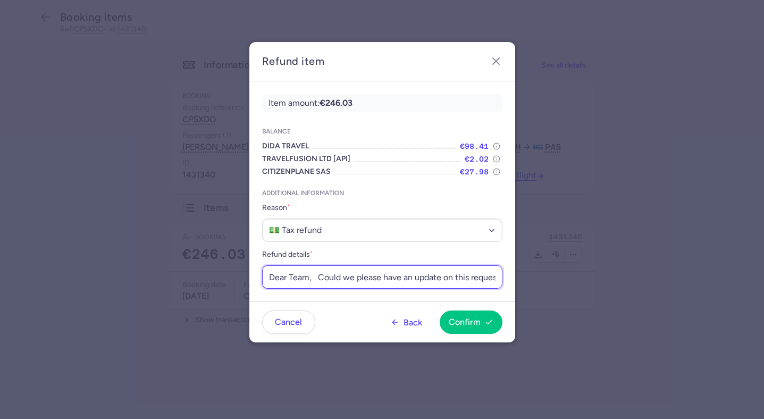
click at [350, 277] on input "Dear Team, Could we please have an update on this request? Thank you! Kind rega…" at bounding box center [382, 276] width 240 height 23
paste input "[URL][DOMAIN_NAME]"
type input "[URL][DOMAIN_NAME]"
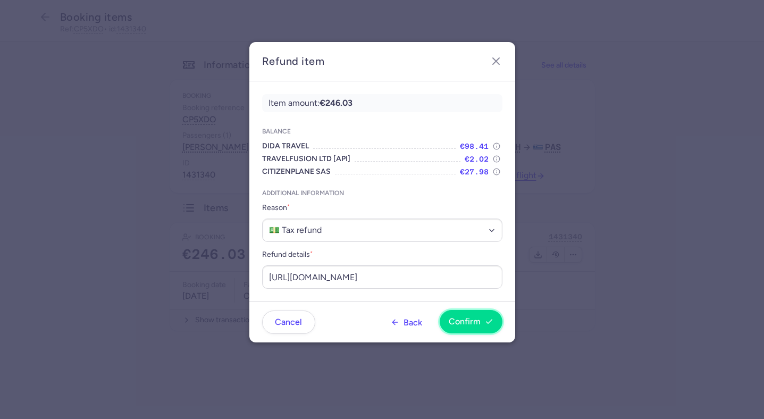
click at [468, 315] on button "Confirm" at bounding box center [471, 321] width 63 height 23
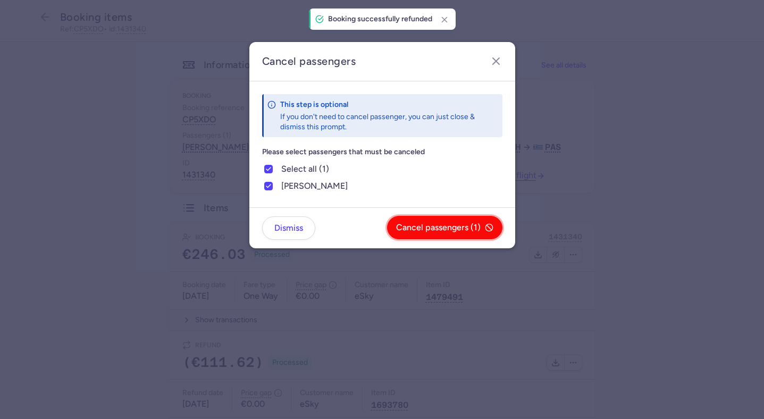
click at [404, 225] on span "Cancel passengers (1)" at bounding box center [438, 228] width 85 height 10
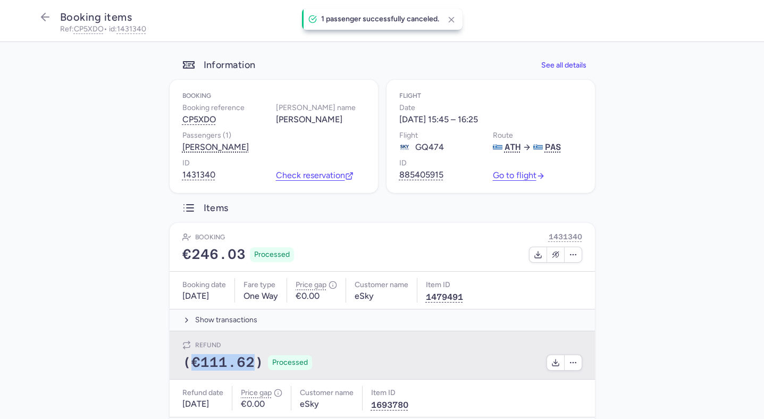
drag, startPoint x: 255, startPoint y: 375, endPoint x: 194, endPoint y: 375, distance: 61.7
click at [194, 371] on span "(€111.62)" at bounding box center [222, 363] width 81 height 16
copy span "€111.62"
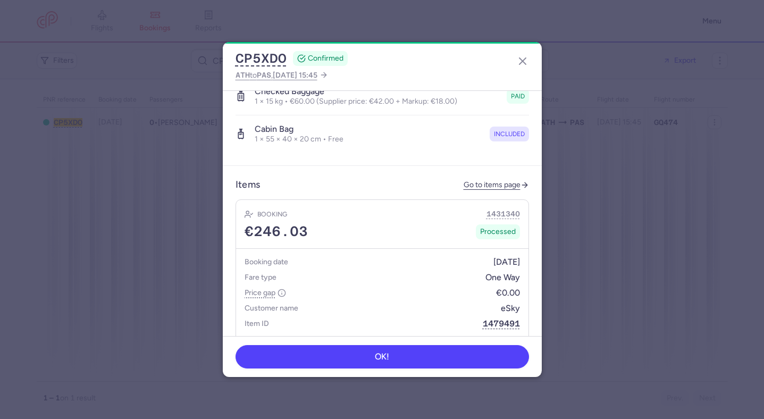
scroll to position [541, 0]
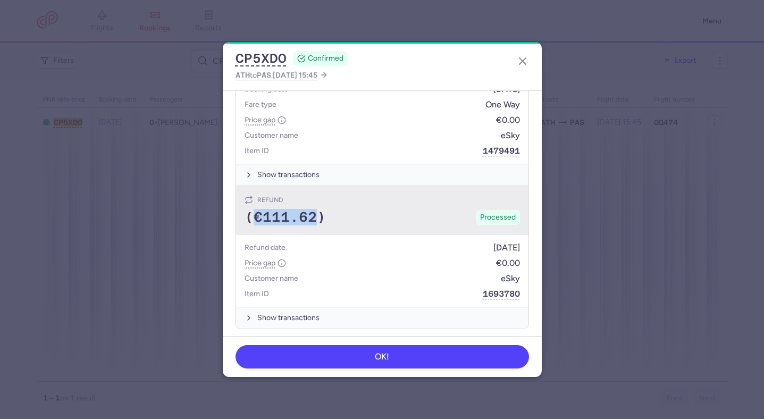
drag, startPoint x: 316, startPoint y: 211, endPoint x: 257, endPoint y: 211, distance: 59.0
click at [257, 211] on span "(€111.62)" at bounding box center [285, 217] width 81 height 16
copy span "€111.62"
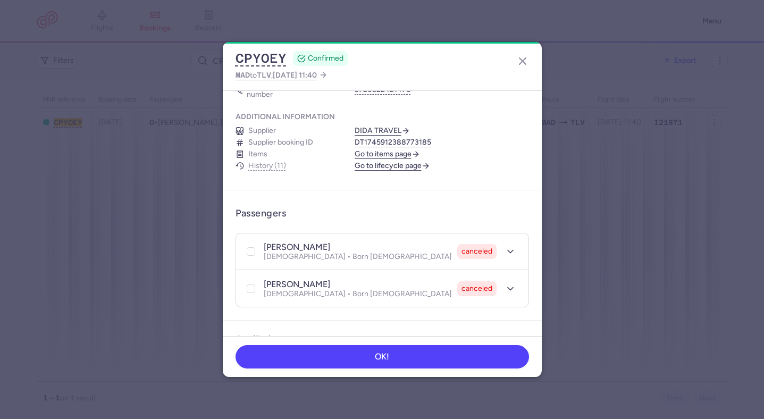
scroll to position [303, 0]
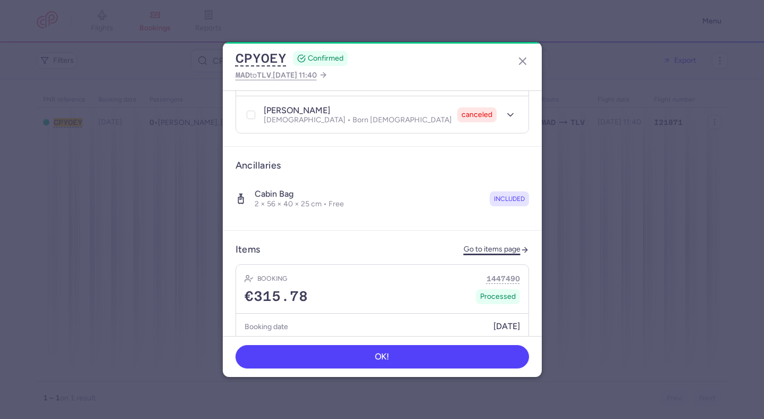
click at [499, 245] on link "Go to items page" at bounding box center [496, 249] width 65 height 9
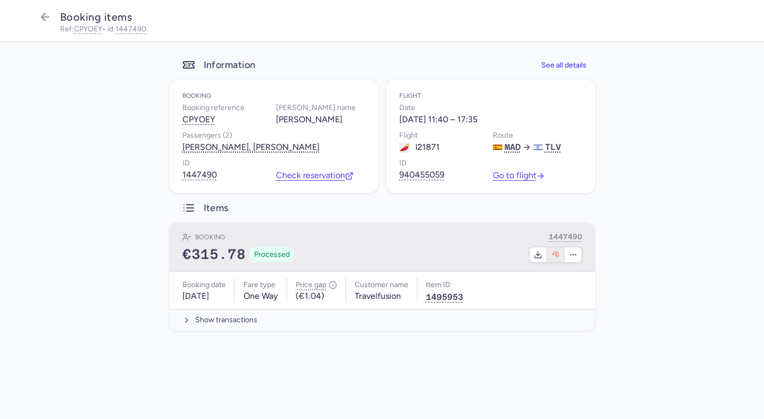
click at [557, 255] on icon "button" at bounding box center [555, 254] width 9 height 9
select select "262"
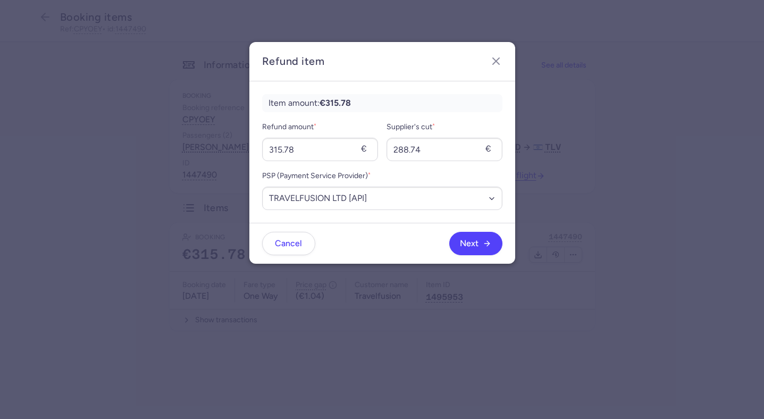
click at [473, 231] on footer "Cancel Next" at bounding box center [382, 243] width 266 height 41
click at [469, 237] on button "Next" at bounding box center [475, 242] width 53 height 23
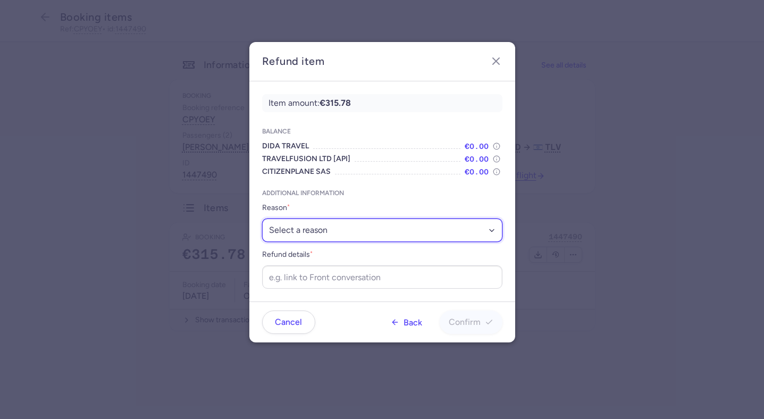
click at [342, 231] on select "Select a reason ✈️ Airline ceasing ops 💼 Ancillary issue 📄 APIS missing ⚙️ Citi…" at bounding box center [382, 230] width 240 height 23
select select "FLIGHT_CANCELED"
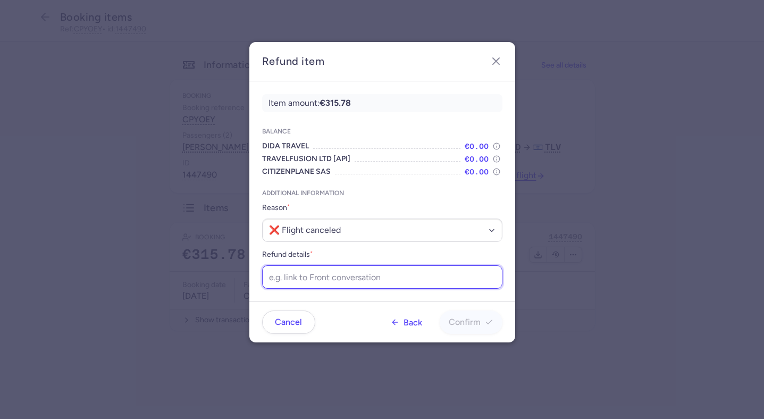
click at [366, 284] on input "Refund details *" at bounding box center [382, 276] width 240 height 23
paste input "[URL][DOMAIN_NAME]"
type input "[URL][DOMAIN_NAME]"
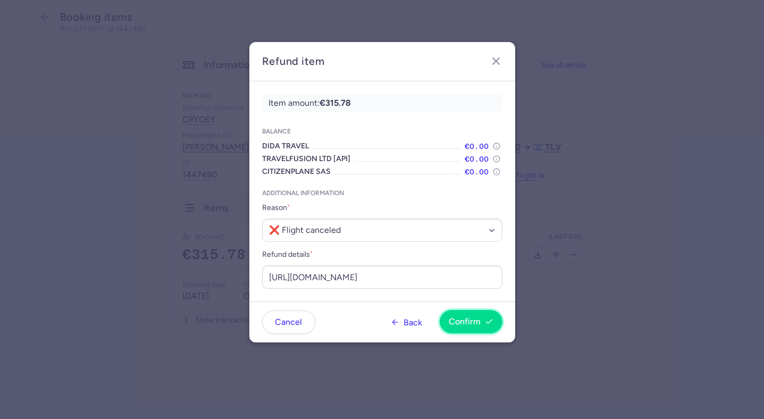
click at [450, 316] on button "Confirm" at bounding box center [471, 321] width 63 height 23
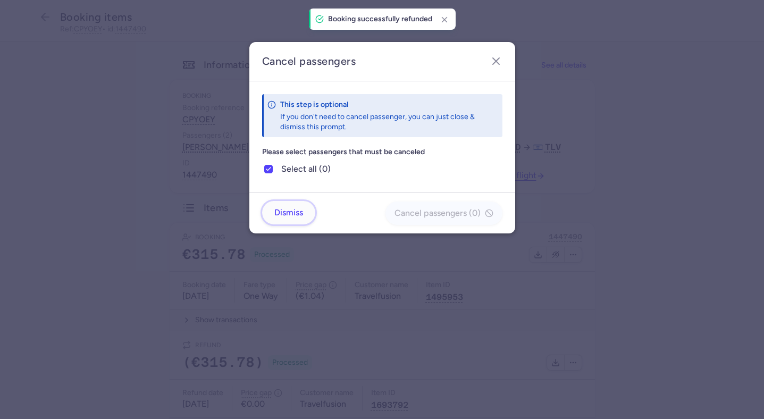
click at [314, 214] on button "Dismiss" at bounding box center [288, 212] width 53 height 23
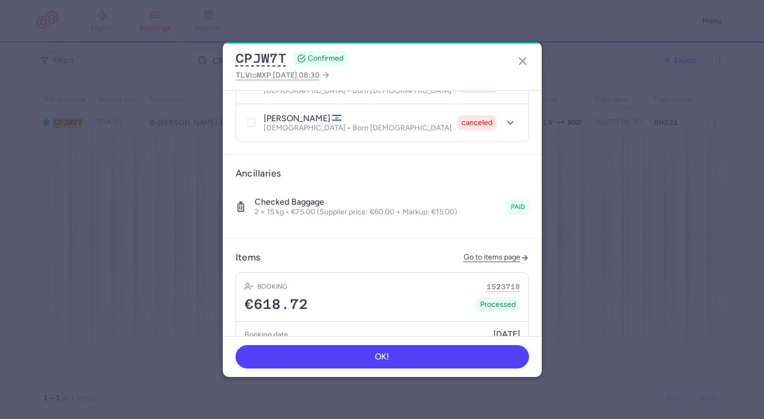
scroll to position [296, 0]
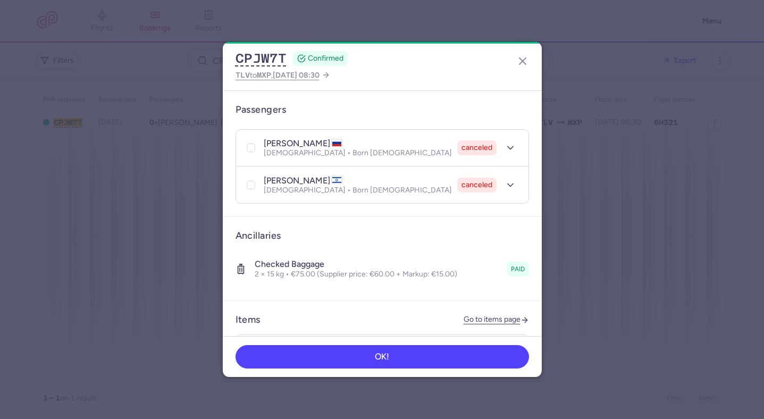
scroll to position [271, 0]
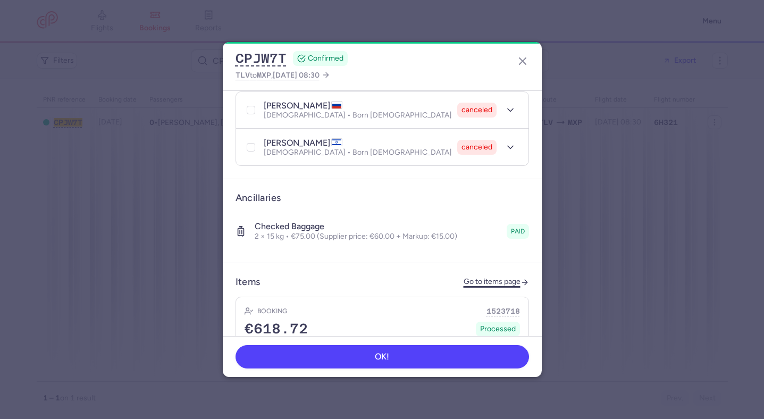
click at [485, 278] on link "Go to items page" at bounding box center [496, 282] width 65 height 9
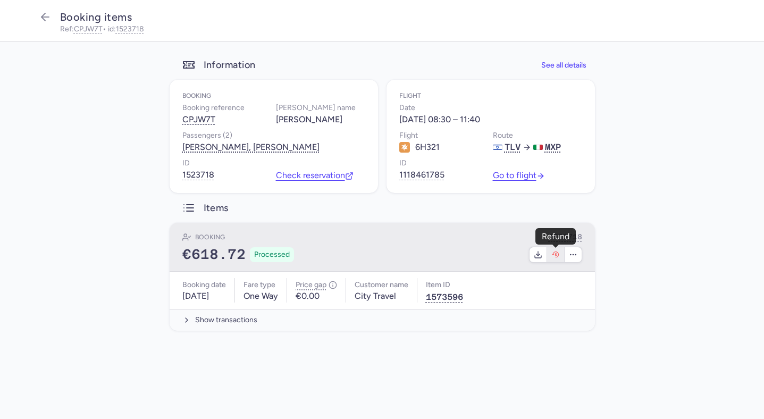
click at [551, 257] on icon "button" at bounding box center [555, 254] width 9 height 9
select select "117"
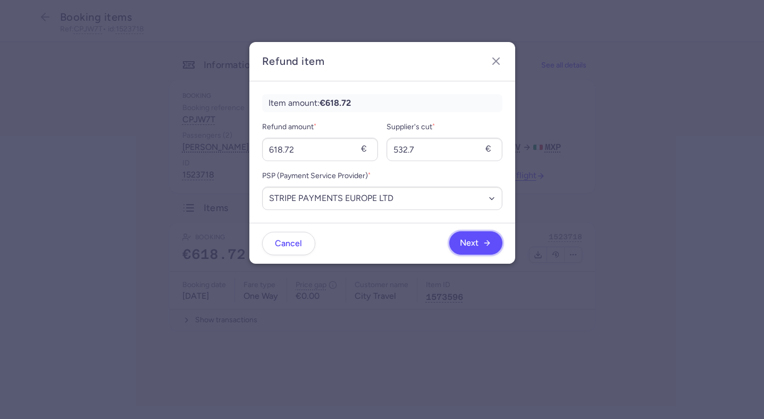
click at [457, 244] on button "Next" at bounding box center [475, 242] width 53 height 23
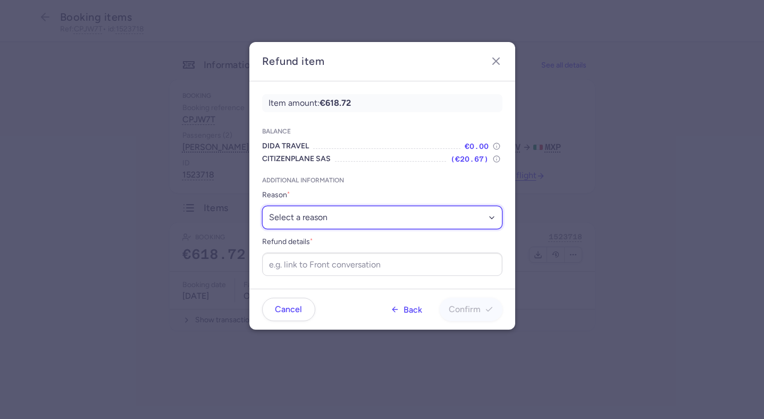
click at [306, 216] on select "Select a reason ✈️ Airline ceasing ops 💼 Ancillary issue 📄 APIS missing ⚙️ Citi…" at bounding box center [382, 217] width 240 height 23
select select "FLIGHT_CANCELED"
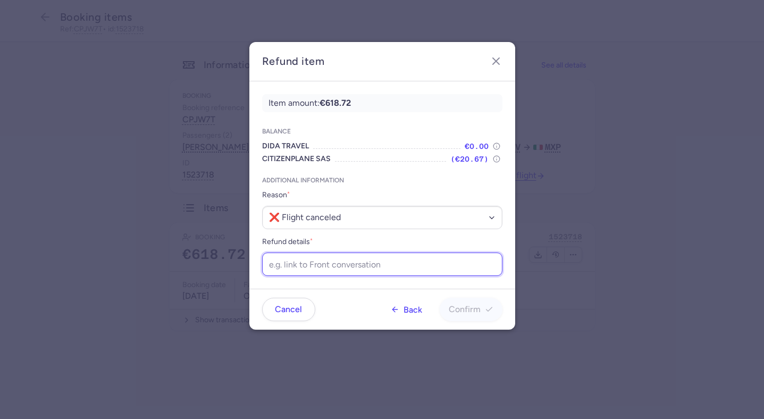
click at [355, 264] on input "Refund details *" at bounding box center [382, 264] width 240 height 23
paste input "[URL][DOMAIN_NAME]"
type input "[URL][DOMAIN_NAME]"
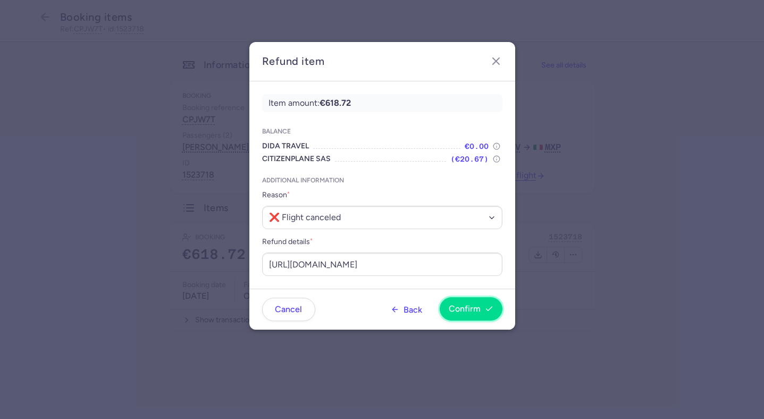
scroll to position [0, 0]
click at [456, 299] on button "Confirm" at bounding box center [471, 308] width 63 height 23
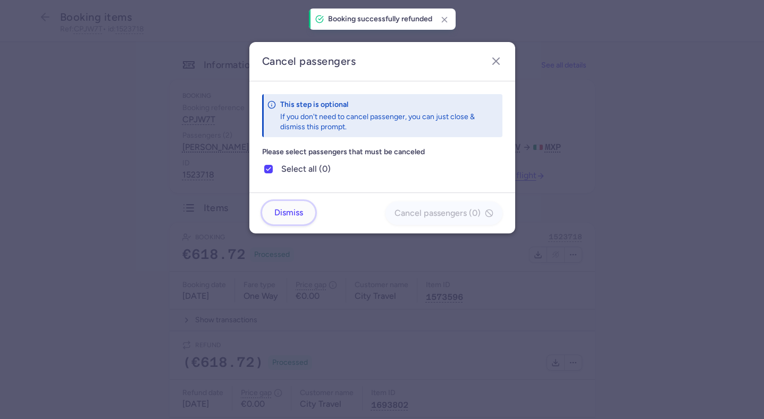
click at [299, 208] on span "Dismiss" at bounding box center [288, 213] width 29 height 10
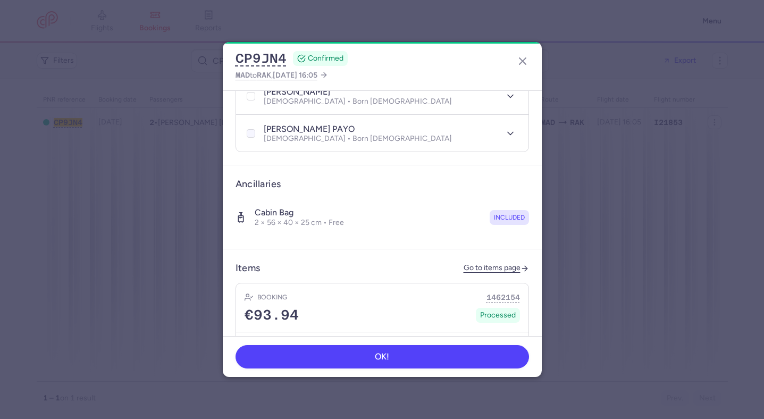
click at [255, 127] on div at bounding box center [251, 133] width 13 height 13
click at [255, 129] on input "checkbox" at bounding box center [251, 133] width 9 height 9
checkbox input "true"
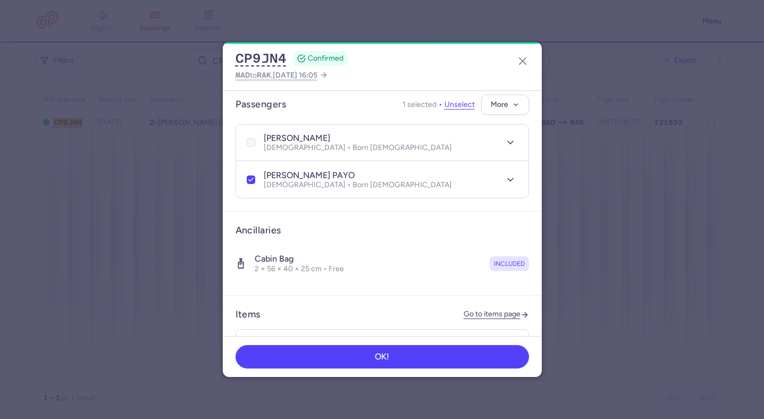
click at [253, 136] on div at bounding box center [251, 142] width 13 height 13
click at [253, 138] on input "checkbox" at bounding box center [251, 142] width 9 height 9
click at [512, 100] on icon "button" at bounding box center [515, 103] width 7 height 7
click at [471, 143] on span "Cancel passengers" at bounding box center [470, 143] width 80 height 11
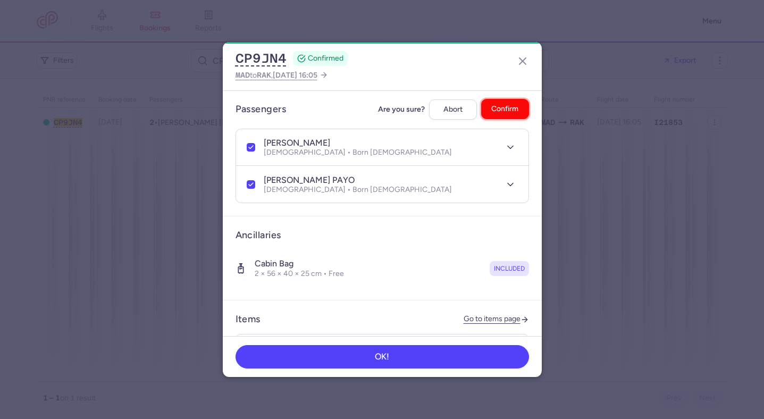
click at [504, 105] on button "Confirm" at bounding box center [505, 109] width 48 height 21
checkbox input "false"
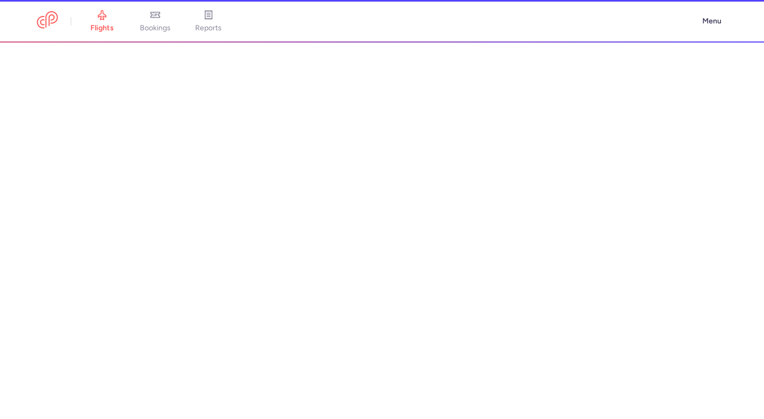
scroll to position [237, 0]
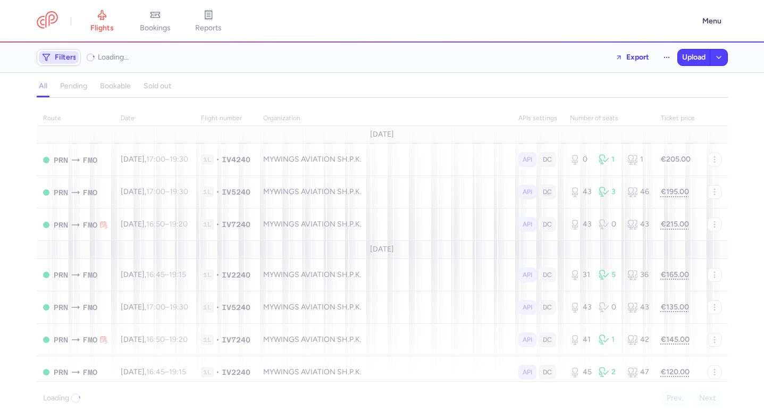
click at [71, 61] on span "Filters" at bounding box center [66, 57] width 22 height 9
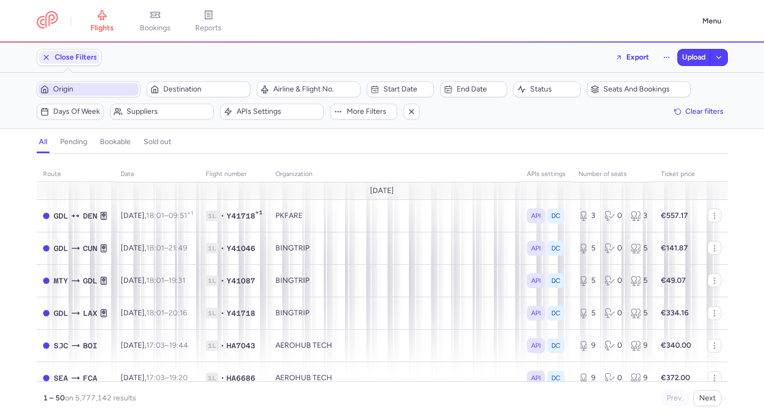
click at [74, 91] on span "Origin" at bounding box center [94, 89] width 83 height 9
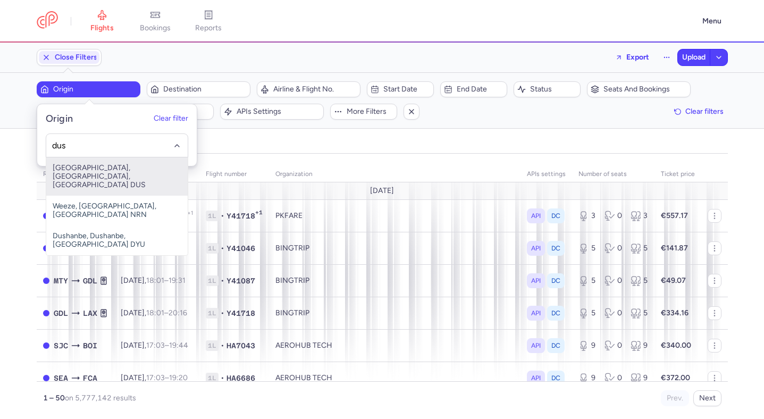
click at [88, 174] on span "Düsseldorf International Airport, Düsseldorf, Germany DUS" at bounding box center [116, 176] width 141 height 38
type input "dus"
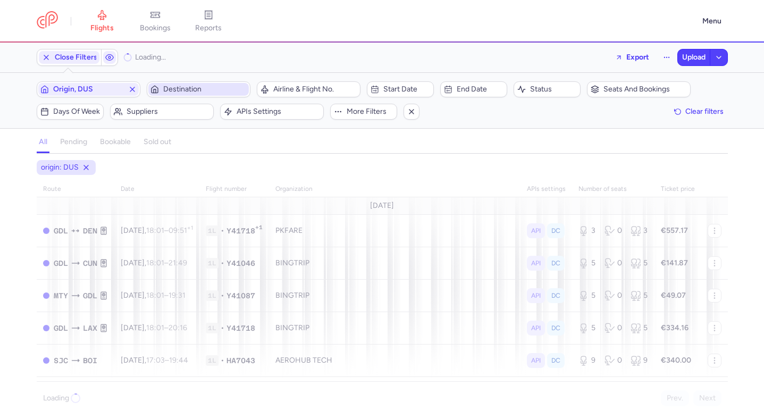
click at [177, 87] on span "Destination" at bounding box center [204, 89] width 83 height 9
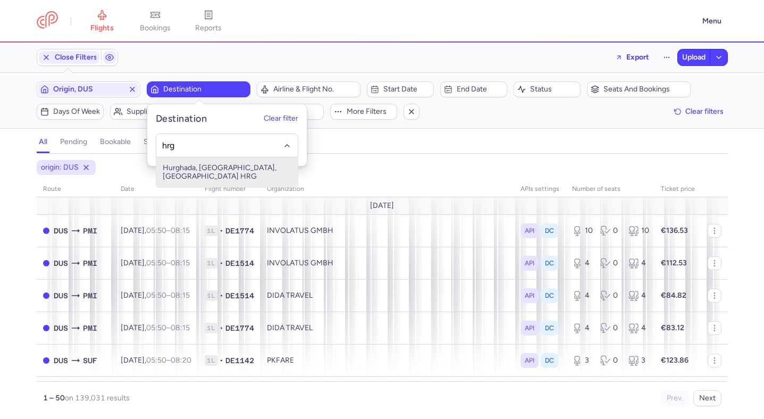
type input "hrg"
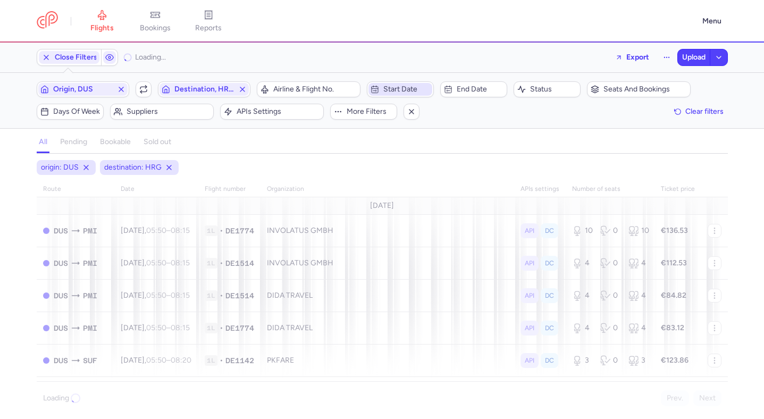
click at [405, 90] on span "Start date" at bounding box center [406, 89] width 47 height 9
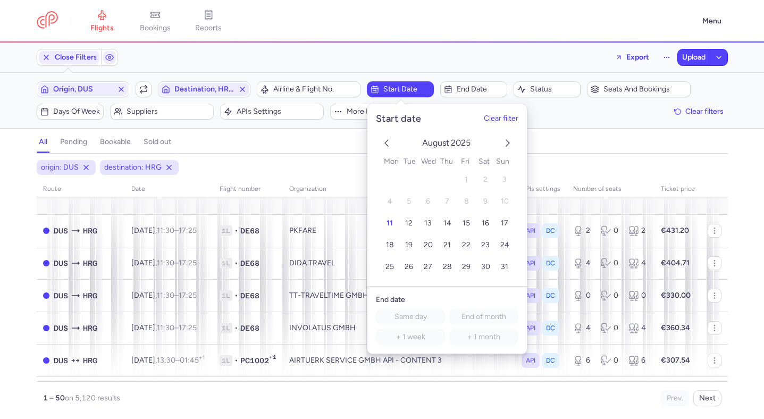
click at [510, 146] on icon "next month" at bounding box center [507, 143] width 13 height 13
click at [479, 244] on button "25" at bounding box center [485, 245] width 19 height 19
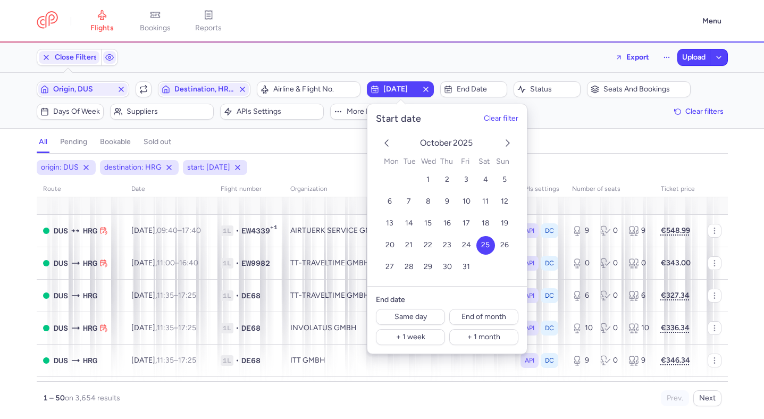
click at [308, 179] on div "origin: DUS destination: HRG start: 2025-10-25 route date Flight number organiz…" at bounding box center [382, 283] width 691 height 246
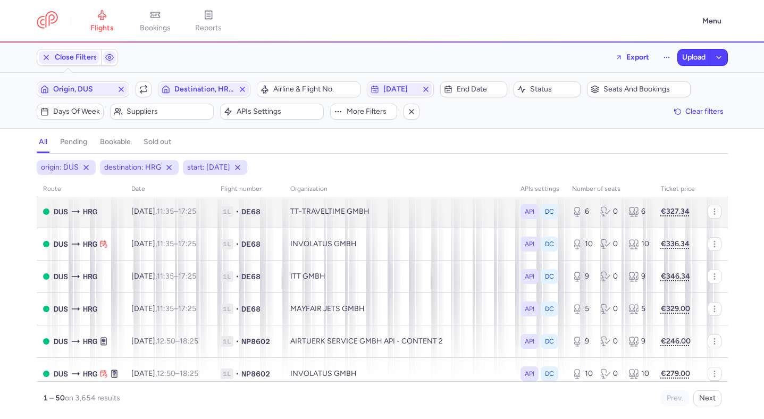
scroll to position [94, 0]
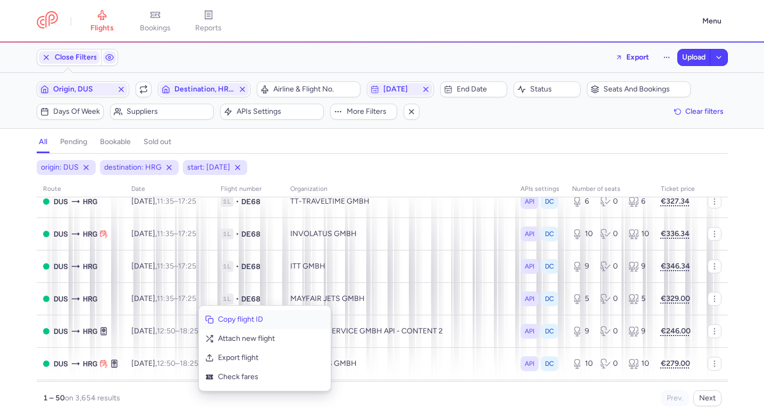
click at [216, 314] on button "Copy flight ID" at bounding box center [265, 319] width 132 height 19
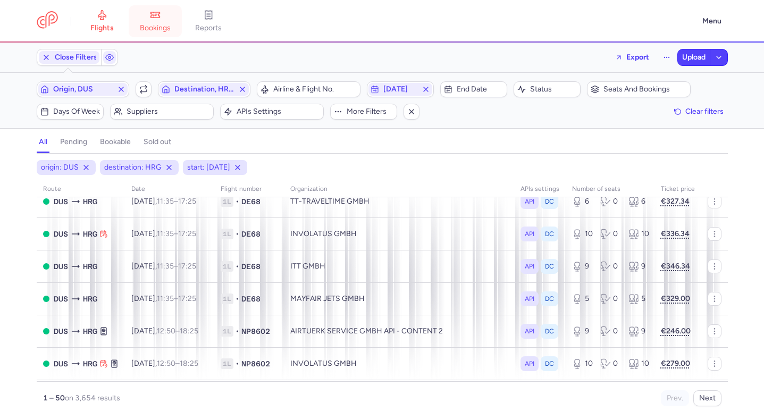
click at [162, 21] on link "bookings" at bounding box center [155, 21] width 53 height 23
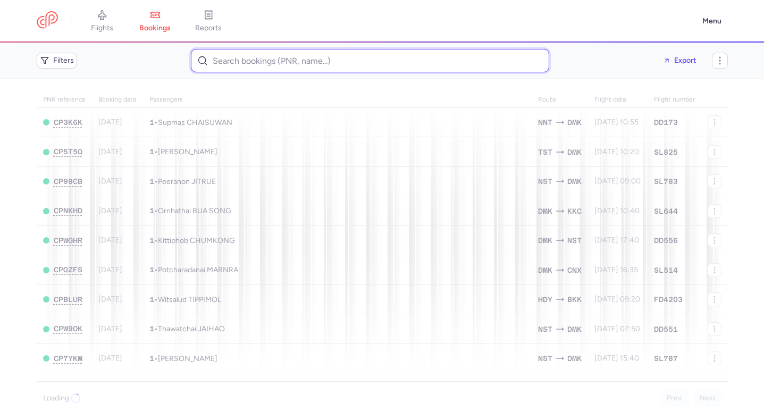
click at [270, 61] on input at bounding box center [370, 60] width 358 height 23
paste input "sabina.ceka3@gmail.com"
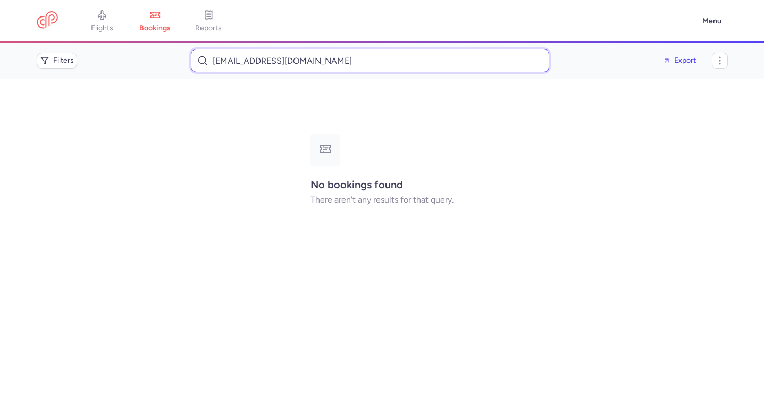
click at [333, 58] on input "sabina.ceka3@gmail.com" at bounding box center [370, 60] width 358 height 23
paste input "Merita Alija"
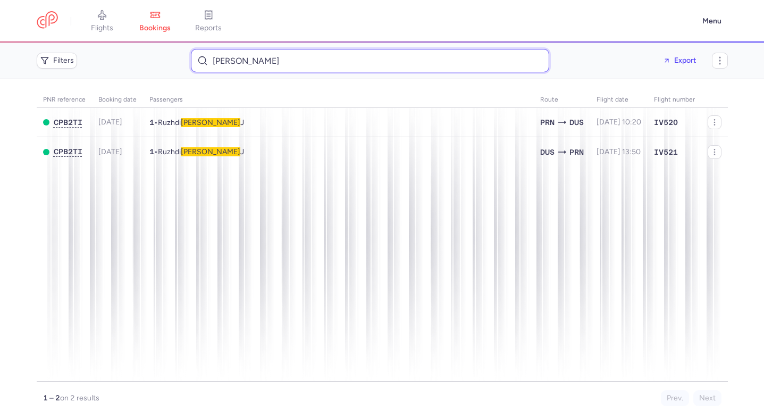
click at [287, 61] on input "Merita Alija" at bounding box center [370, 60] width 358 height 23
click at [287, 62] on input "Merita Alija" at bounding box center [370, 60] width 358 height 23
paste input "Brisada Cek"
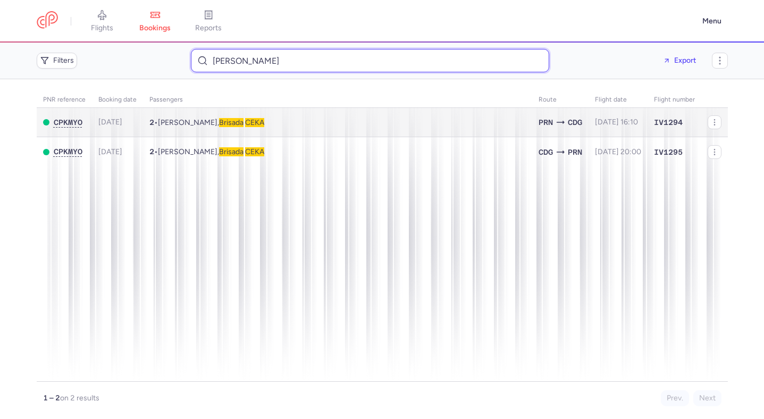
type input "Brisada Ceka"
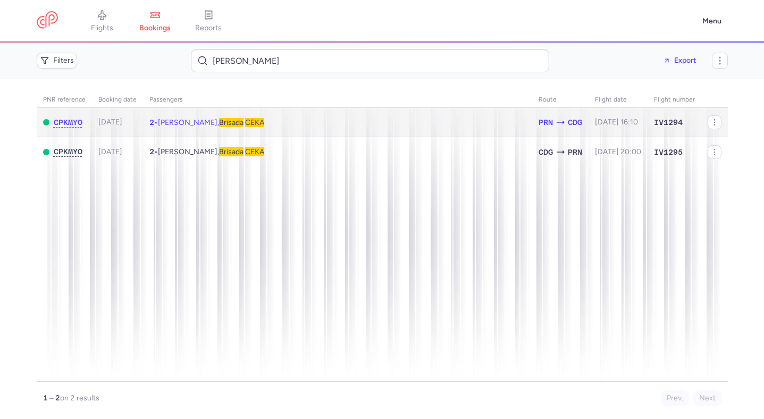
click at [265, 117] on td "2 • Merite ALIJA, Brisada CEKA" at bounding box center [337, 122] width 389 height 29
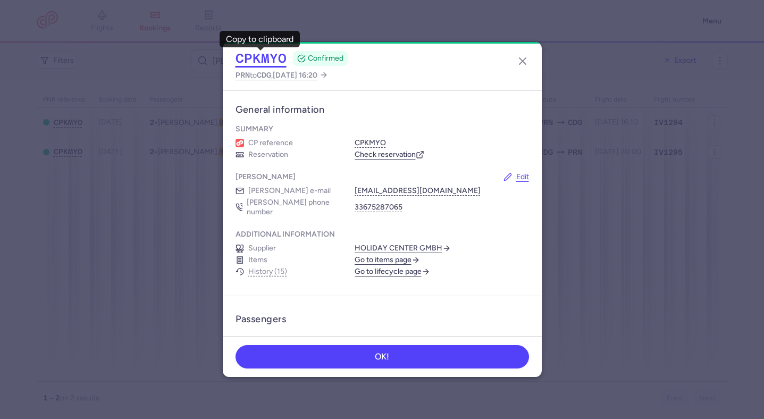
click at [257, 54] on button "CPKMYO" at bounding box center [261, 59] width 51 height 16
click at [527, 63] on icon "button" at bounding box center [522, 61] width 13 height 13
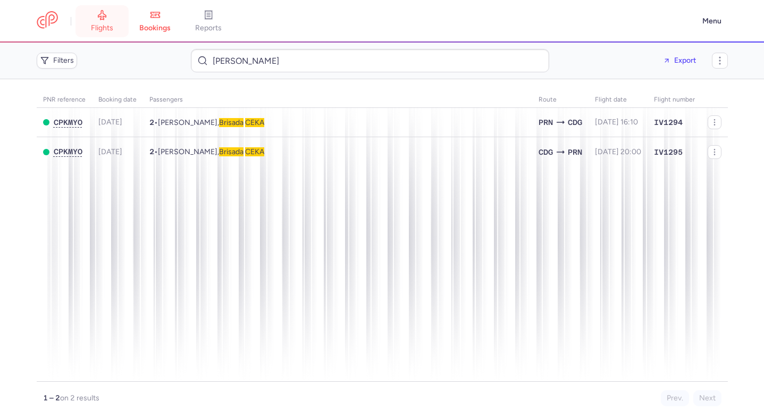
click at [107, 21] on link "flights" at bounding box center [102, 21] width 53 height 23
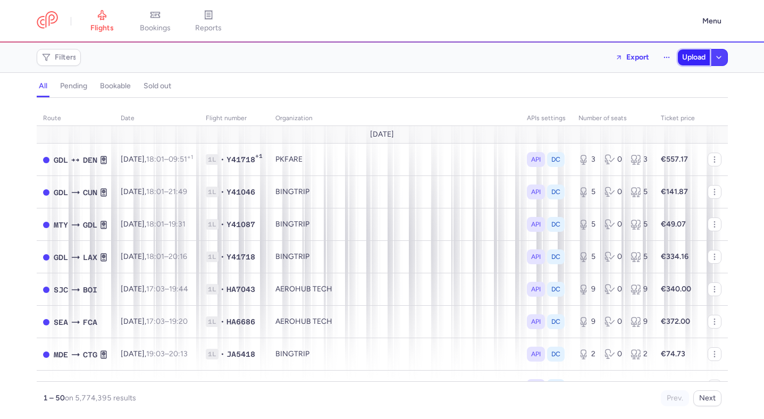
click at [701, 58] on span "Upload" at bounding box center [693, 57] width 23 height 9
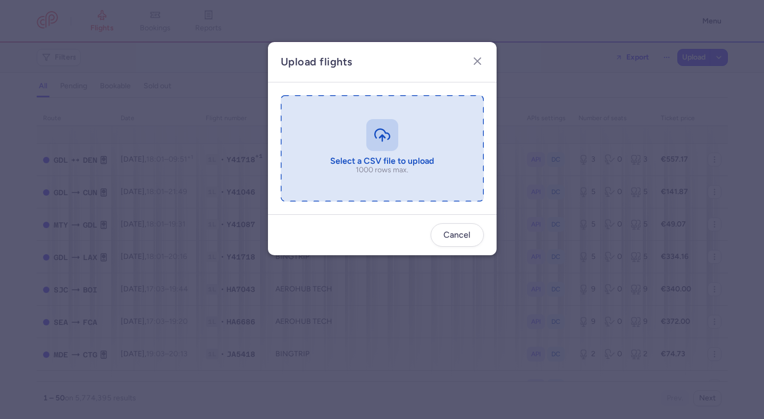
type input "C:\fakepath\export_flight_TU752_20250811,1151.csv"
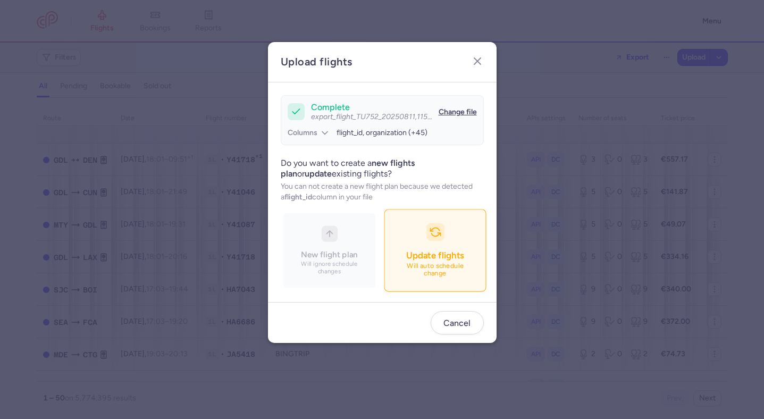
click at [444, 241] on button "Update flights Will auto schedule change" at bounding box center [435, 250] width 102 height 82
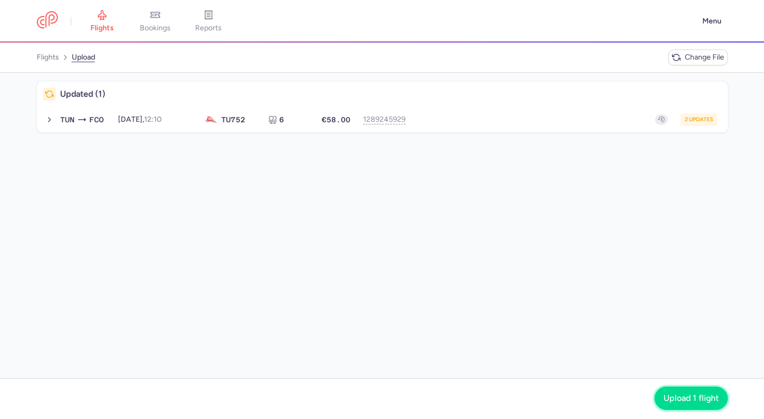
click at [698, 393] on span "Upload 1 flight" at bounding box center [691, 398] width 55 height 10
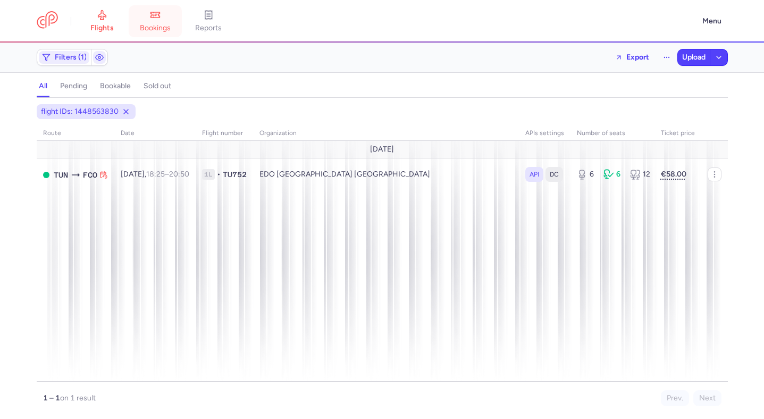
click at [165, 21] on link "bookings" at bounding box center [155, 21] width 53 height 23
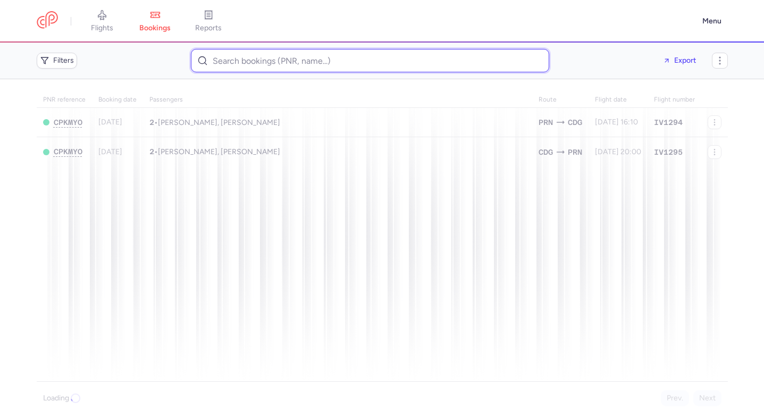
click at [337, 55] on input at bounding box center [370, 60] width 358 height 23
paste input "Luz Marina Pusil"
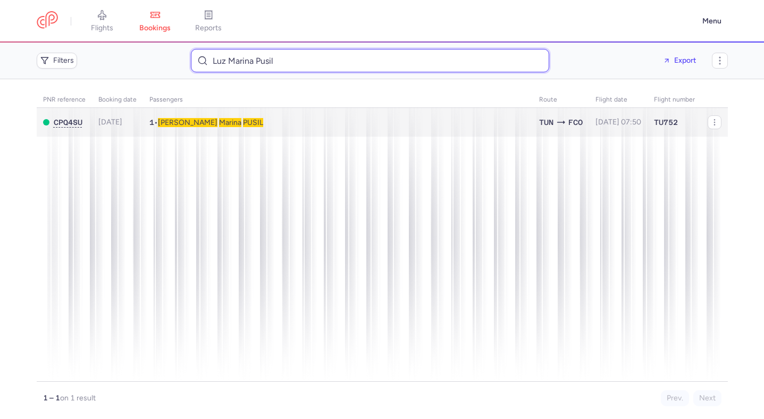
type input "Luz Marina Pusil"
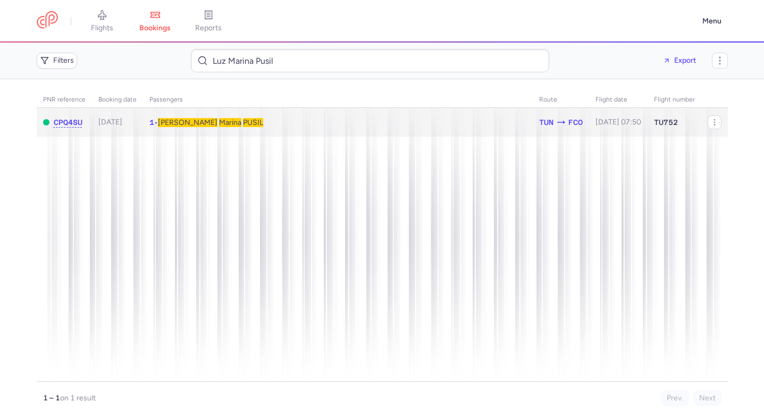
click at [589, 127] on td "1 • Luz Marina PUSIL" at bounding box center [618, 122] width 58 height 29
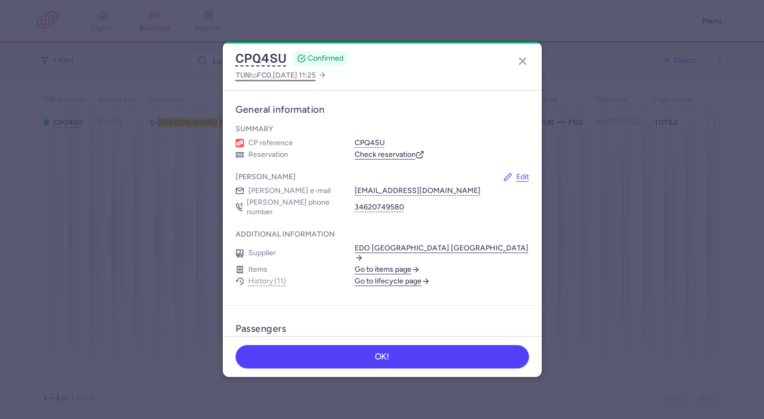
click at [303, 79] on span "2025 Sep 19, 11:25" at bounding box center [294, 75] width 43 height 9
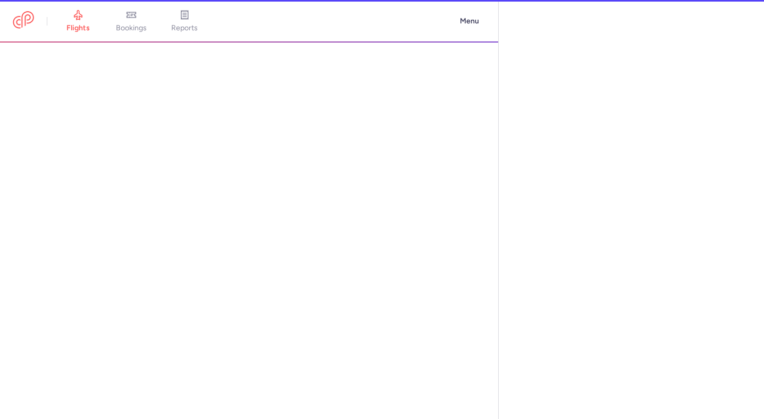
select select "days"
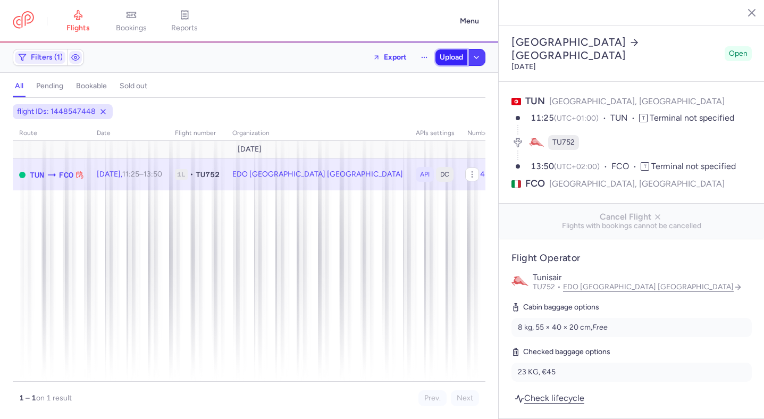
click at [454, 53] on span "Upload" at bounding box center [451, 57] width 23 height 9
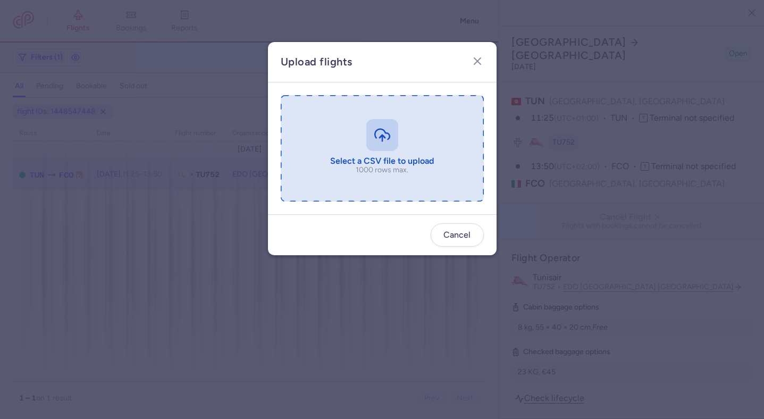
type input "C:\fakepath\export_flight_TU752_20250811,1153.csv"
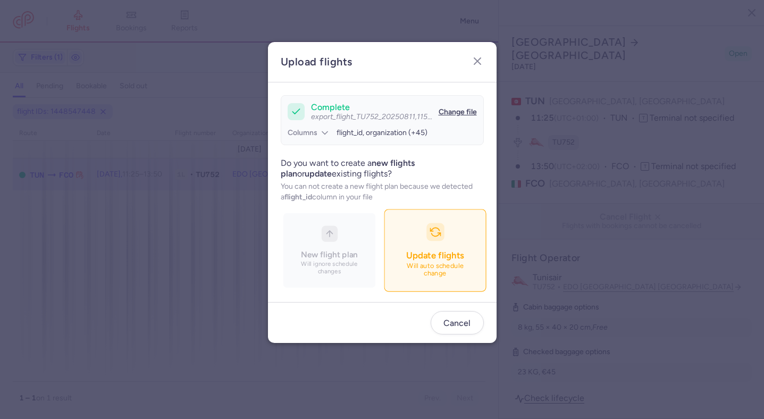
click at [435, 225] on div "button" at bounding box center [435, 232] width 18 height 18
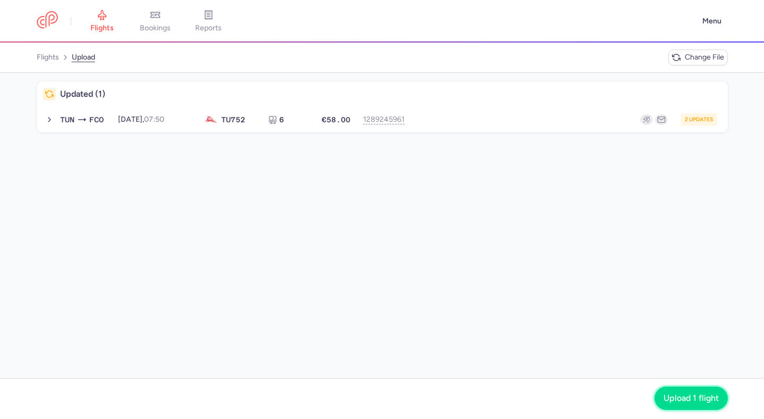
click at [697, 395] on span "Upload 1 flight" at bounding box center [691, 398] width 55 height 10
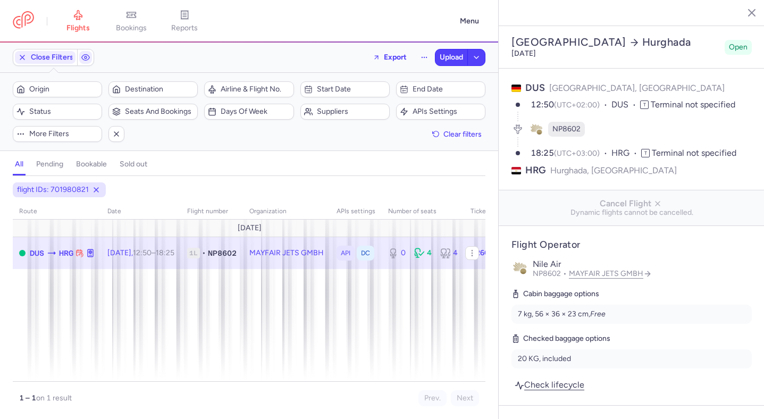
select select "hours"
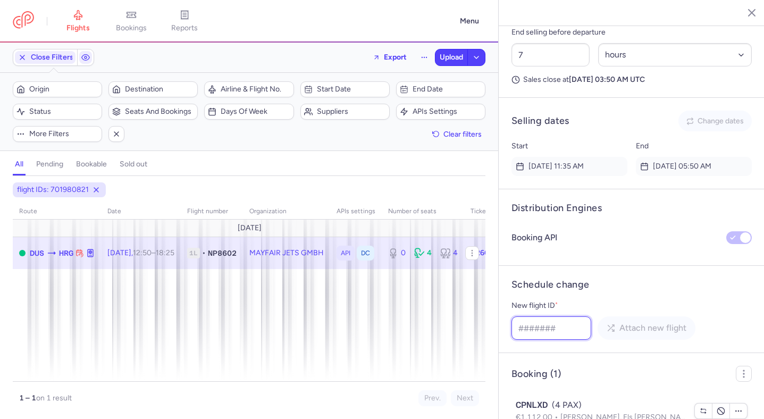
click at [567, 316] on input "New flight ID *" at bounding box center [551, 327] width 80 height 23
paste input "634859253"
type input "634859253"
click at [609, 323] on icon "submit" at bounding box center [611, 327] width 9 height 9
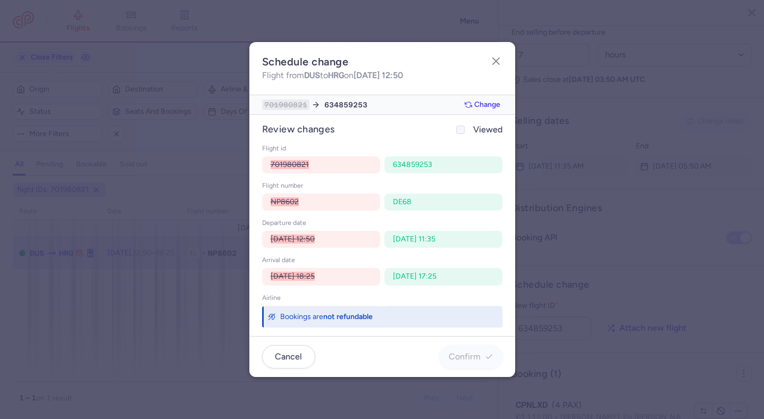
click at [492, 128] on span "Viewed" at bounding box center [487, 129] width 29 height 13
click at [465, 128] on input "Viewed" at bounding box center [460, 129] width 9 height 9
checkbox input "true"
click at [477, 356] on span "Confirm" at bounding box center [465, 356] width 32 height 10
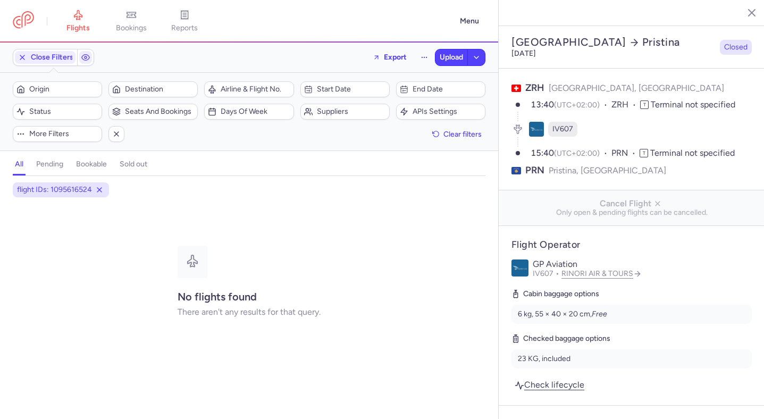
select select "hours"
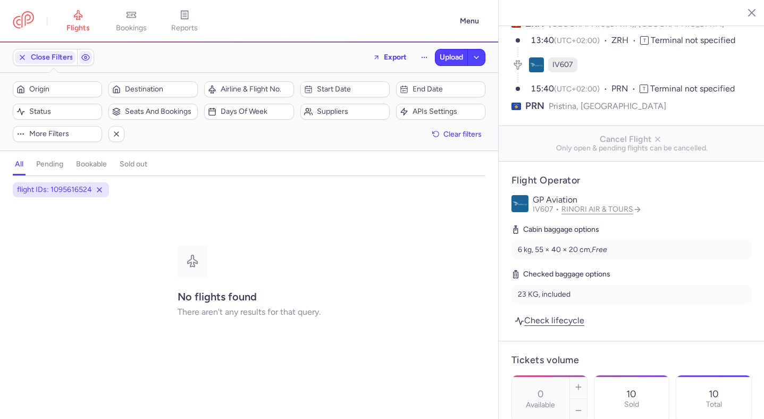
scroll to position [171, 0]
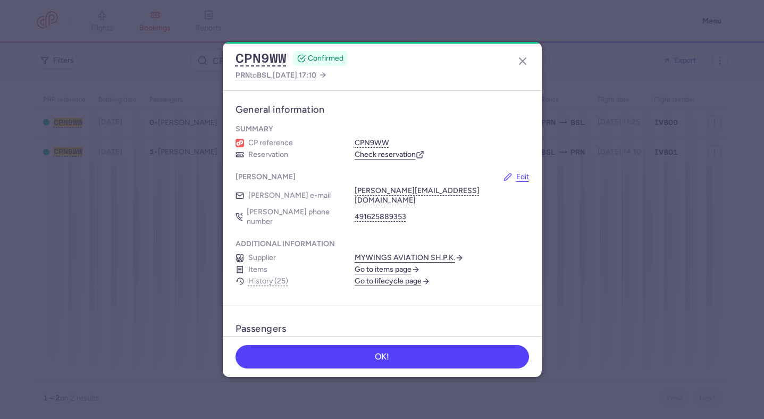
scroll to position [429, 0]
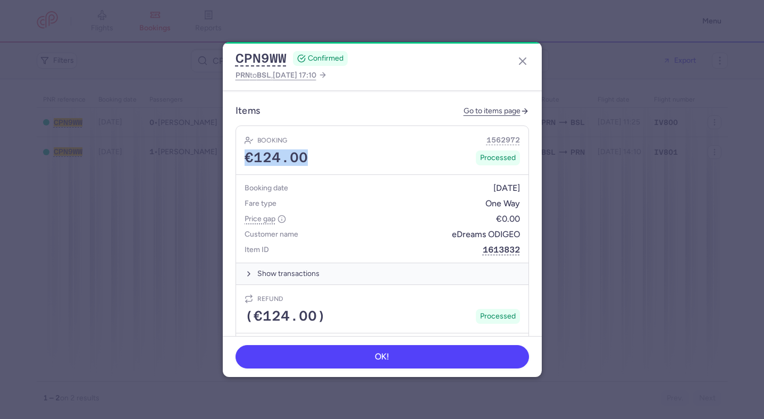
drag, startPoint x: 325, startPoint y: 136, endPoint x: 226, endPoint y: 136, distance: 98.9
click at [226, 136] on article "Items Go to items page Booking 1562972 €124.00 Processed Booking date [DATE] Fa…" at bounding box center [382, 266] width 319 height 349
copy span "€124.00"
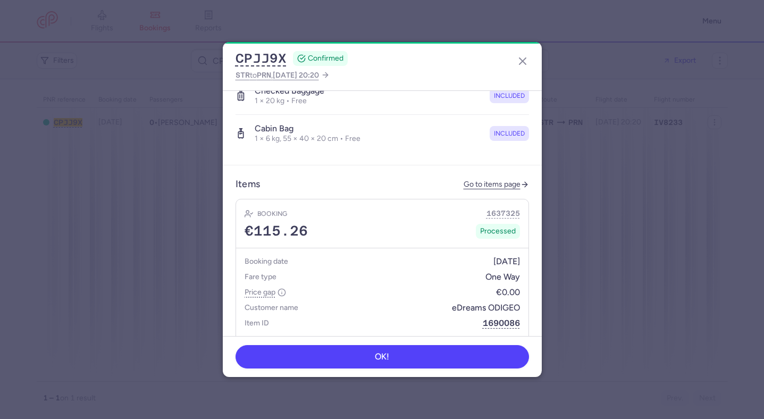
scroll to position [443, 0]
